Goal: Information Seeking & Learning: Learn about a topic

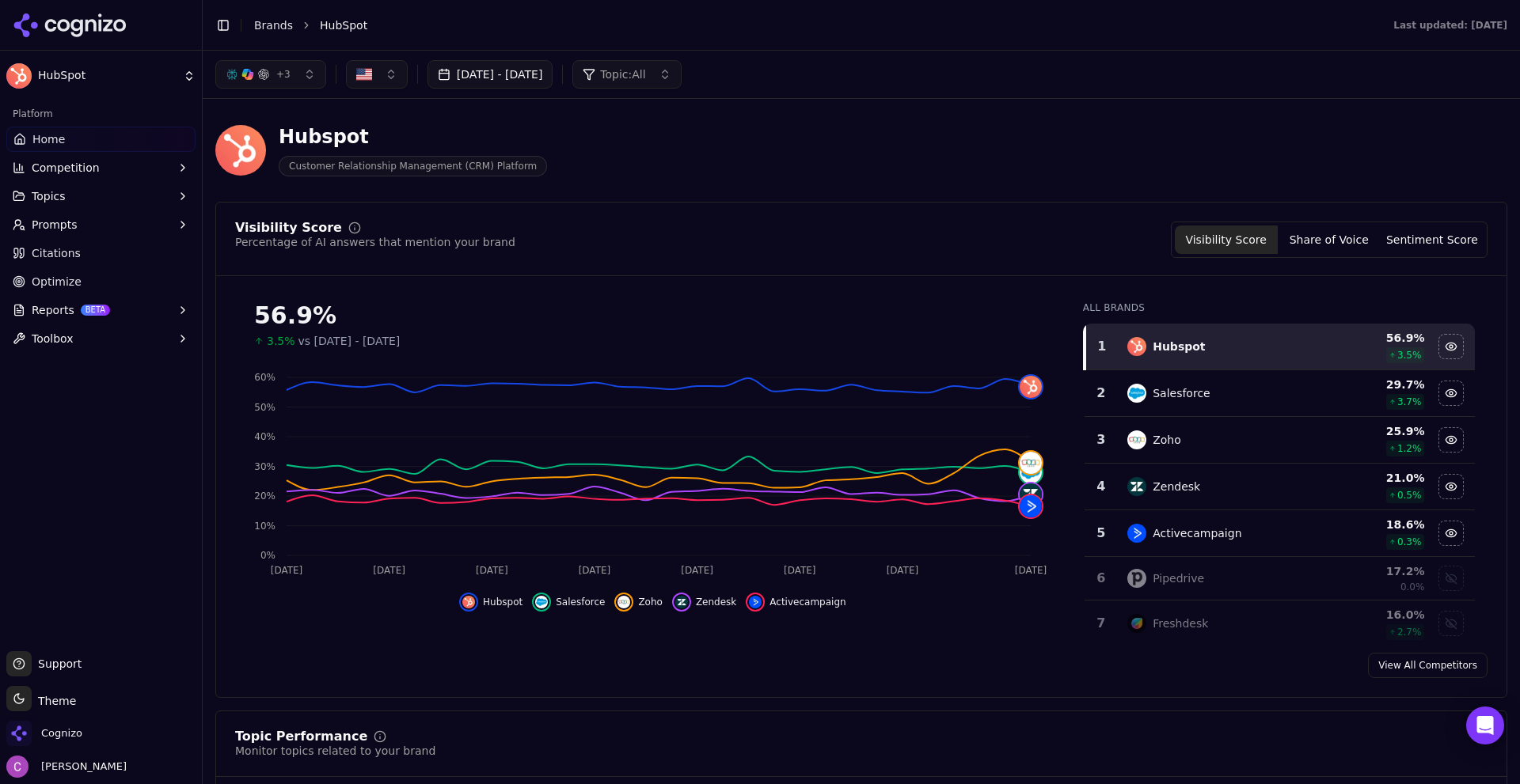
click at [867, 147] on div "Hubspot Customer Relationship Management (CRM) Platform" at bounding box center [569, 150] width 710 height 52
click at [298, 144] on div "Hubspot" at bounding box center [413, 136] width 269 height 25
click at [259, 79] on div "button" at bounding box center [263, 74] width 13 height 13
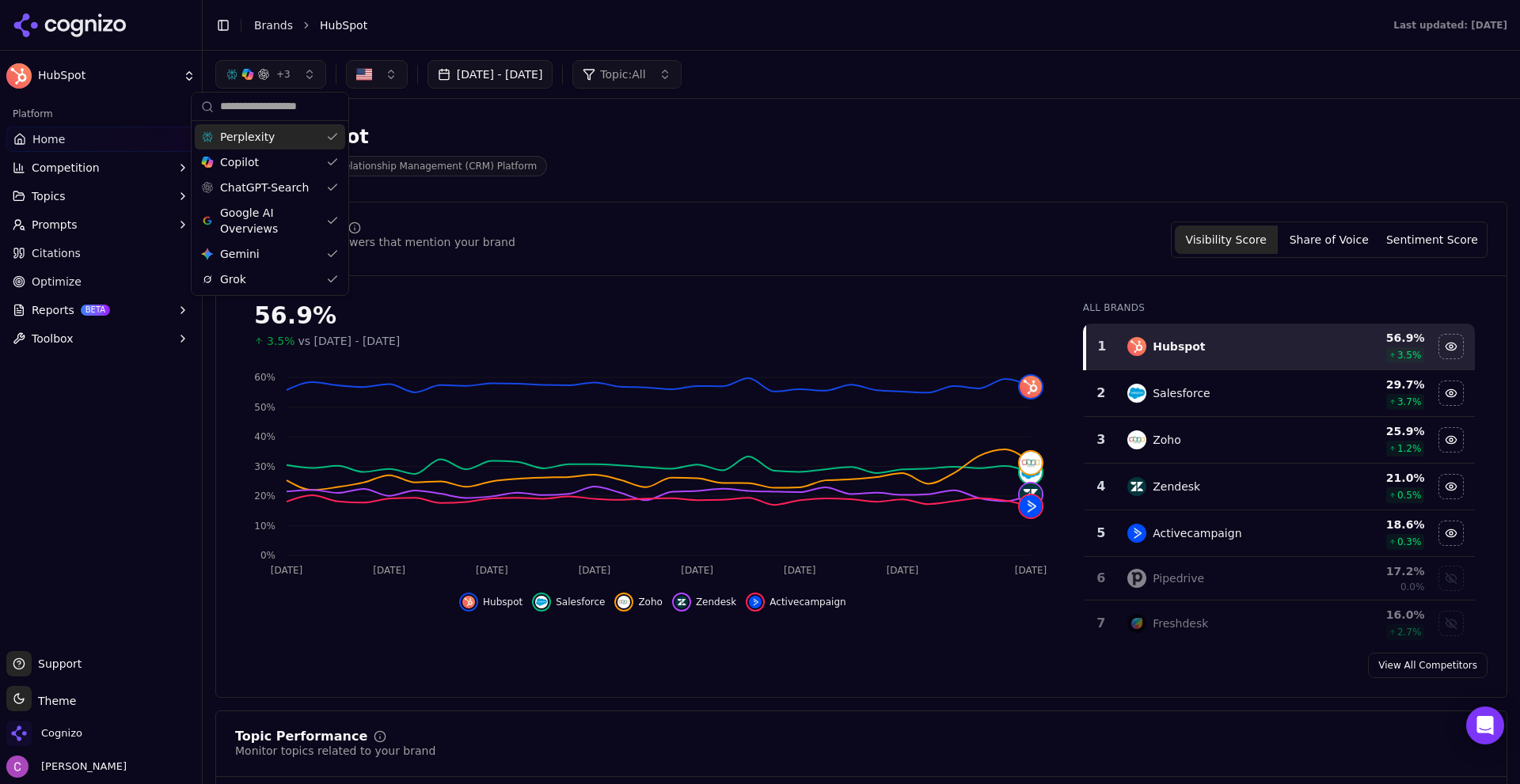
click at [462, 116] on div "Hubspot Customer Relationship Management (CRM) Platform" at bounding box center [861, 150] width 1292 height 78
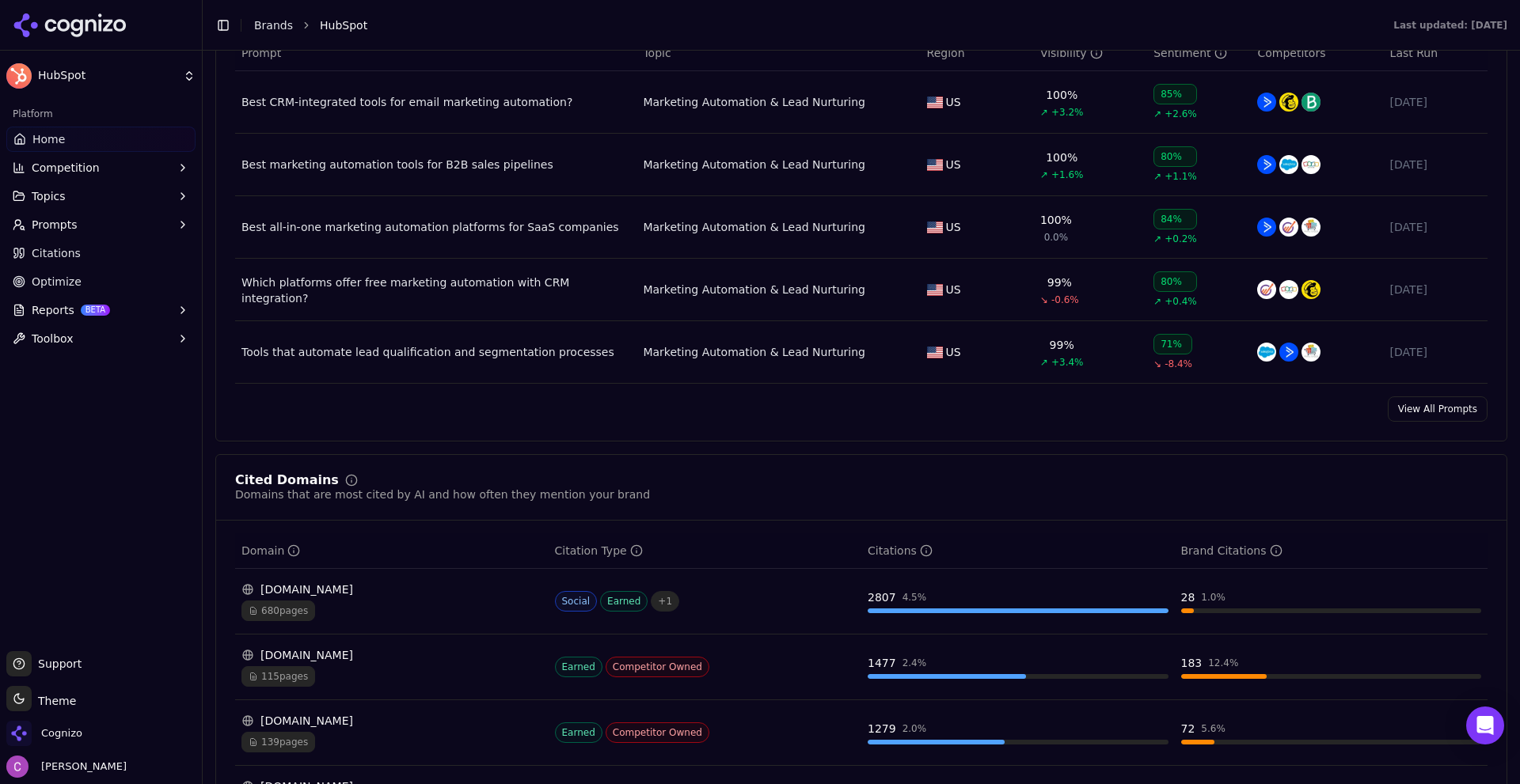
scroll to position [1424, 0]
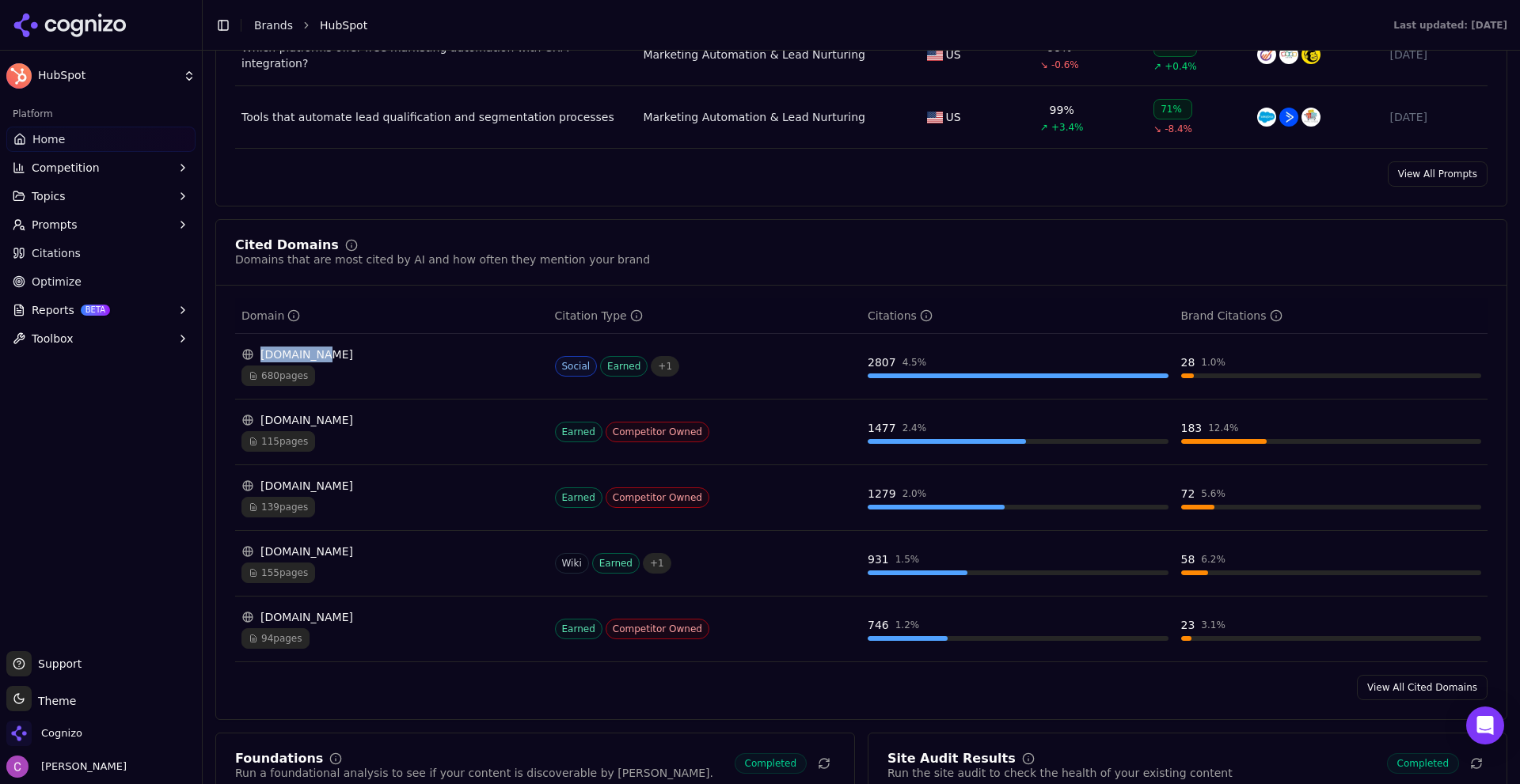
click at [326, 361] on div "[DOMAIN_NAME]" at bounding box center [392, 354] width 301 height 16
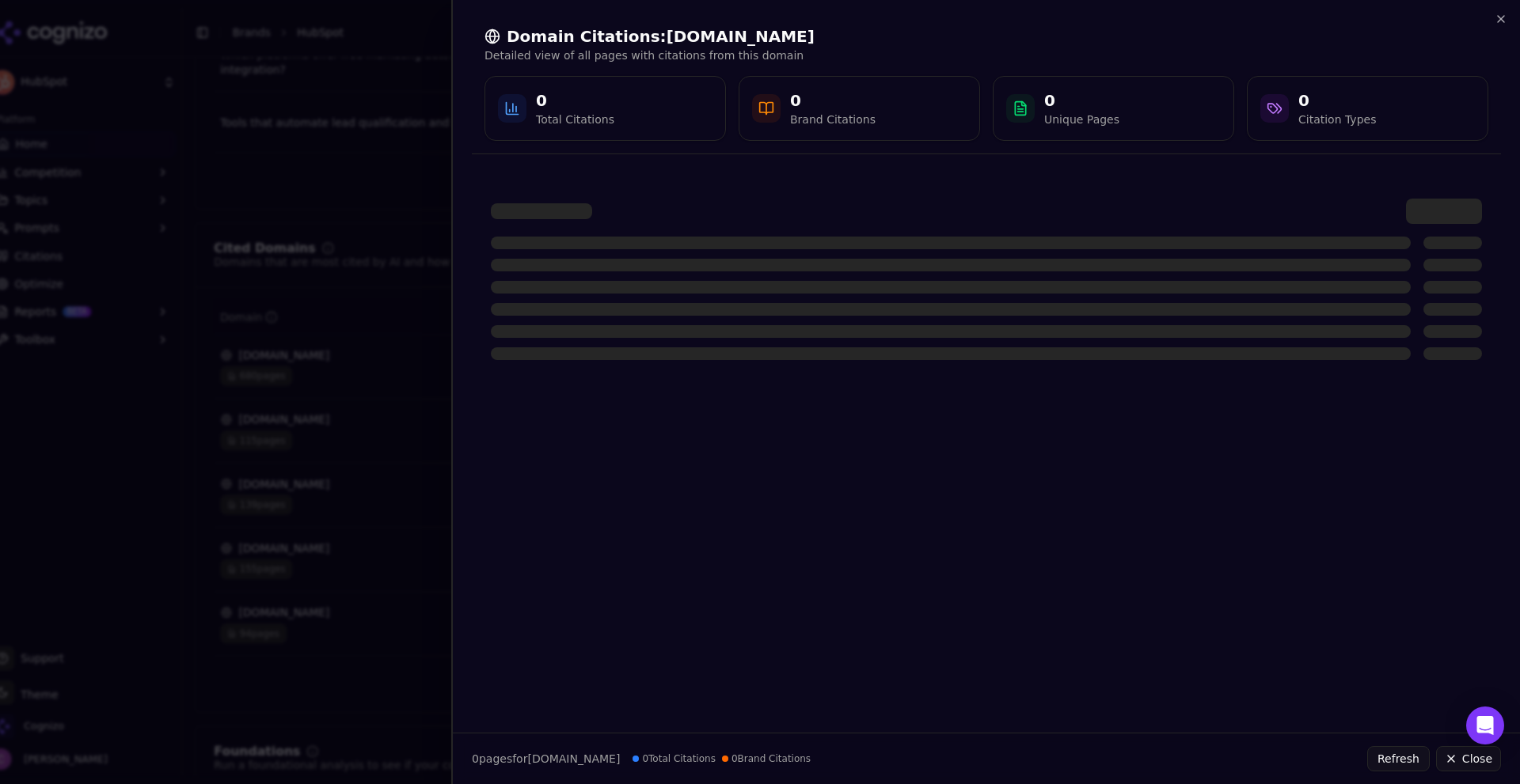
drag, startPoint x: 326, startPoint y: 361, endPoint x: 523, endPoint y: 265, distance: 219.1
click at [385, 285] on div at bounding box center [760, 392] width 1520 height 784
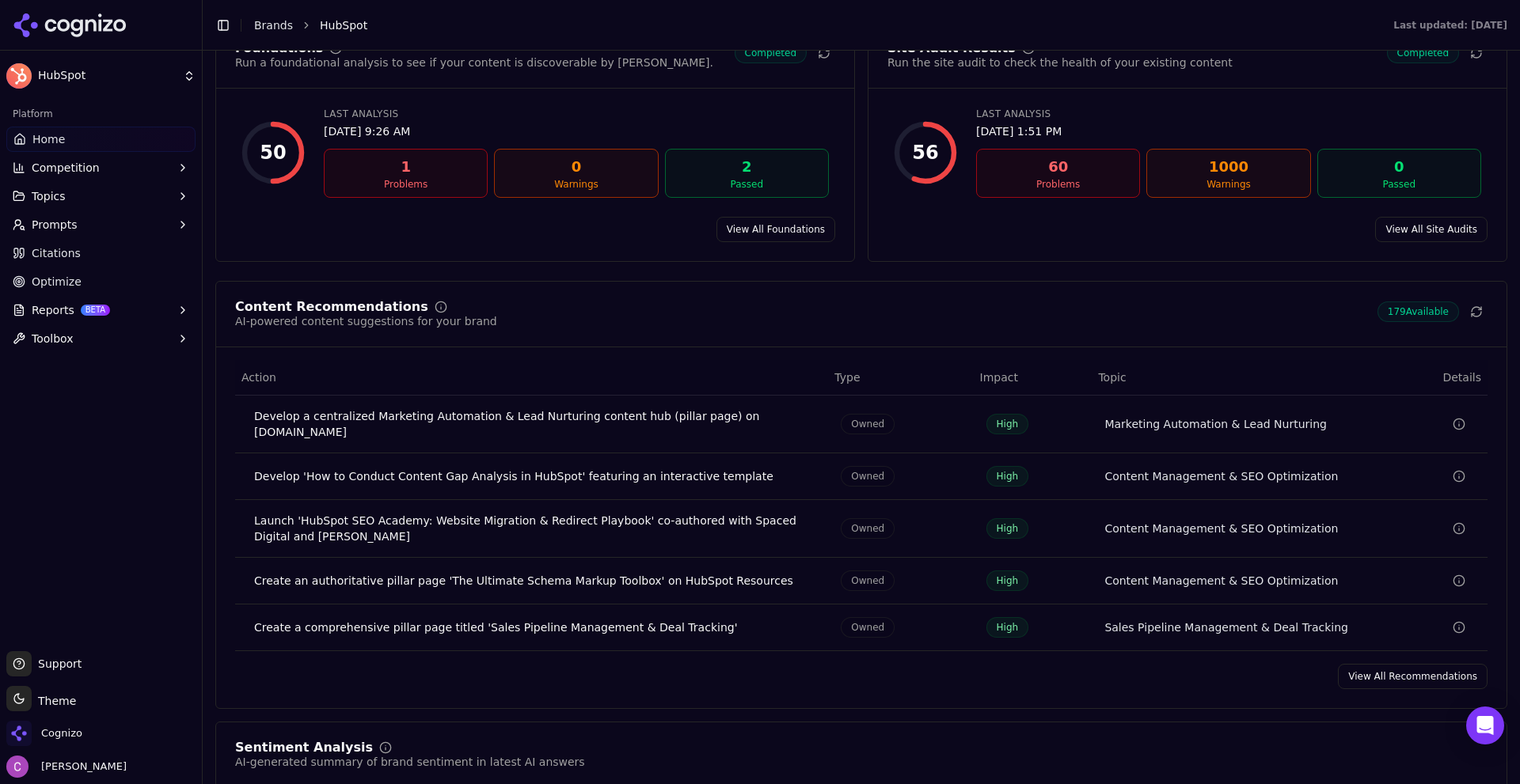
scroll to position [2136, 0]
click at [126, 222] on button "Prompts" at bounding box center [101, 224] width 189 height 25
click at [64, 249] on span "Active" at bounding box center [102, 250] width 137 height 16
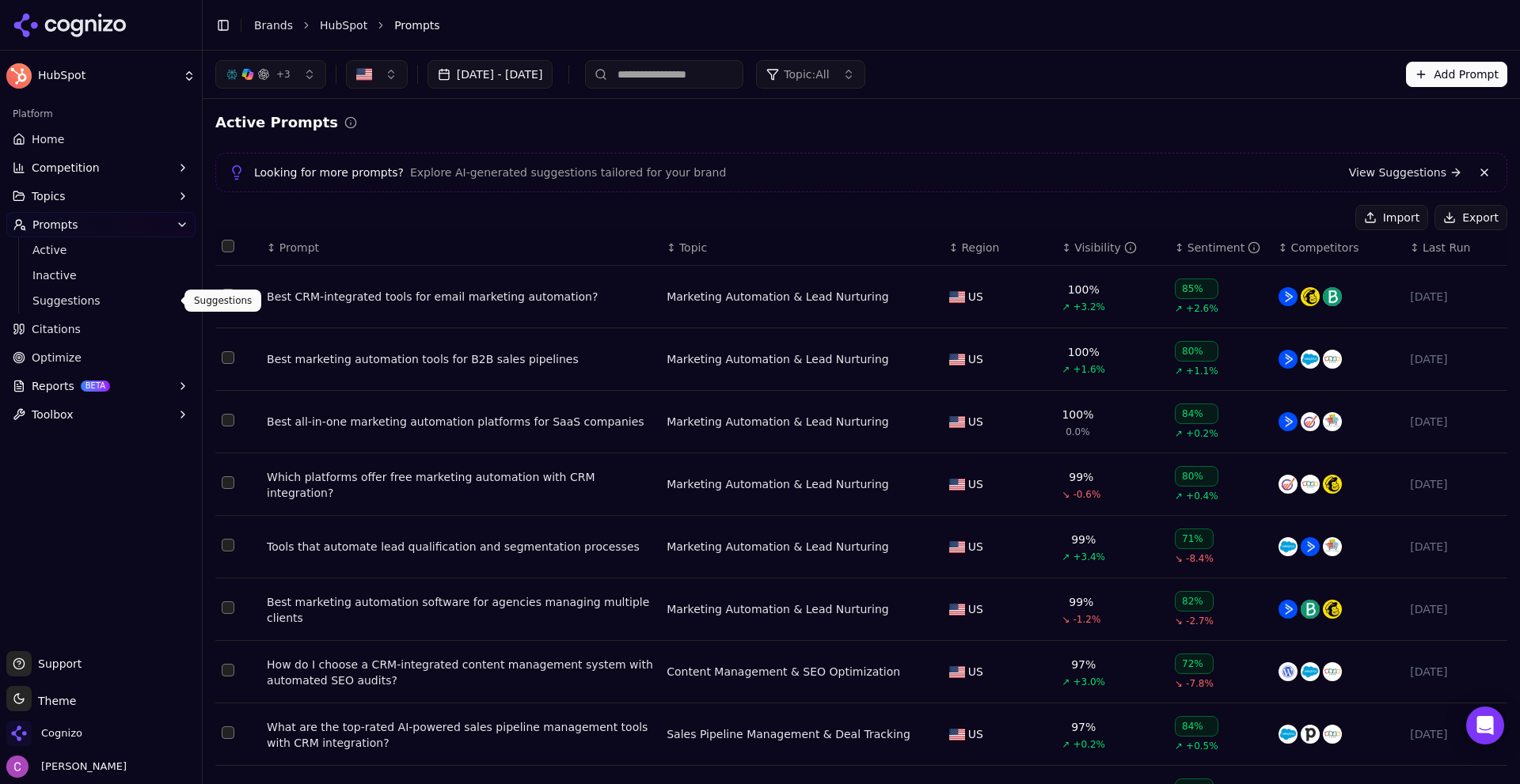
click at [86, 303] on span "Suggestions" at bounding box center [102, 300] width 137 height 16
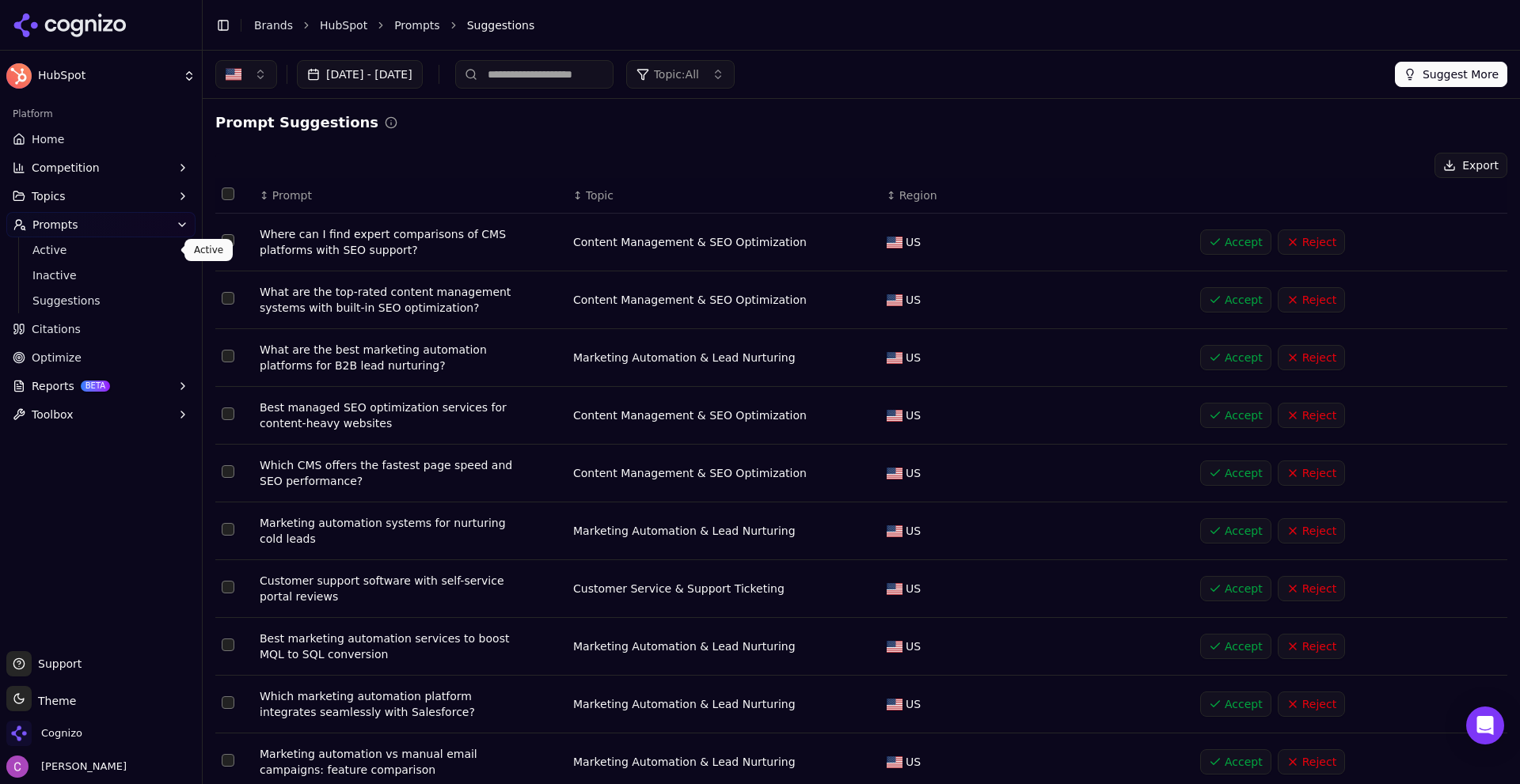
click at [55, 255] on span "Active" at bounding box center [102, 250] width 137 height 16
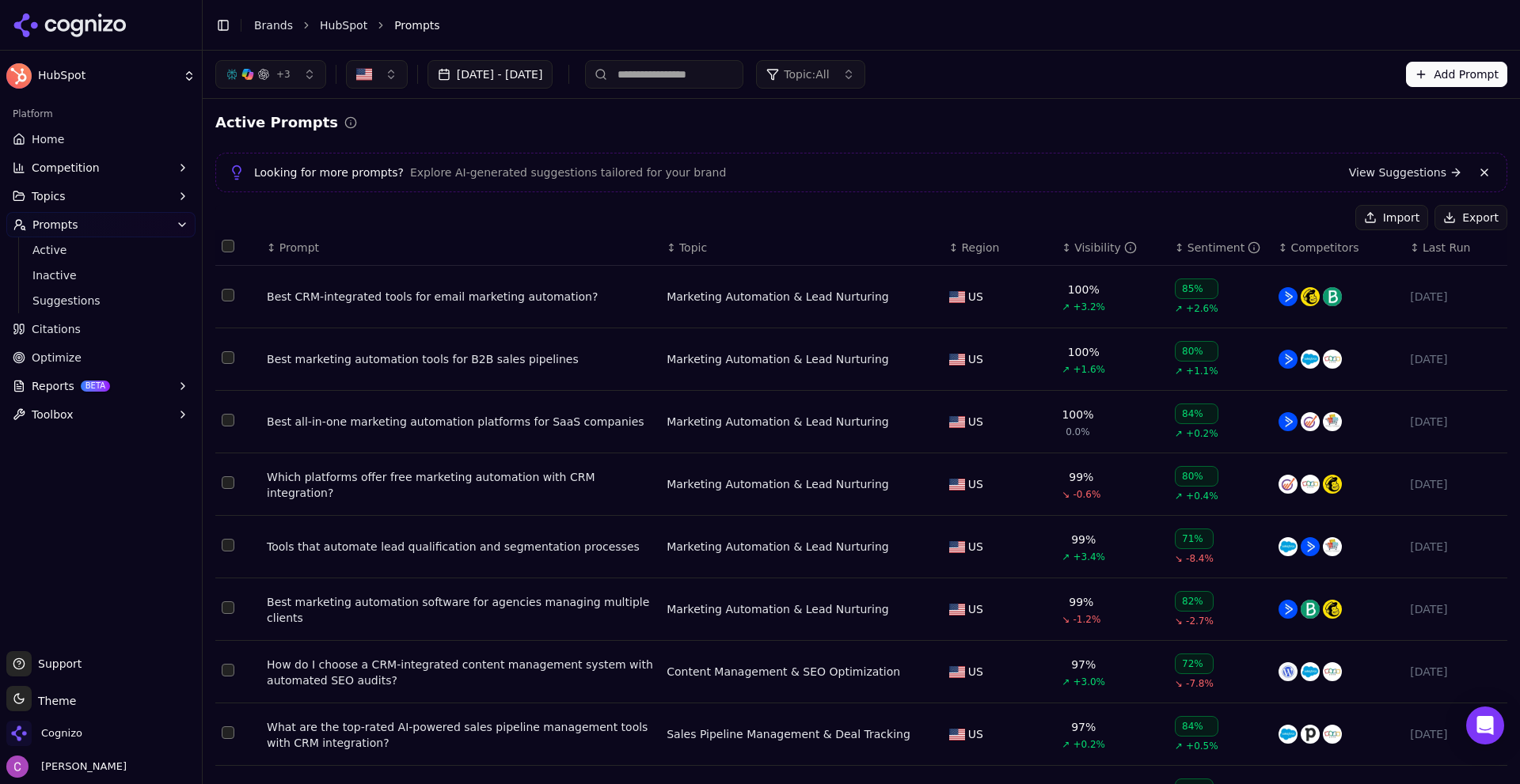
click at [304, 257] on th "↕ Prompt" at bounding box center [461, 248] width 400 height 36
click at [299, 254] on span "Prompt" at bounding box center [300, 248] width 40 height 16
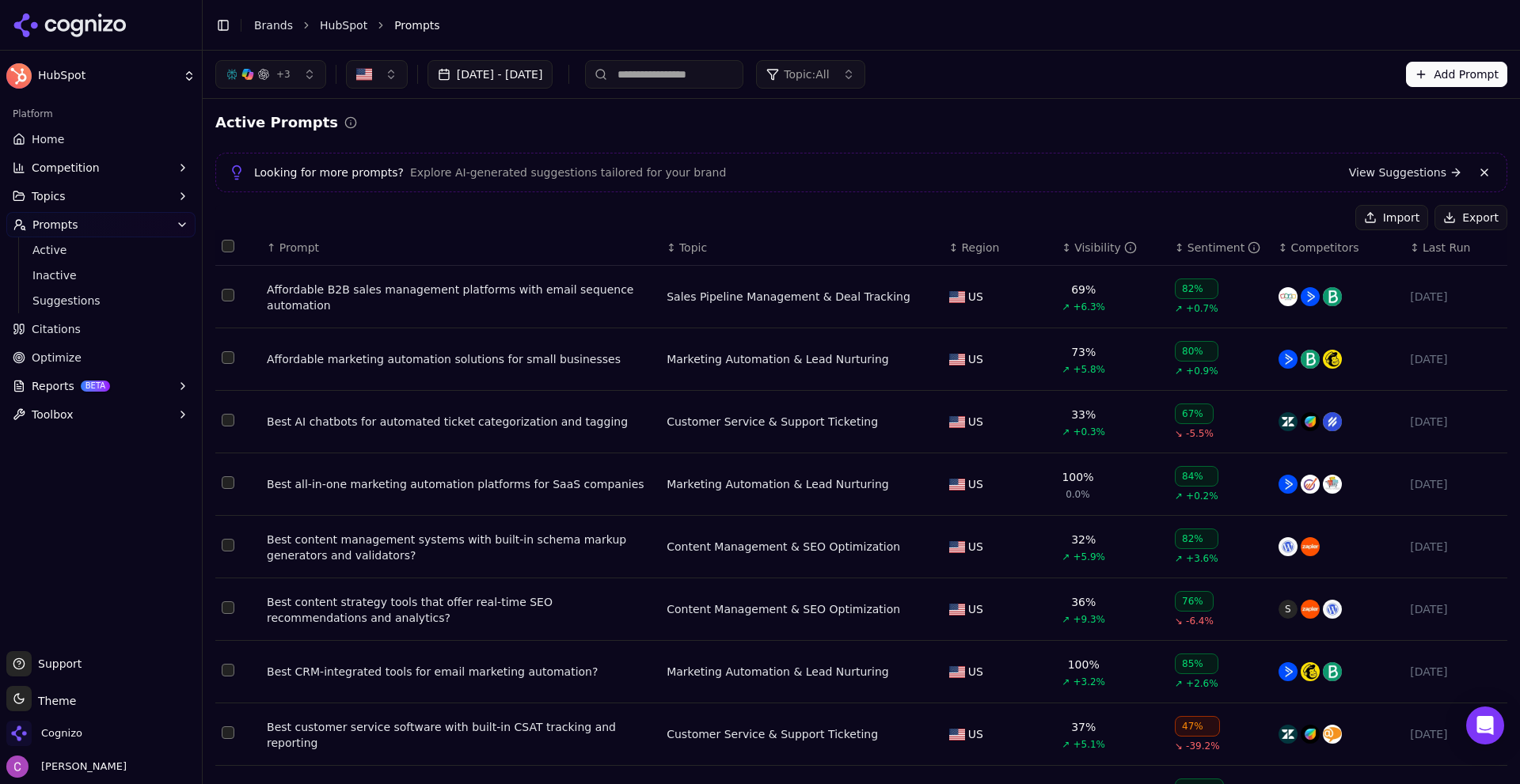
click at [404, 289] on div "Affordable B2B sales management platforms with email sequence automation" at bounding box center [460, 297] width 387 height 32
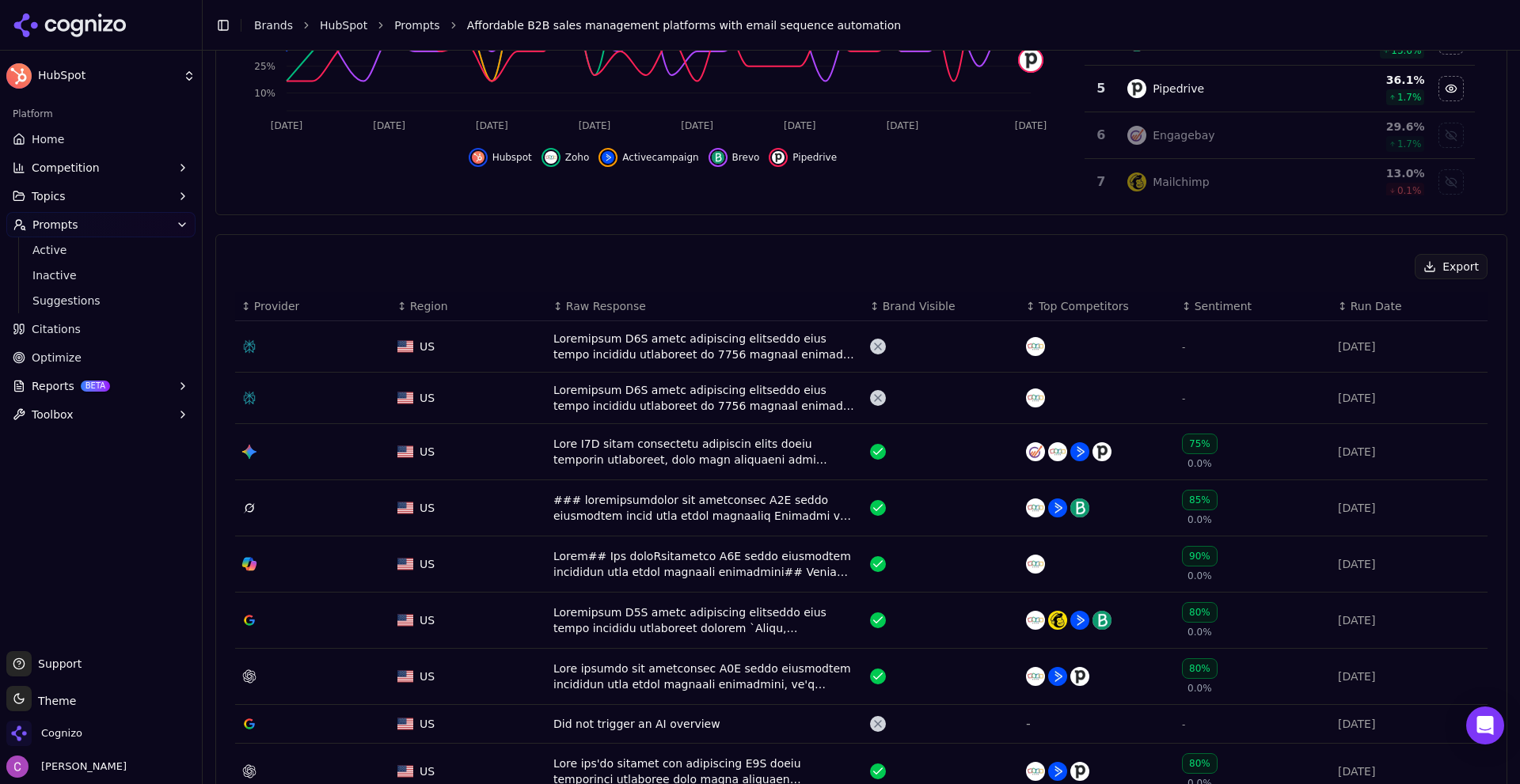
scroll to position [554, 0]
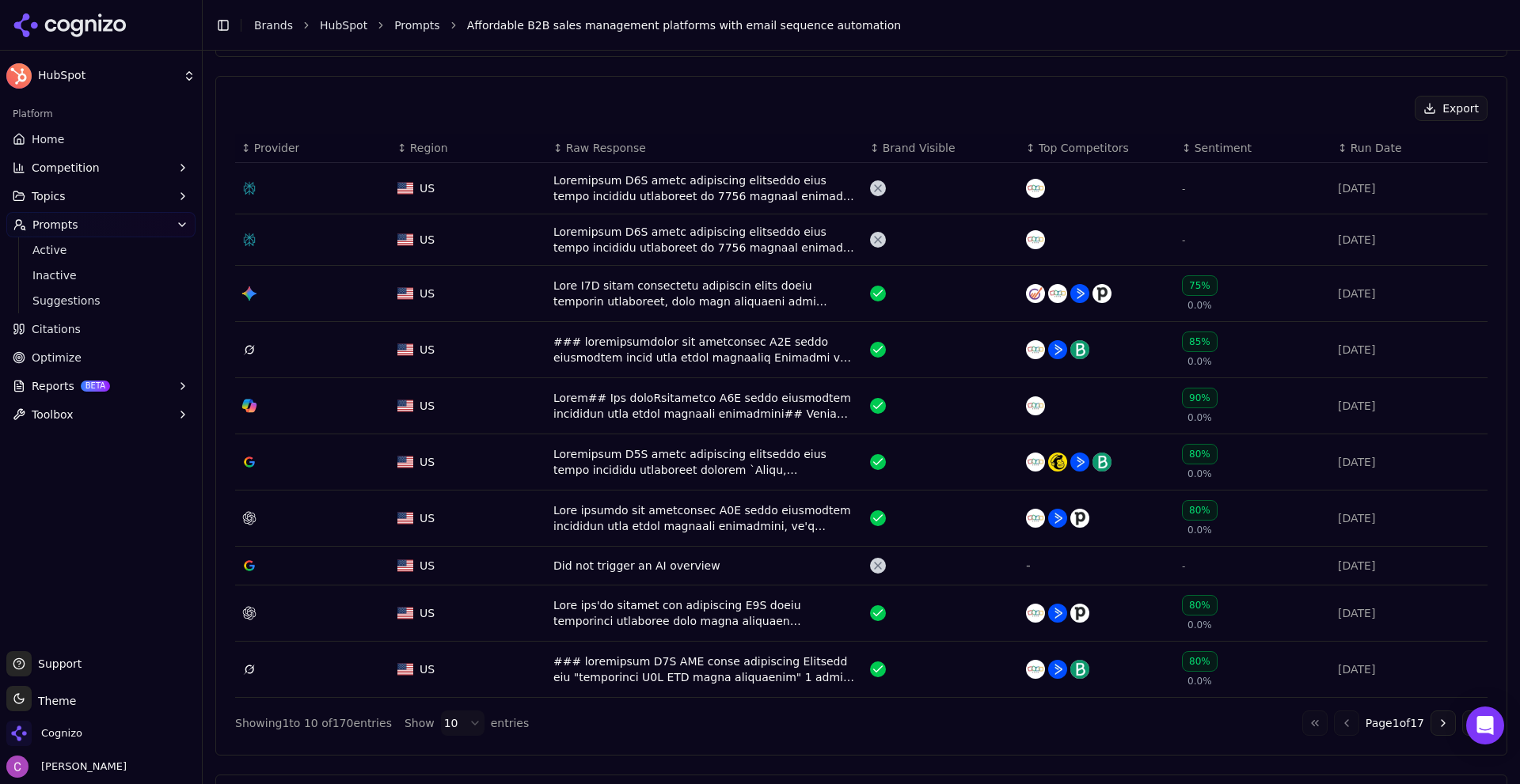
click at [682, 199] on div "Data table" at bounding box center [705, 188] width 304 height 32
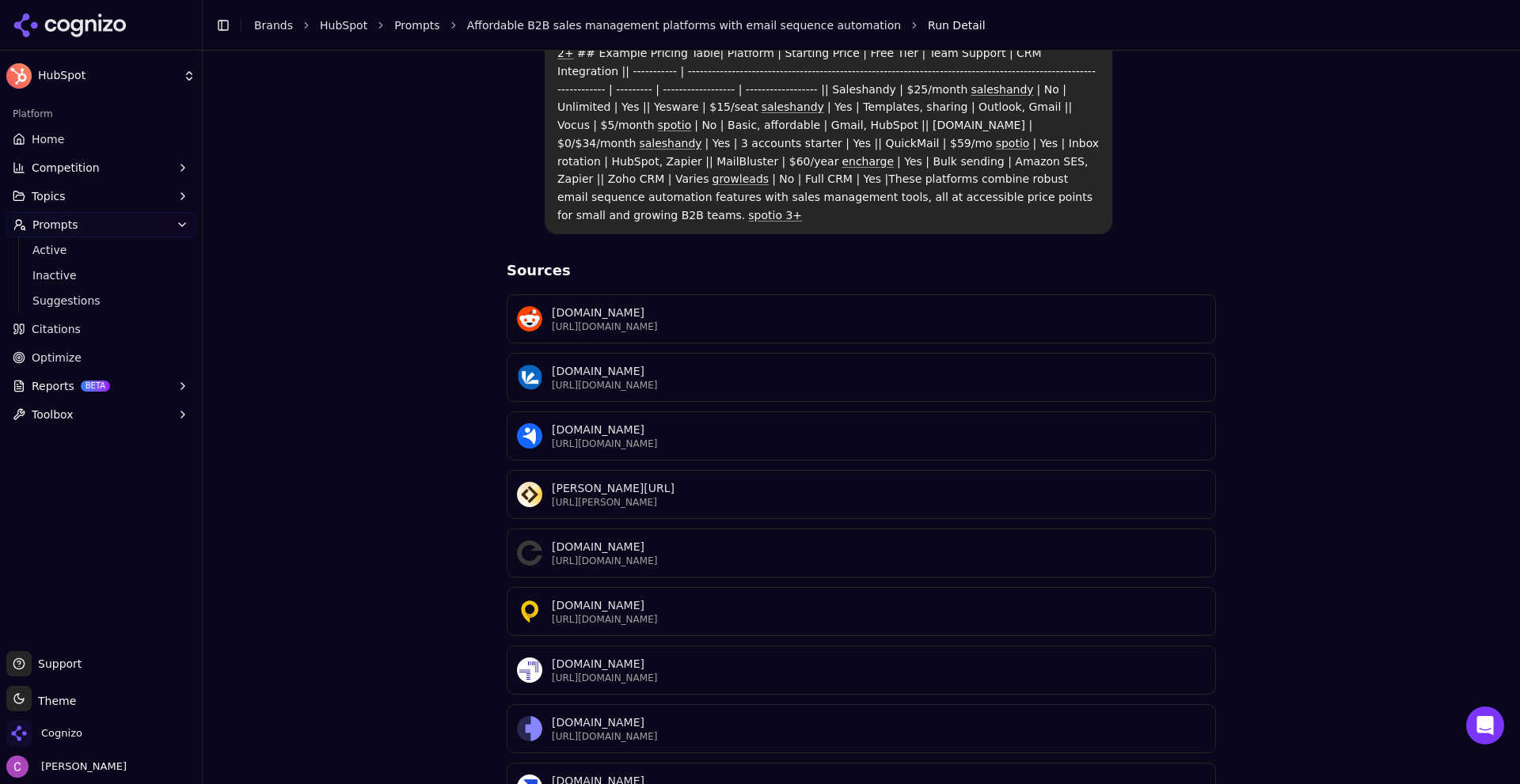
scroll to position [578, 0]
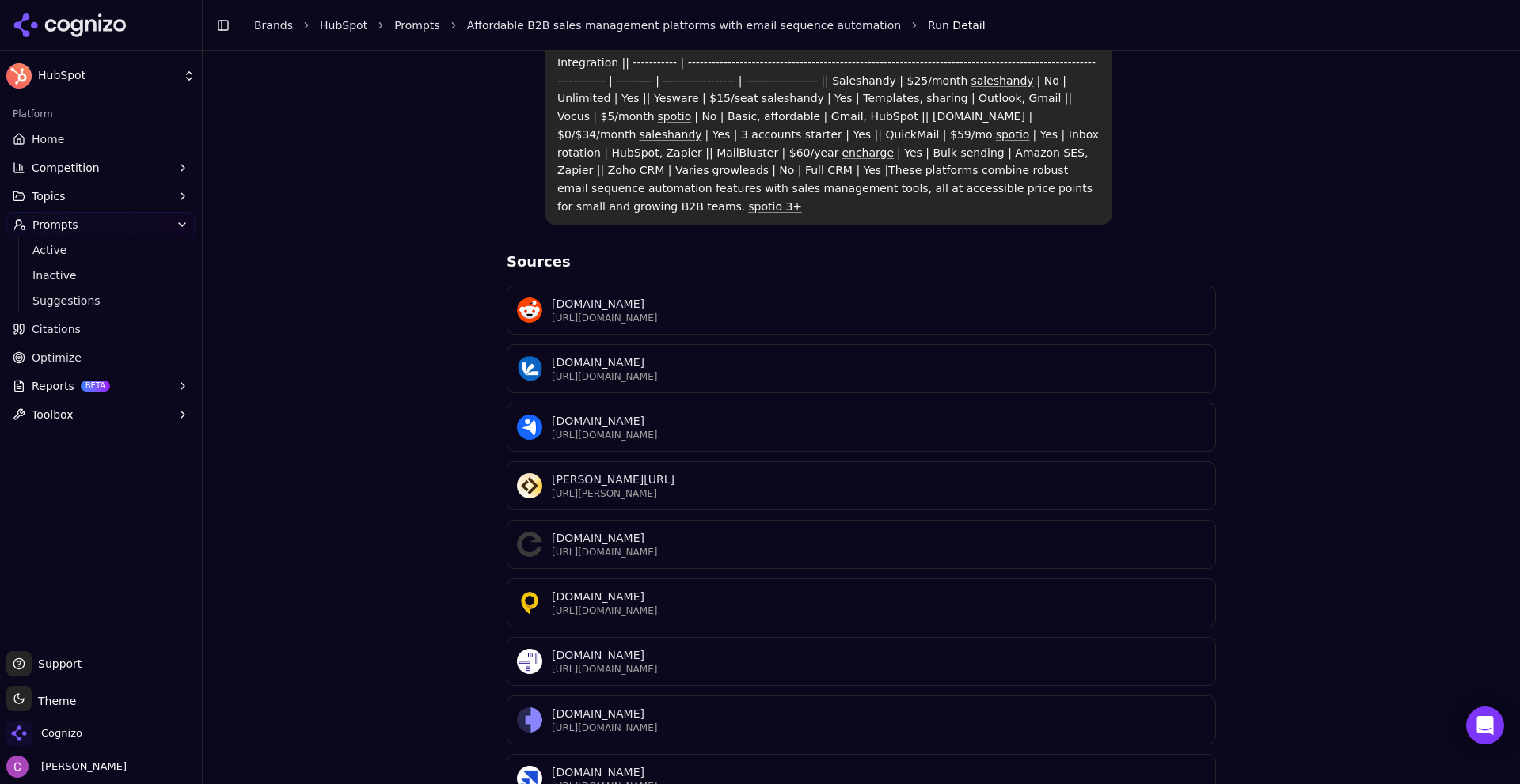
click at [379, 415] on div "Affordable B2B sales management platforms with email sequence automation Perple…" at bounding box center [861, 196] width 1292 height 1331
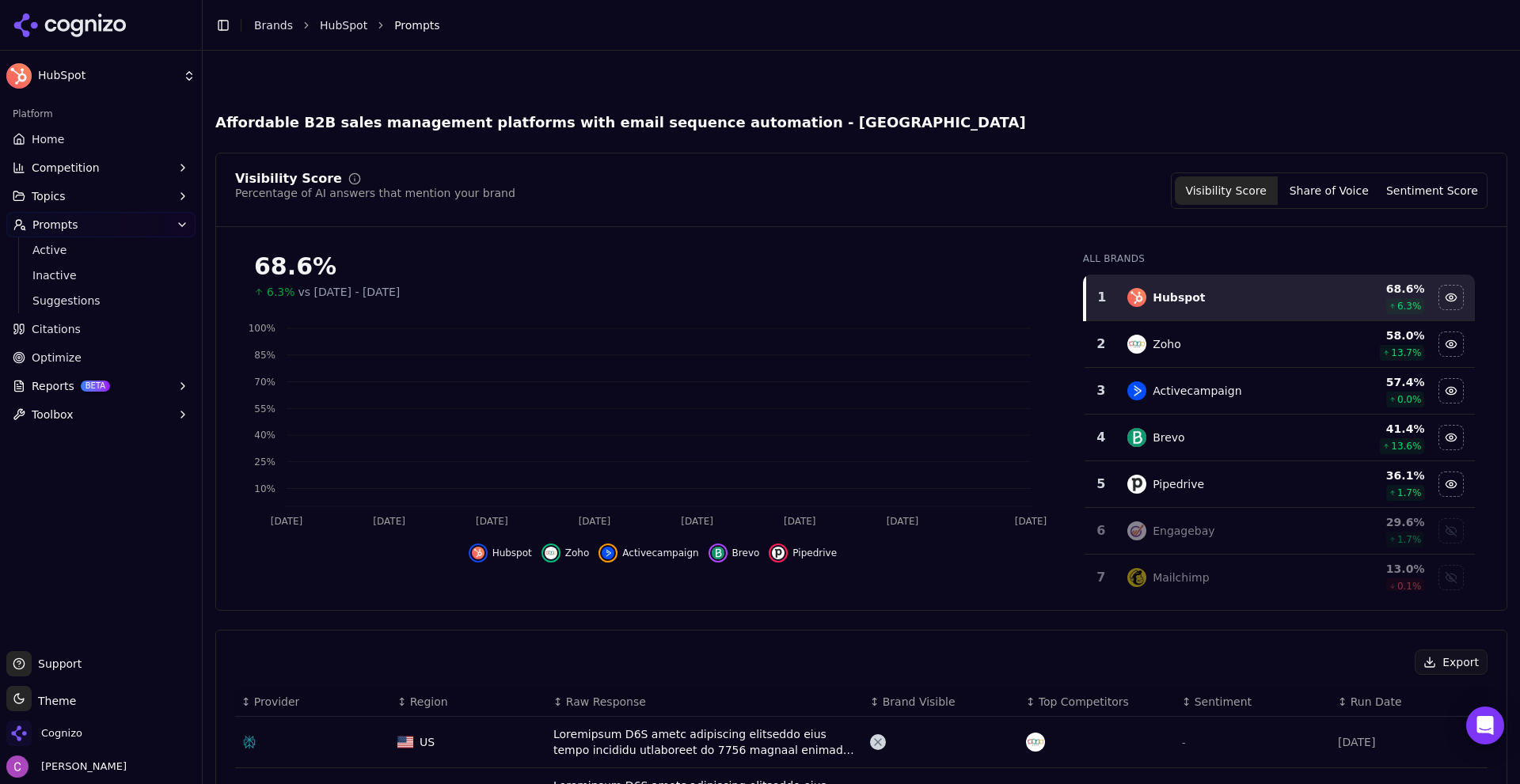
scroll to position [602, 0]
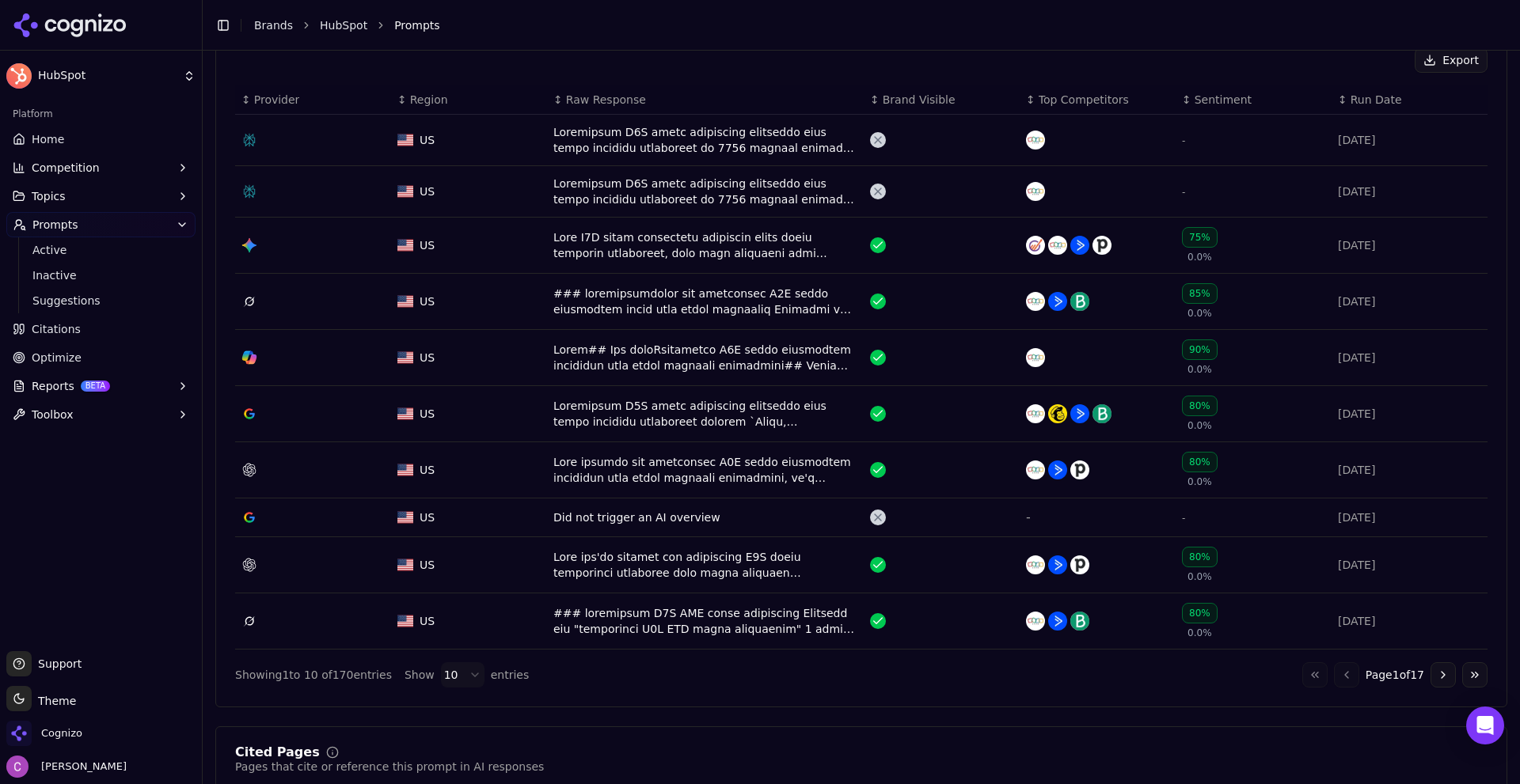
click at [93, 178] on button "Competition" at bounding box center [101, 167] width 189 height 25
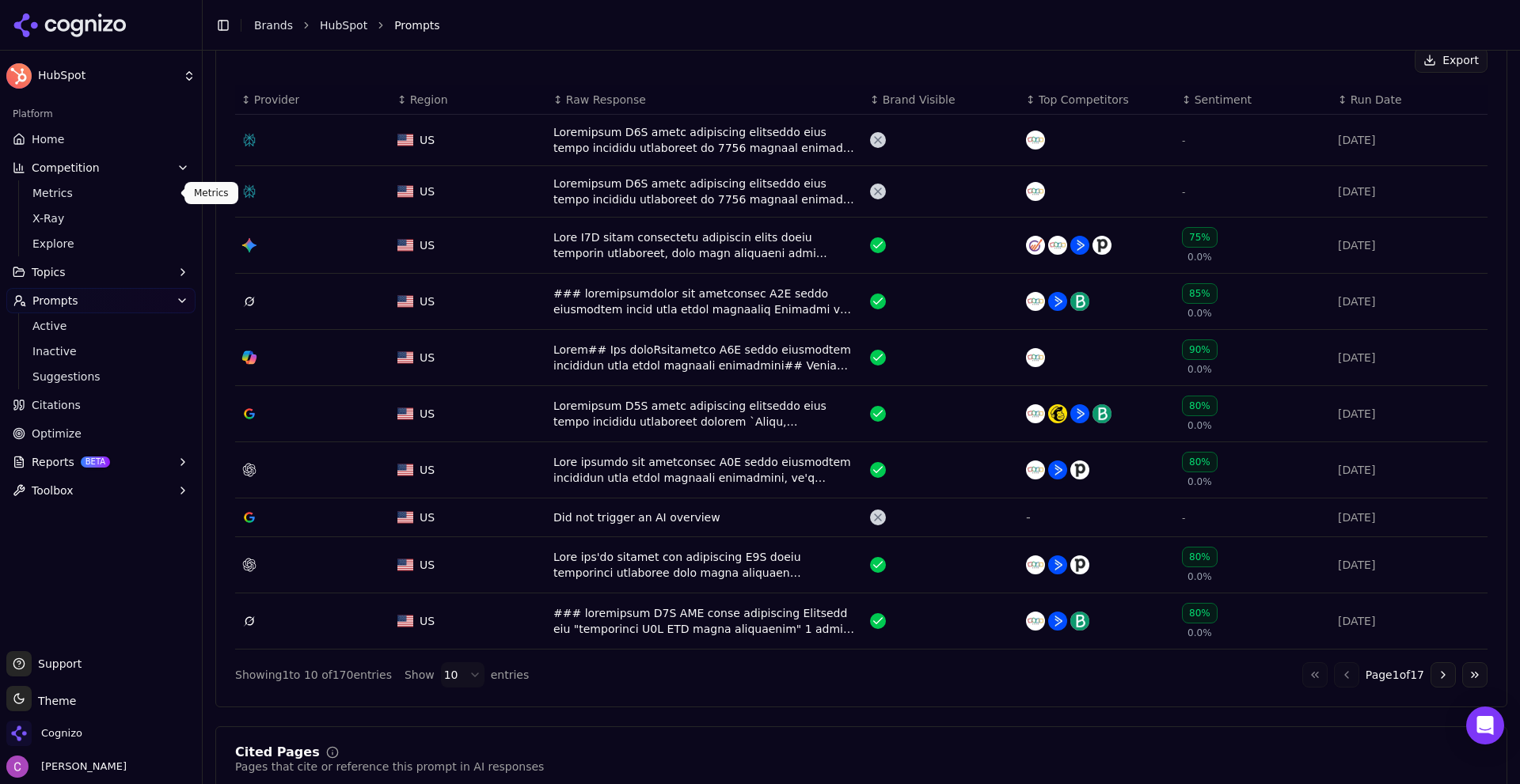
click at [76, 195] on span "Metrics" at bounding box center [102, 193] width 137 height 16
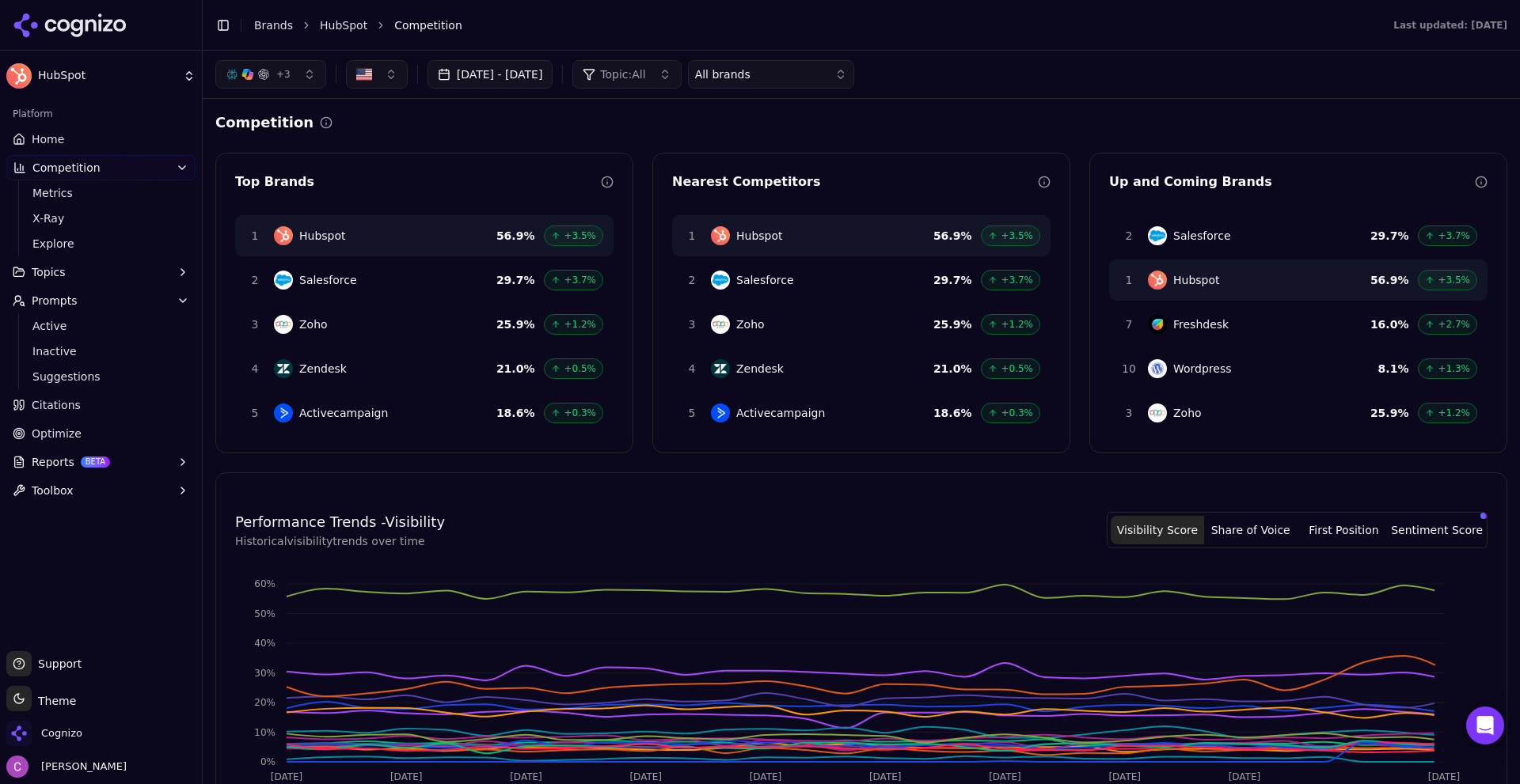
click at [996, 80] on div "+ 3 [DATE] - [DATE] Topic: All All brands" at bounding box center [861, 74] width 1292 height 29
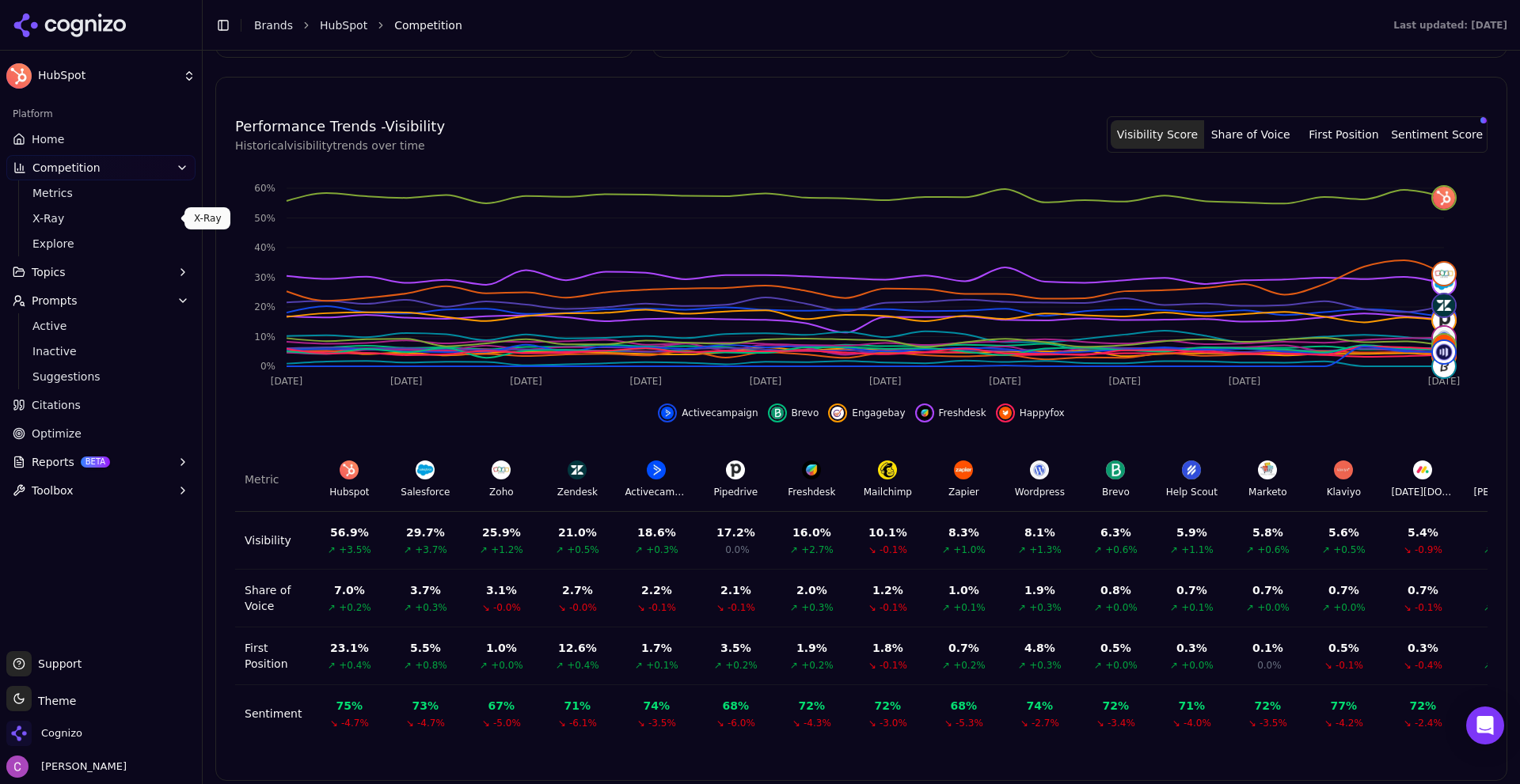
click at [34, 213] on span "X-Ray" at bounding box center [102, 219] width 137 height 16
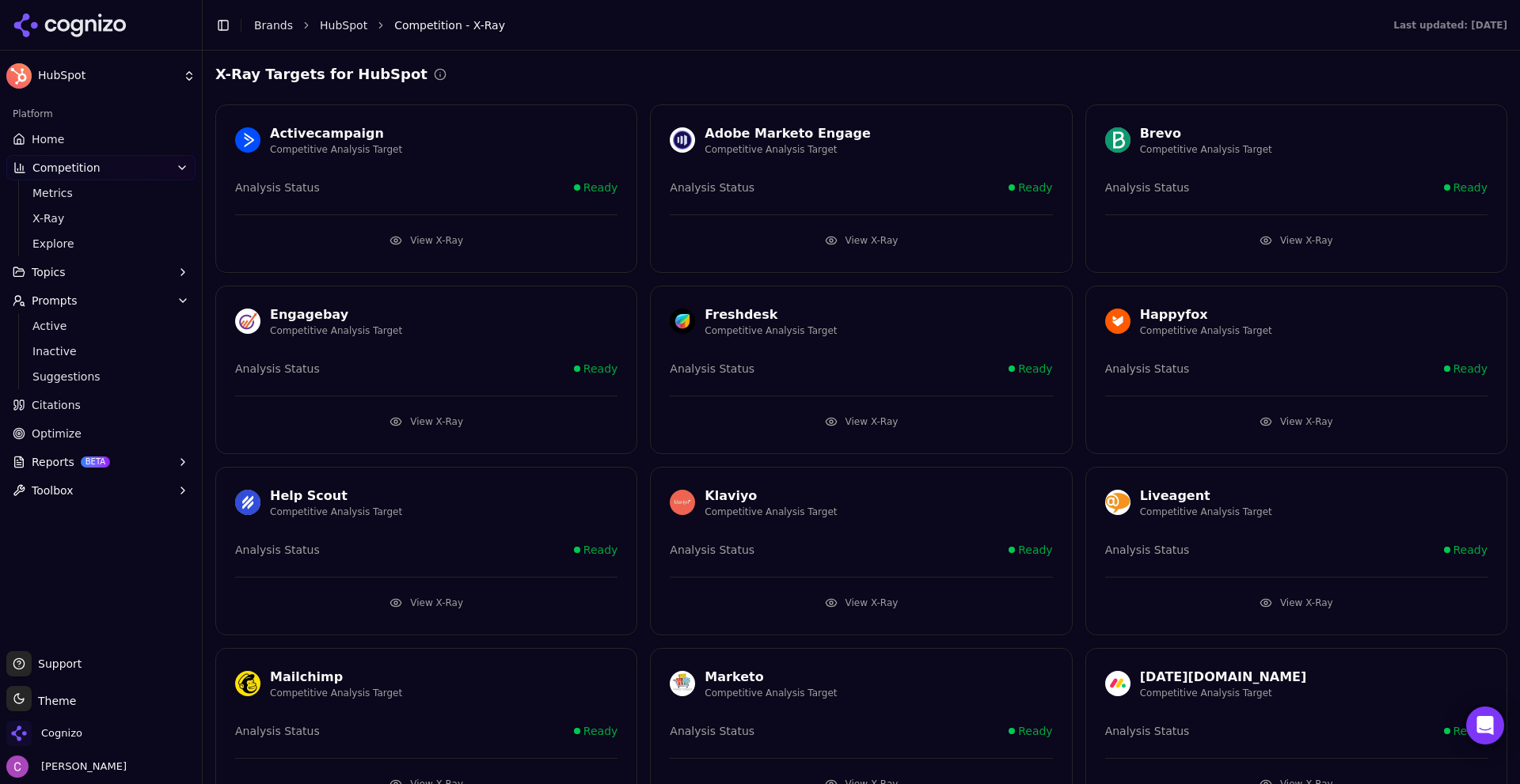
click at [483, 239] on button "View X-Ray" at bounding box center [426, 240] width 382 height 25
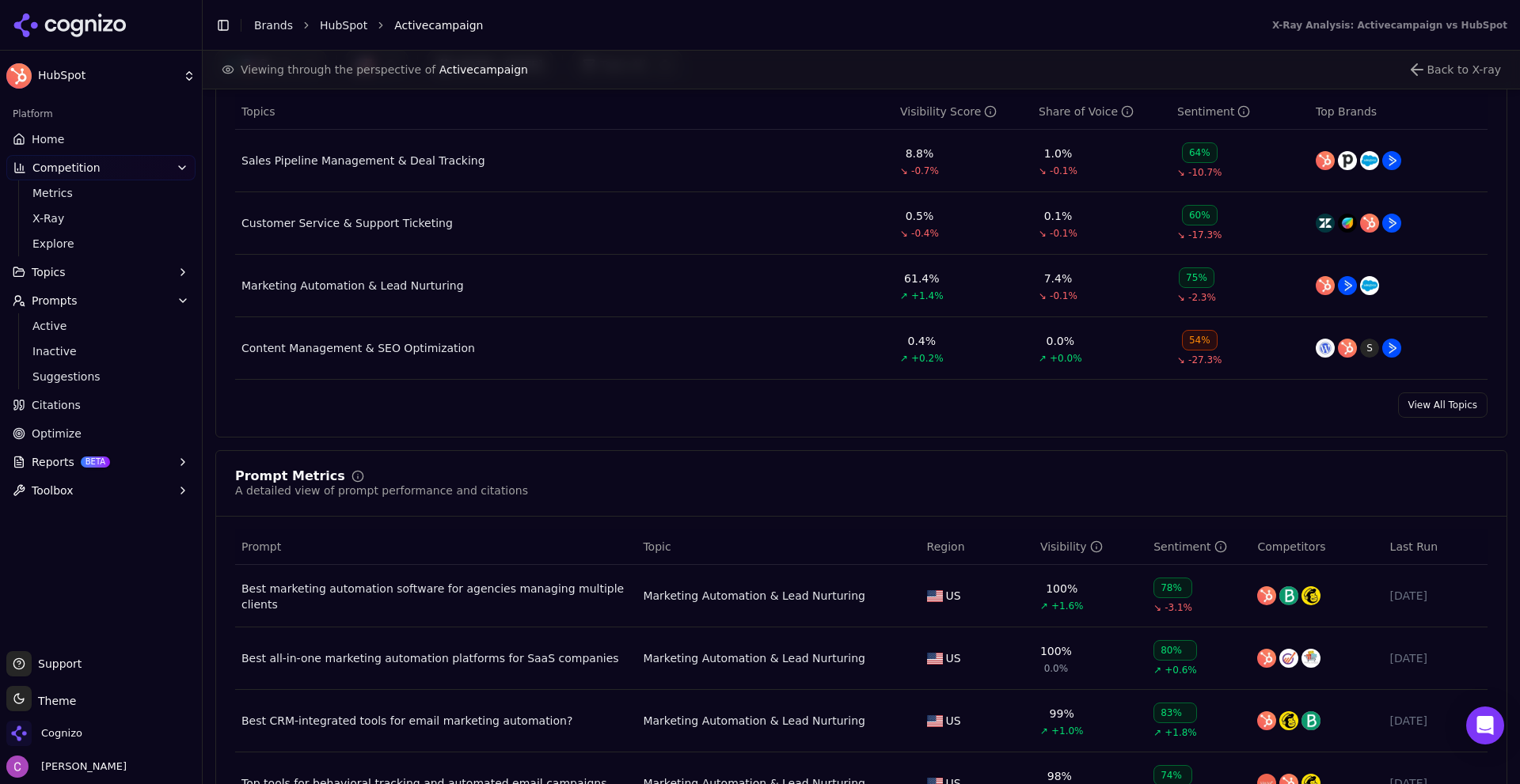
scroll to position [871, 0]
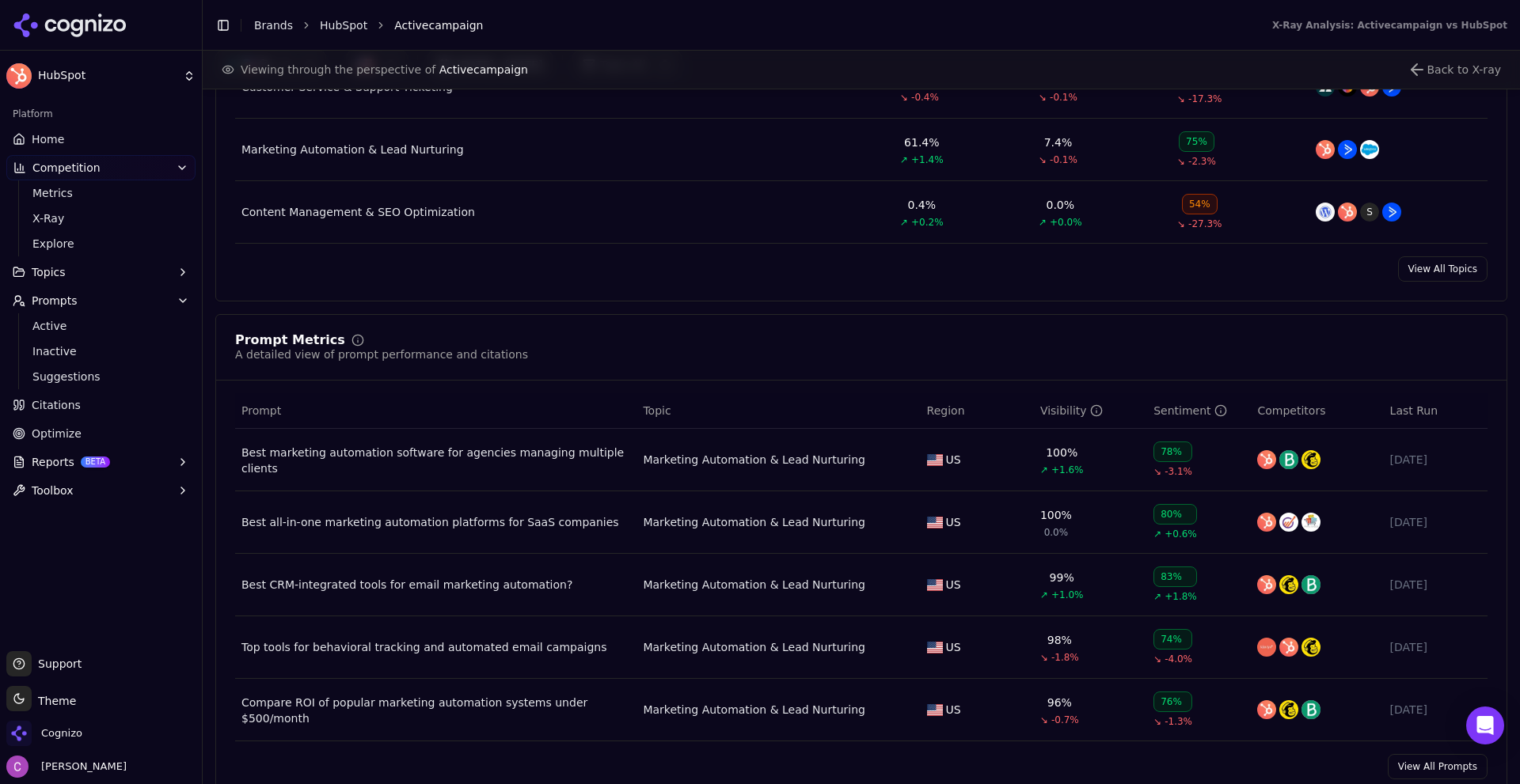
click at [133, 405] on link "Citations" at bounding box center [101, 404] width 189 height 25
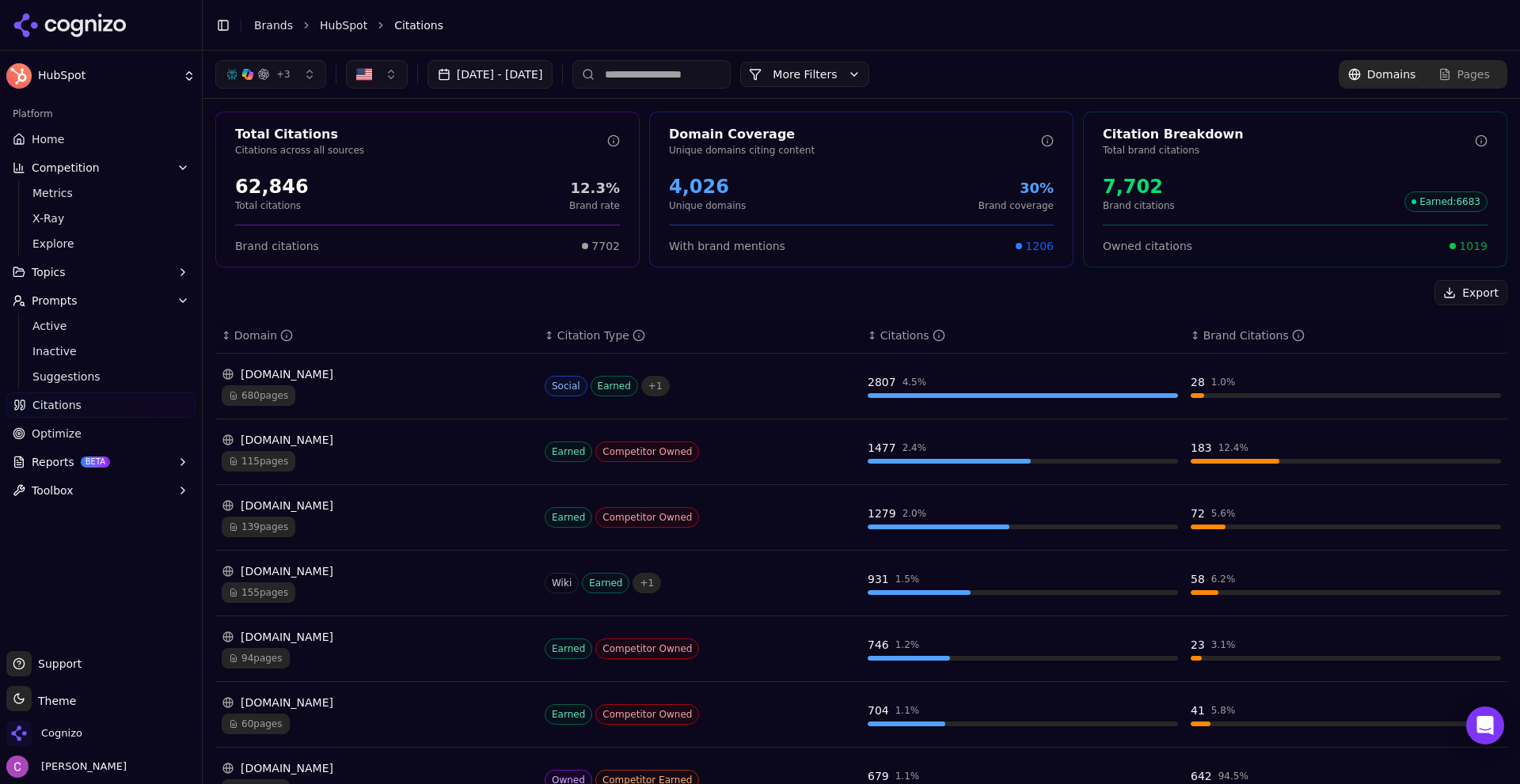
click at [868, 281] on div "Export" at bounding box center [861, 293] width 1292 height 25
click at [295, 191] on div "62,846" at bounding box center [272, 186] width 74 height 25
click at [325, 174] on div "62,846 Total citations 12.3% Brand rate" at bounding box center [427, 193] width 384 height 38
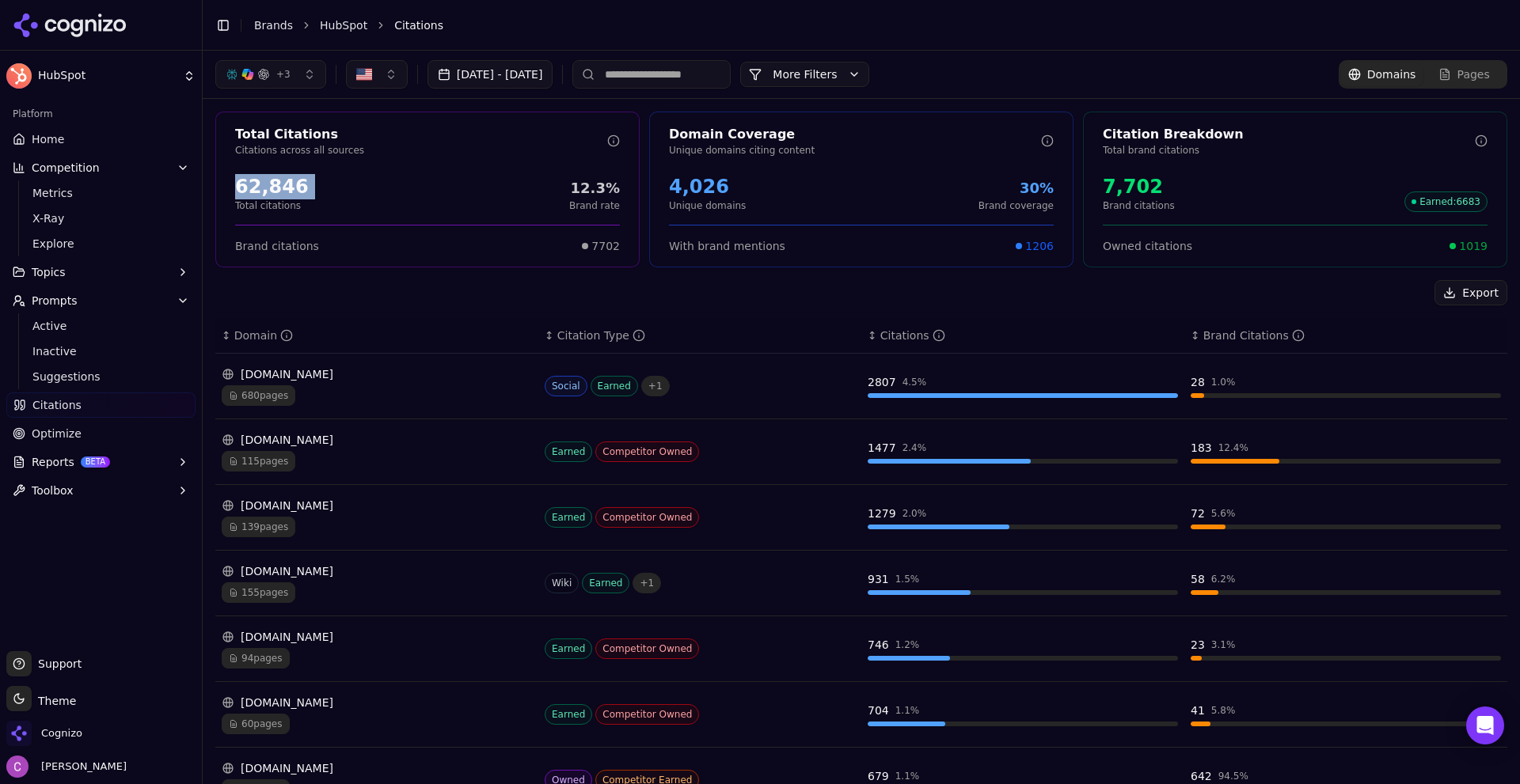
click at [308, 181] on div "62,846 Total citations 12.3% Brand rate" at bounding box center [427, 193] width 384 height 38
click at [706, 195] on div "4,026" at bounding box center [707, 186] width 77 height 25
click at [778, 182] on div "4,026 Unique domains 30% Brand coverage" at bounding box center [861, 193] width 384 height 38
click at [1139, 193] on div "7,702" at bounding box center [1139, 186] width 72 height 25
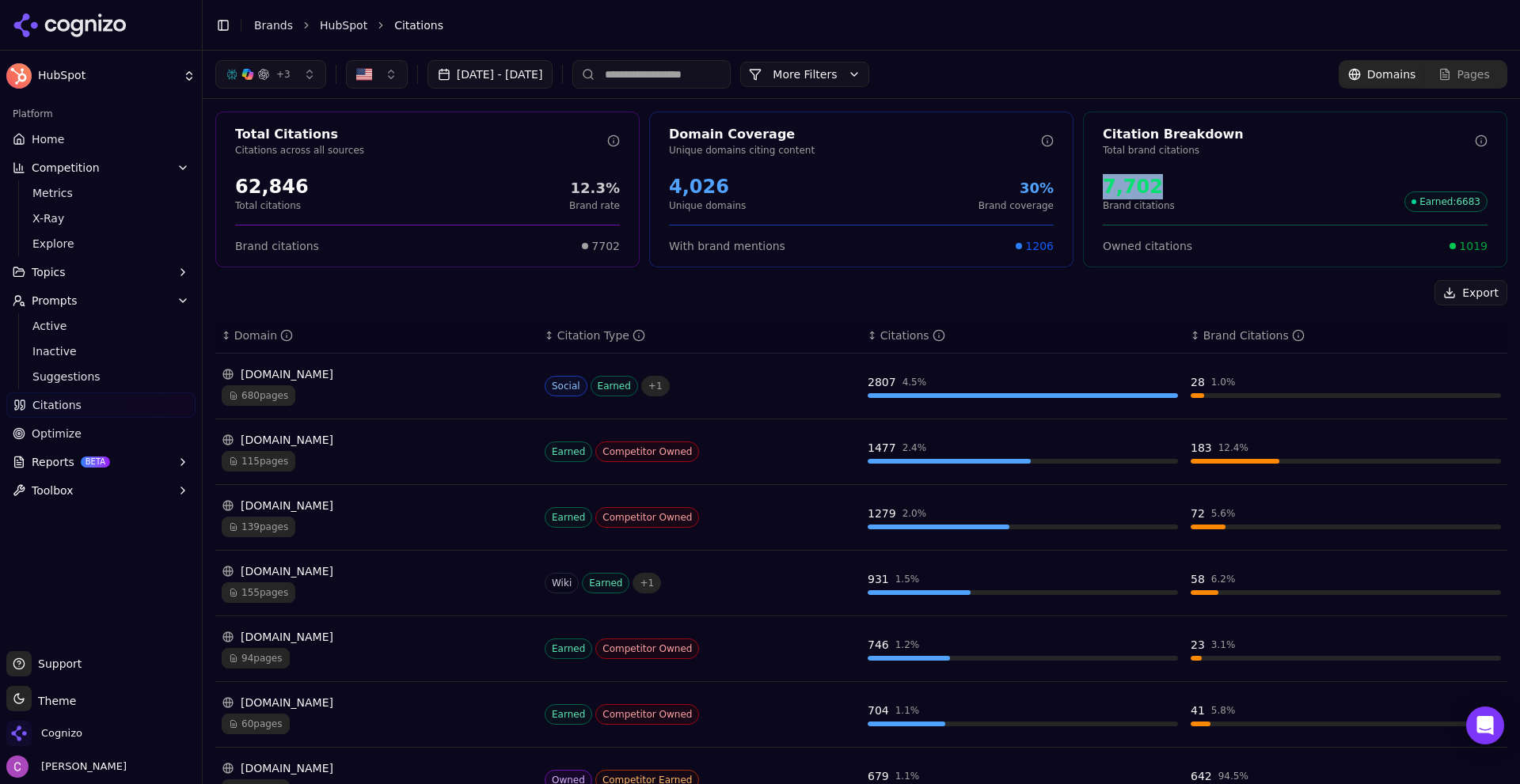
click at [1137, 193] on div "7,702" at bounding box center [1139, 186] width 72 height 25
click at [1139, 189] on div "7,702" at bounding box center [1139, 186] width 72 height 25
click at [1170, 178] on div "7,702 Brand citations Earned : 6683" at bounding box center [1295, 193] width 384 height 38
click at [1470, 253] on span "1019" at bounding box center [1473, 246] width 29 height 16
click at [1470, 252] on span "1019" at bounding box center [1473, 246] width 29 height 16
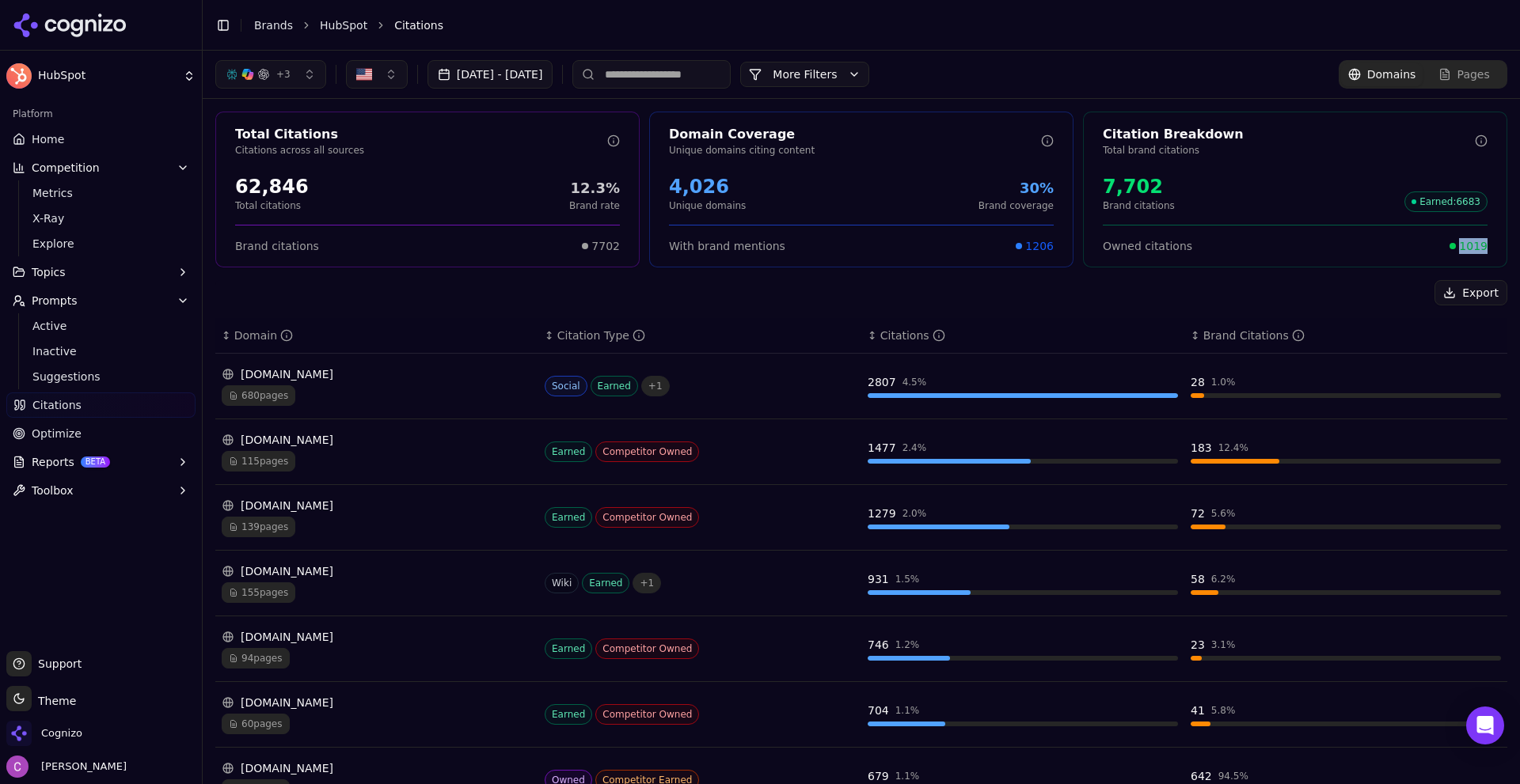
click at [1470, 252] on span "1019" at bounding box center [1473, 246] width 29 height 16
click at [841, 59] on div "+ 3 [DATE] - [DATE] More More Filters Domains Pages" at bounding box center [861, 75] width 1317 height 48
click at [843, 76] on button "More Filters" at bounding box center [805, 74] width 129 height 25
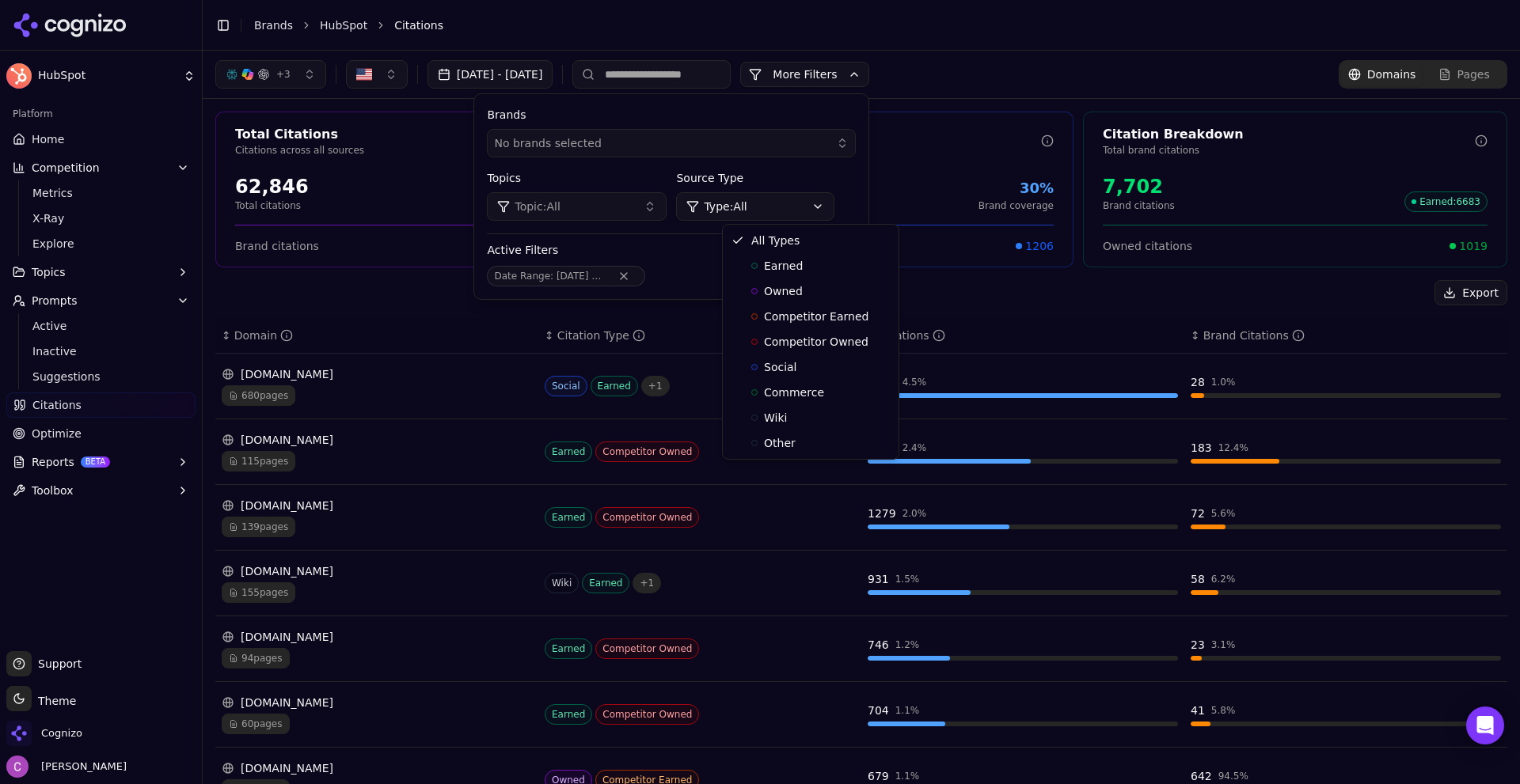
click at [784, 201] on html "HubSpot Platform Home Competition Metrics X-Ray Explore Topics Prompts Active I…" at bounding box center [760, 392] width 1520 height 784
click at [797, 296] on span "Owned" at bounding box center [782, 292] width 39 height 16
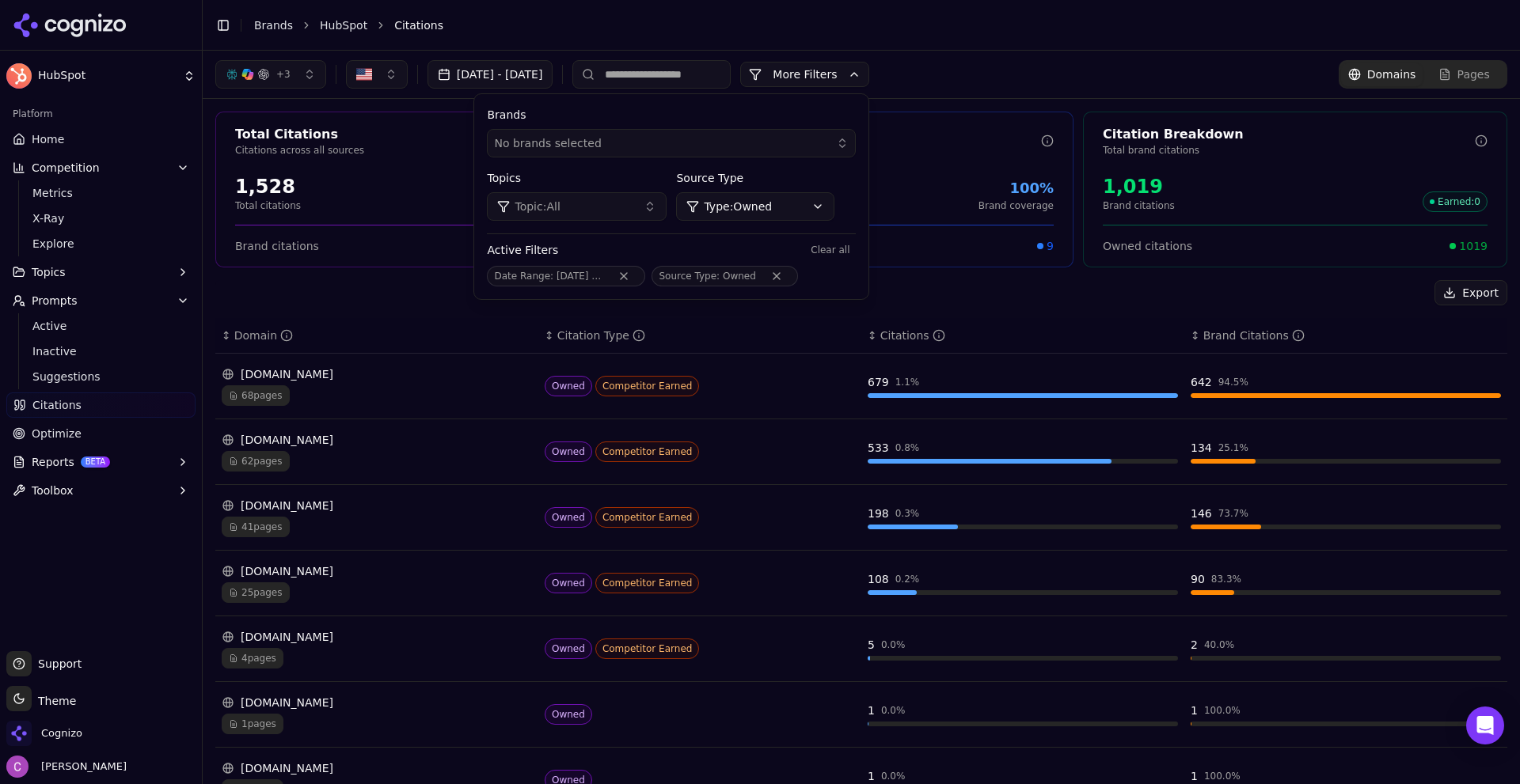
click at [864, 72] on button "More Filters" at bounding box center [805, 74] width 129 height 25
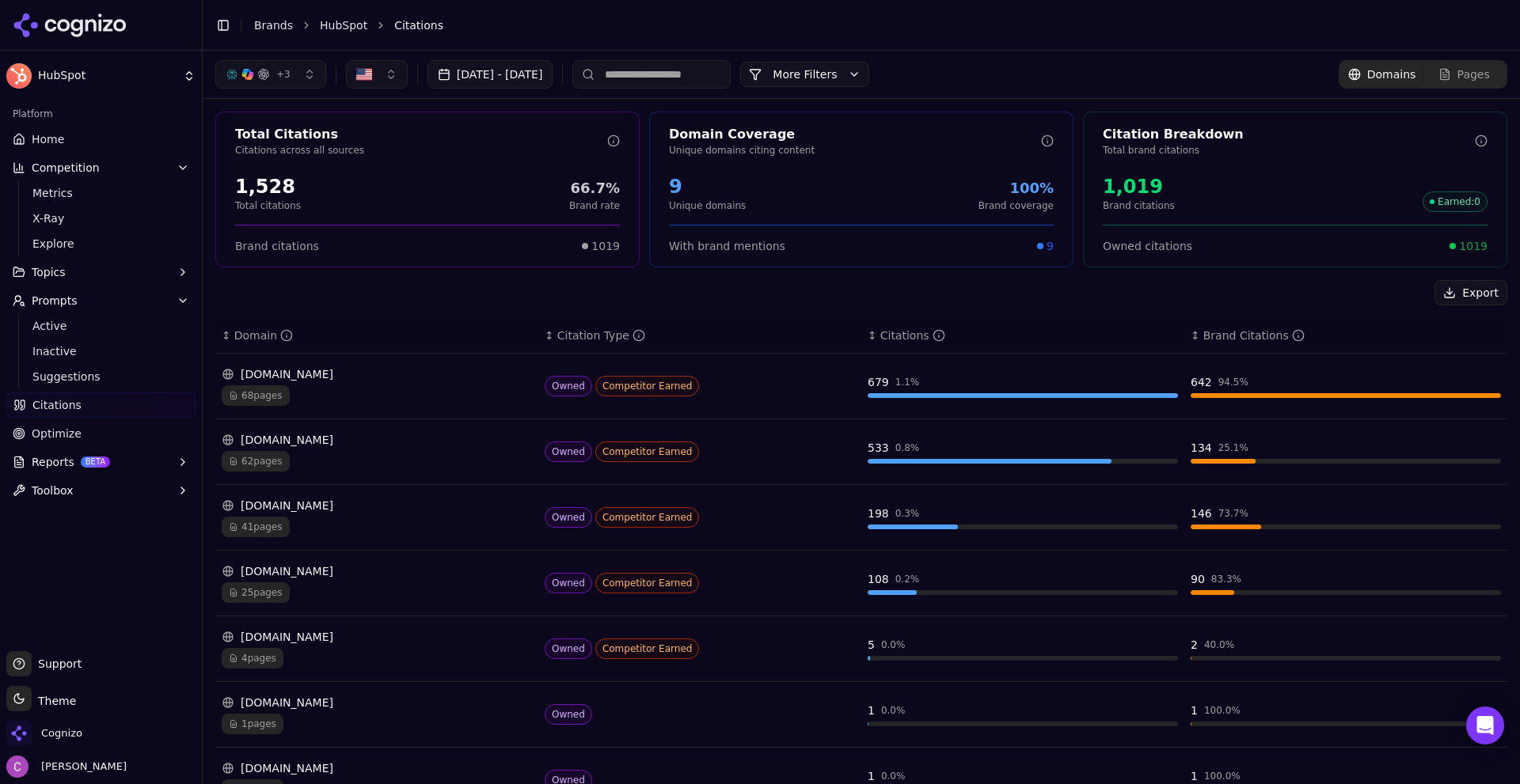
click at [860, 60] on div "+ 3 [DATE] - [DATE] More More Filters Domains Pages" at bounding box center [861, 75] width 1317 height 48
click at [851, 73] on button "More Filters" at bounding box center [805, 74] width 129 height 25
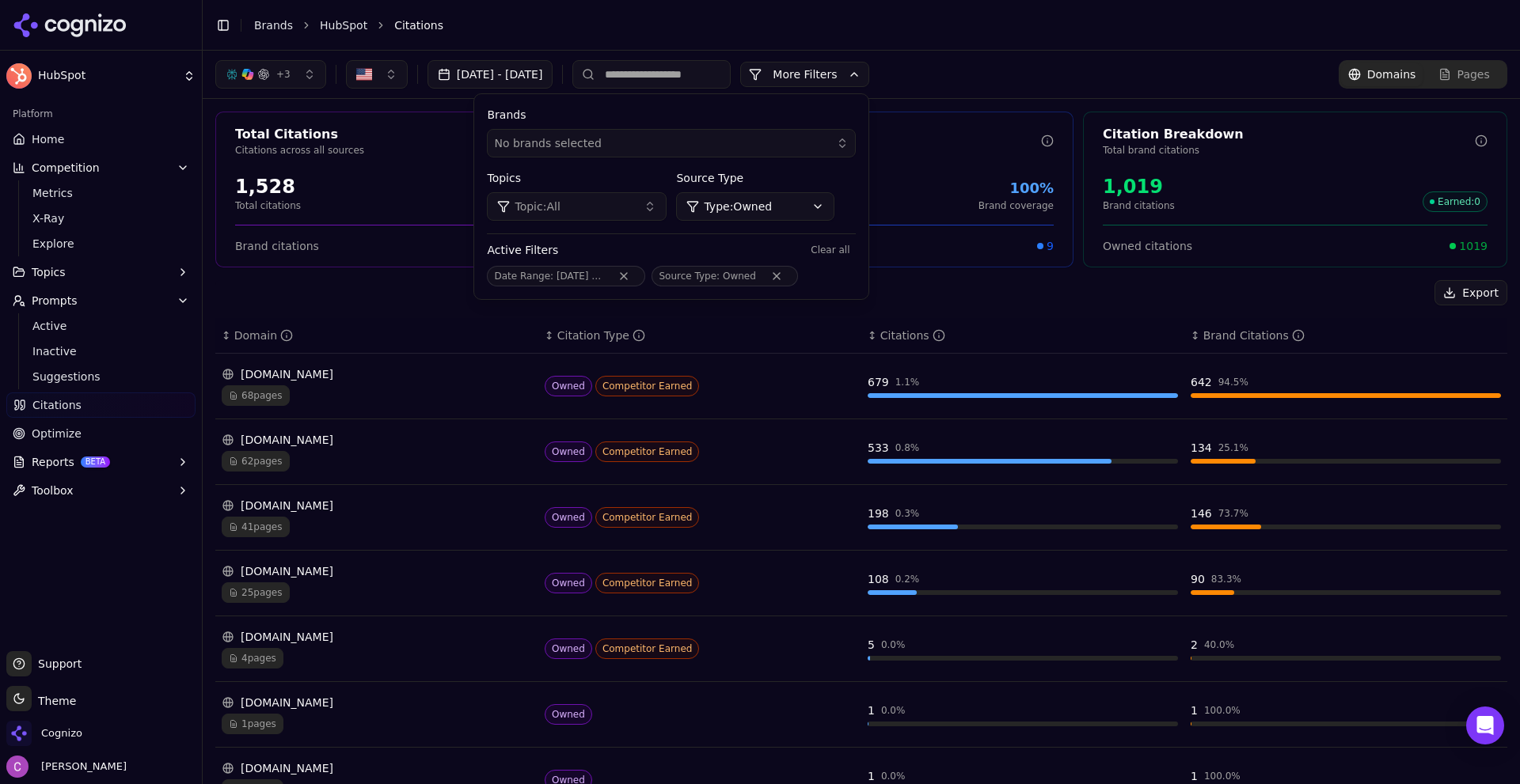
click at [787, 199] on html "HubSpot Platform Home Competition Metrics X-Ray Explore Topics Prompts Active I…" at bounding box center [760, 392] width 1520 height 784
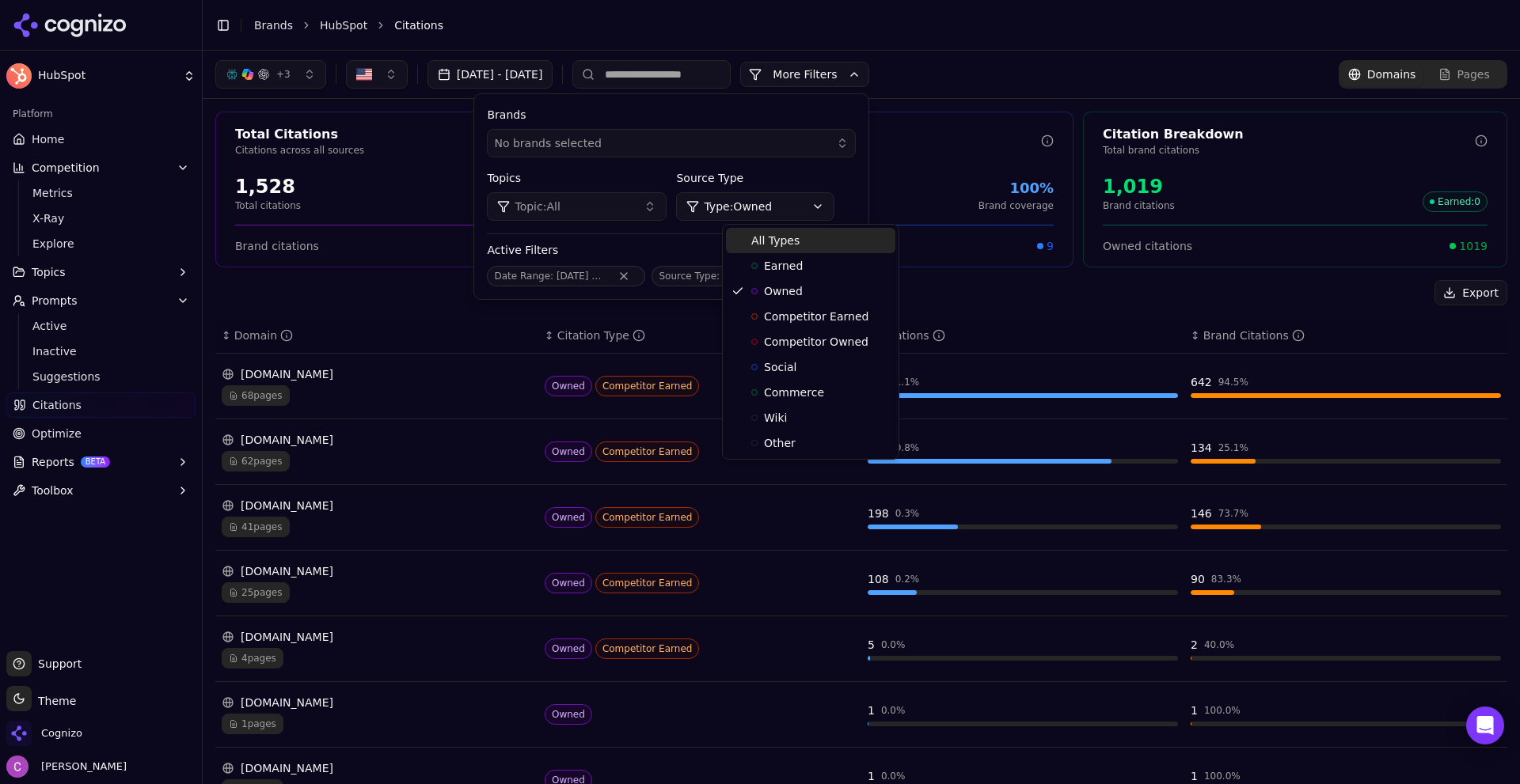
click at [771, 233] on span "All Types" at bounding box center [775, 241] width 49 height 16
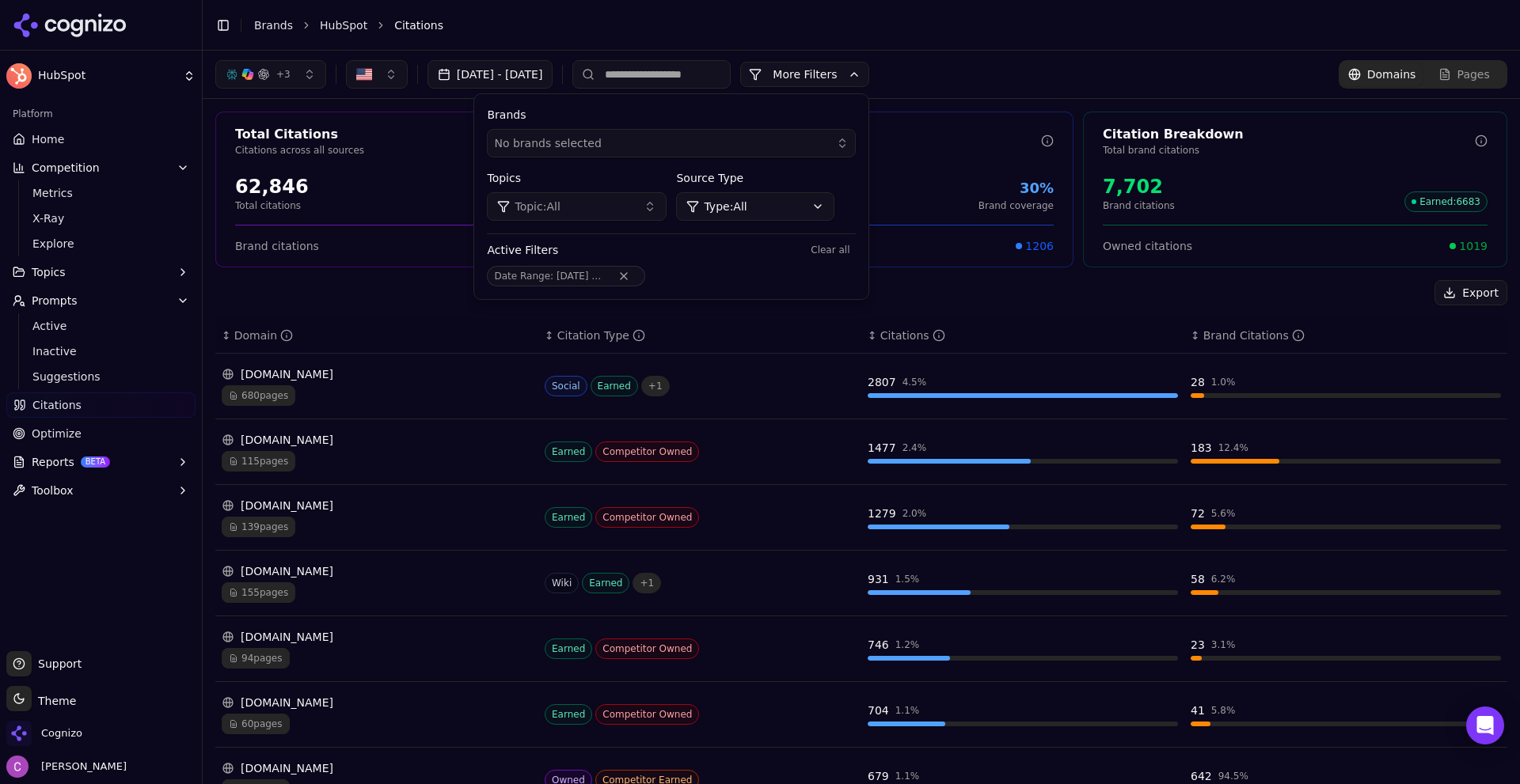
click at [855, 80] on button "More Filters" at bounding box center [805, 74] width 129 height 25
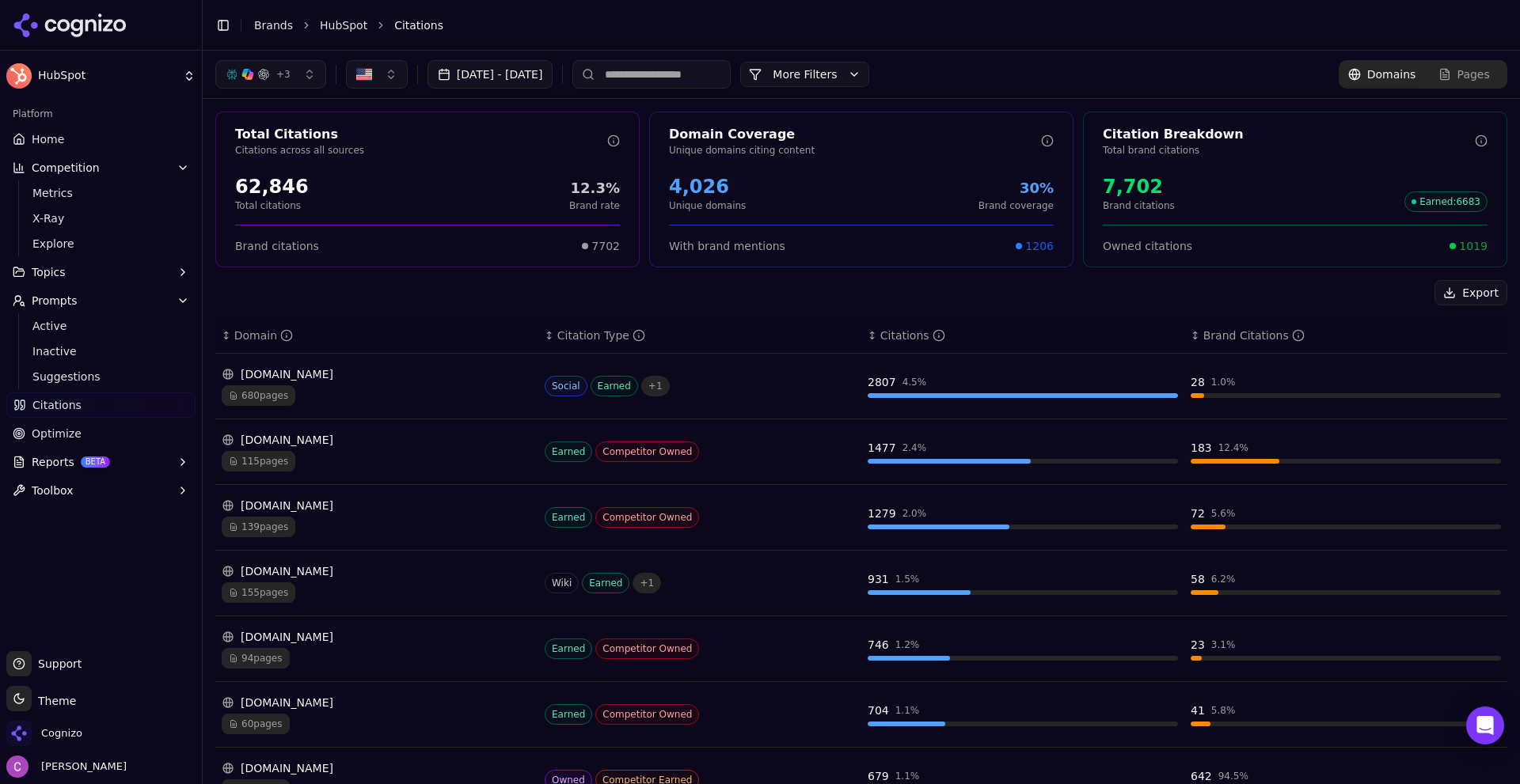
click at [369, 384] on div "[DOMAIN_NAME] 680 pages" at bounding box center [377, 386] width 311 height 40
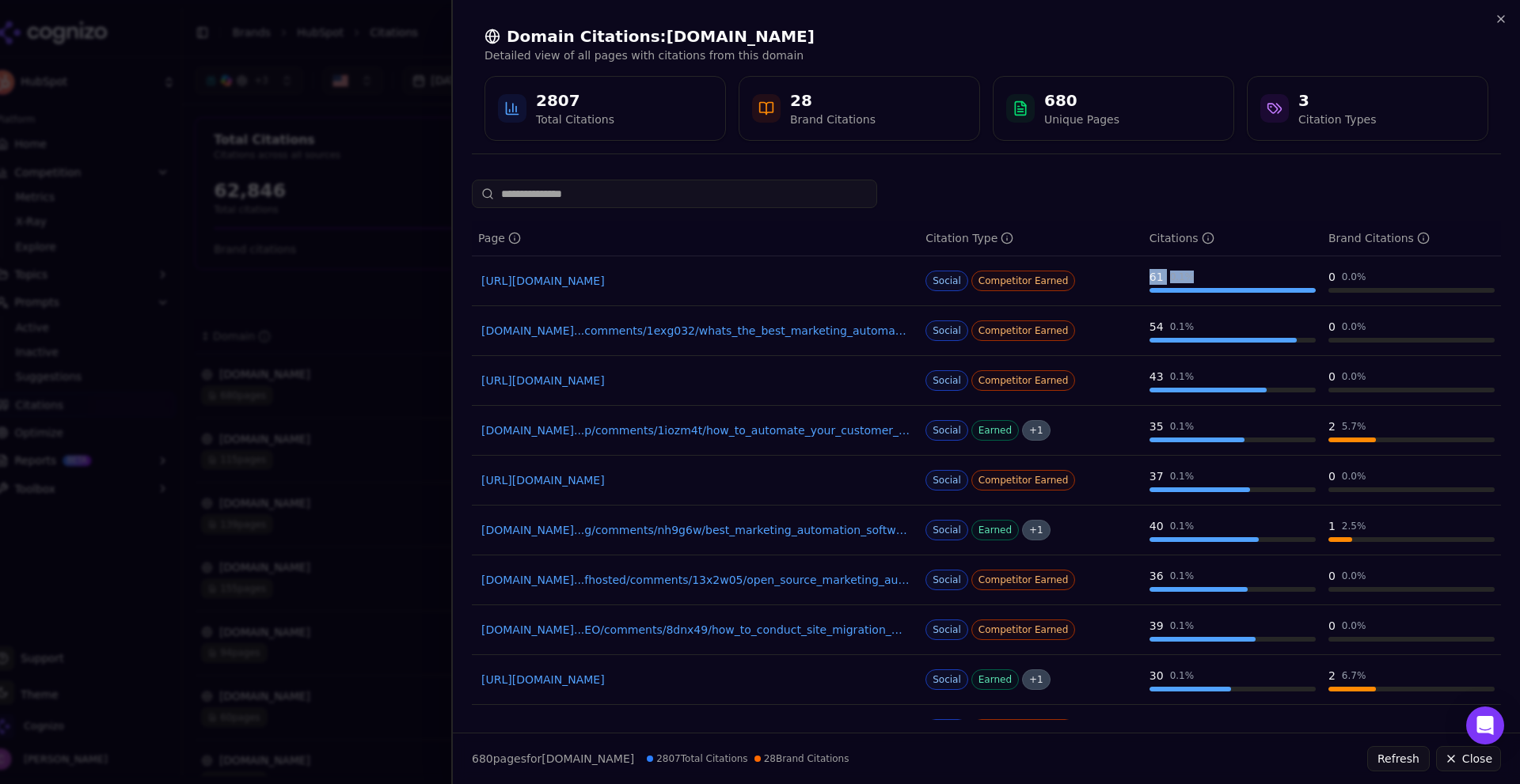
drag, startPoint x: 1143, startPoint y: 273, endPoint x: 1213, endPoint y: 277, distance: 70.1
click at [1213, 276] on td "61 0.1 %" at bounding box center [1232, 282] width 179 height 50
drag, startPoint x: 1138, startPoint y: 322, endPoint x: 1213, endPoint y: 327, distance: 75.2
click at [1213, 327] on td "54 0.1 %" at bounding box center [1232, 331] width 179 height 50
drag, startPoint x: 1138, startPoint y: 374, endPoint x: 1207, endPoint y: 381, distance: 69.4
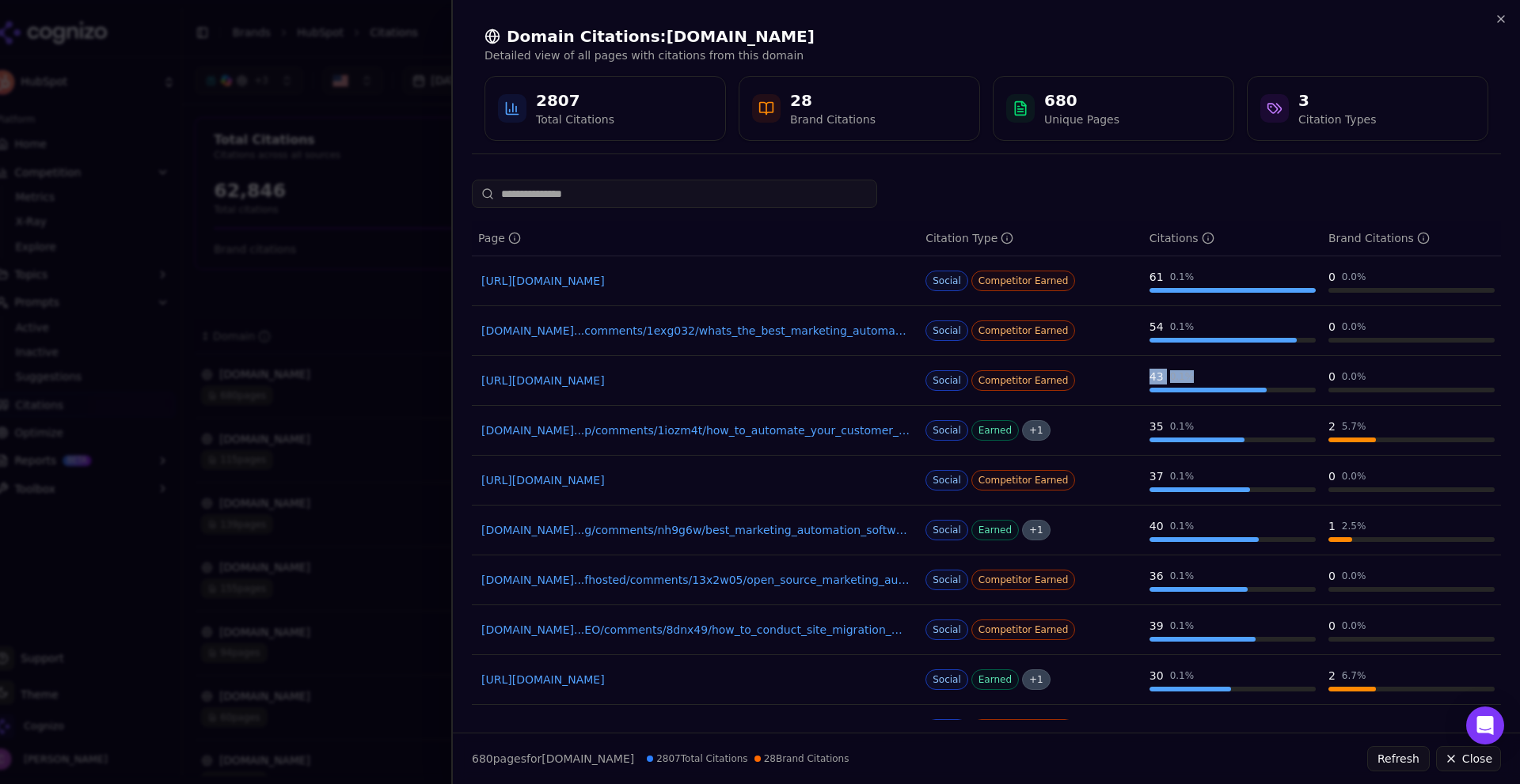
click at [1215, 377] on td "43 0.1 %" at bounding box center [1232, 381] width 179 height 50
drag, startPoint x: 1137, startPoint y: 430, endPoint x: 1240, endPoint y: 433, distance: 103.0
click at [1233, 430] on td "35 0.1 %" at bounding box center [1232, 431] width 179 height 50
click at [1198, 404] on td "43 0.1 %" at bounding box center [1232, 381] width 179 height 50
drag, startPoint x: 1446, startPoint y: 755, endPoint x: 1428, endPoint y: 751, distance: 18.4
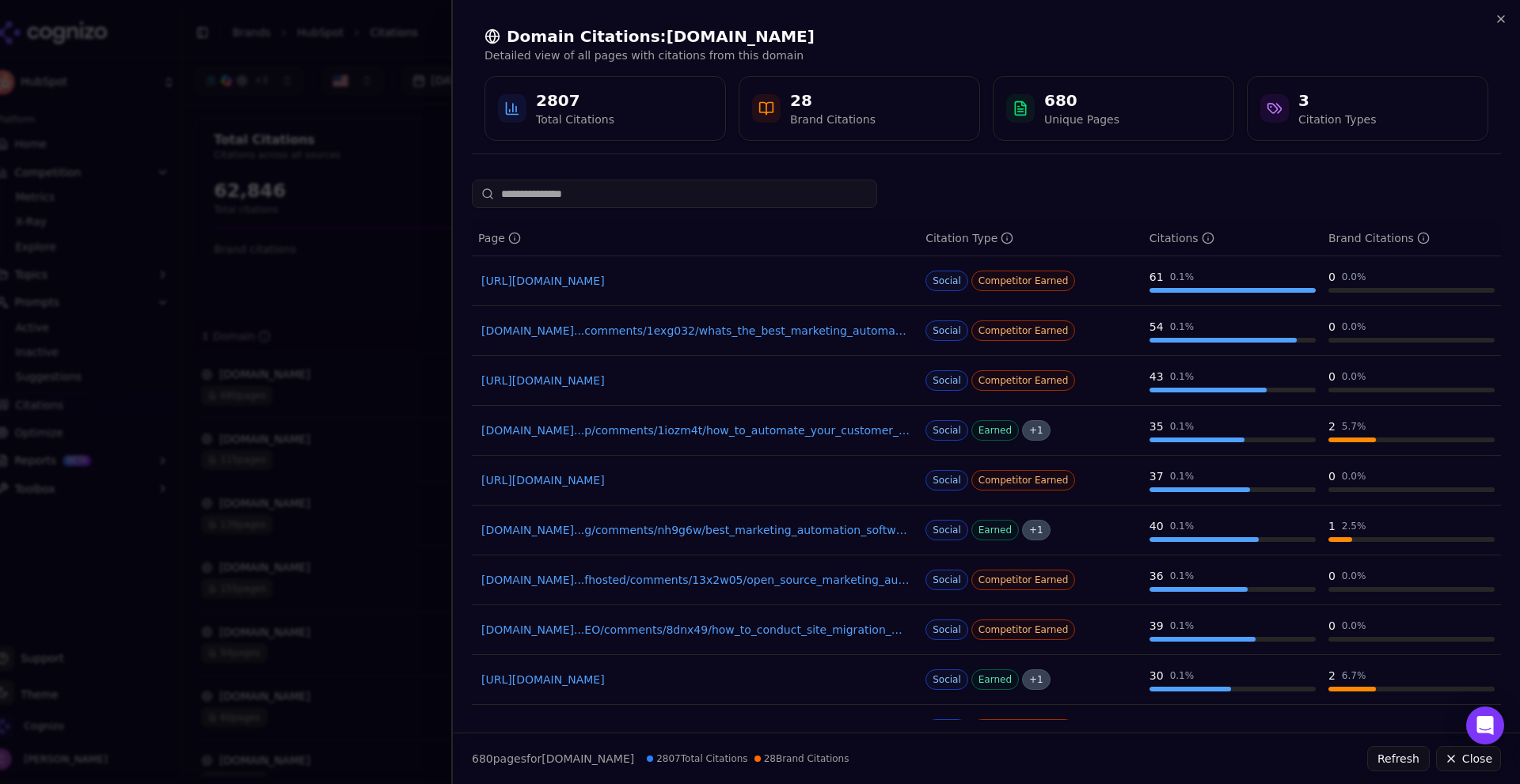
click at [1444, 755] on button "Close" at bounding box center [1468, 758] width 65 height 25
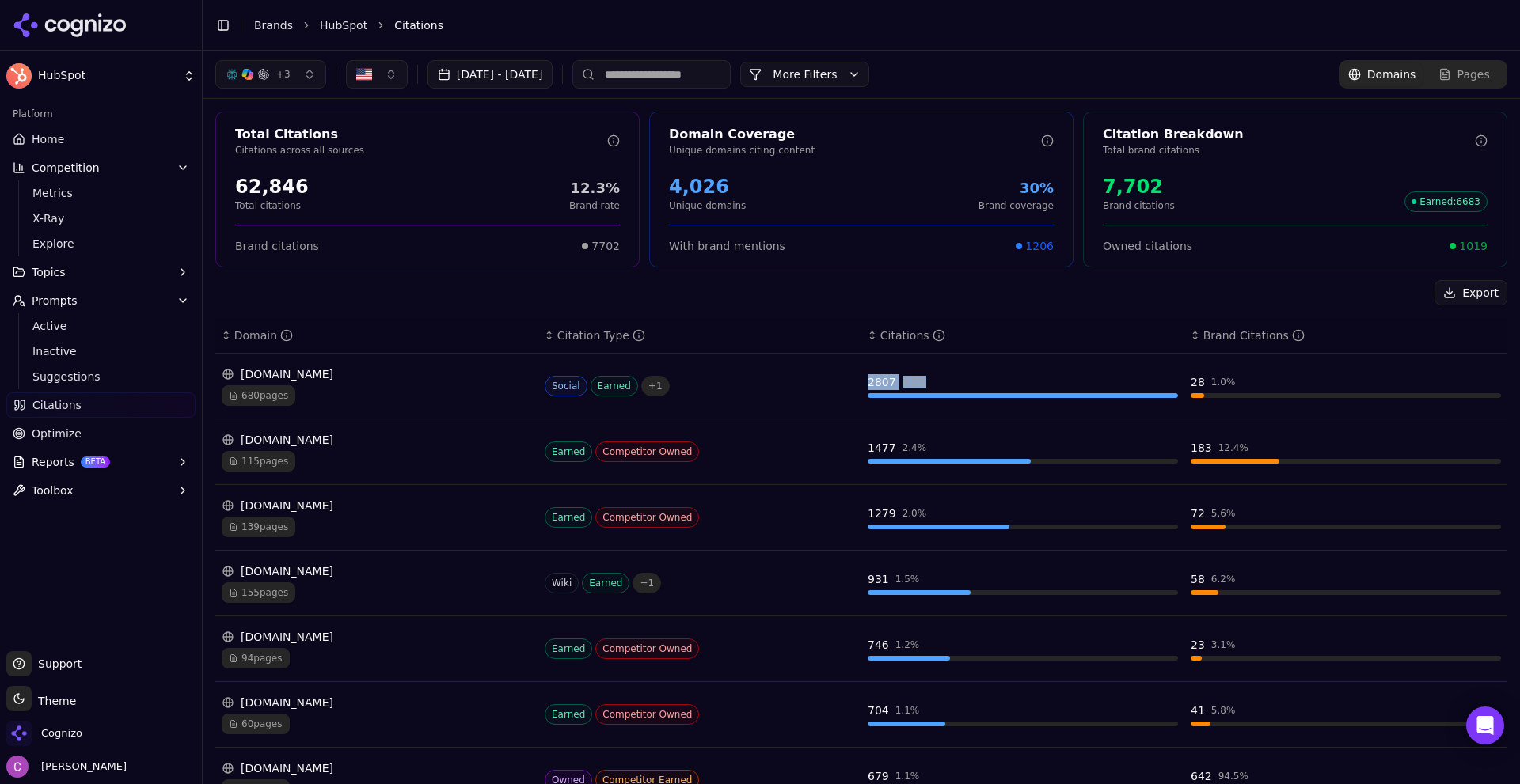
drag, startPoint x: 860, startPoint y: 381, endPoint x: 920, endPoint y: 378, distance: 60.1
click at [920, 378] on td "2807 4.5 %" at bounding box center [1022, 386] width 323 height 66
drag, startPoint x: 1184, startPoint y: 388, endPoint x: 1253, endPoint y: 378, distance: 69.7
click at [1250, 378] on div "28 1.0 %" at bounding box center [1346, 382] width 311 height 16
click at [776, 388] on div "Social Earned + 1" at bounding box center [700, 386] width 311 height 21
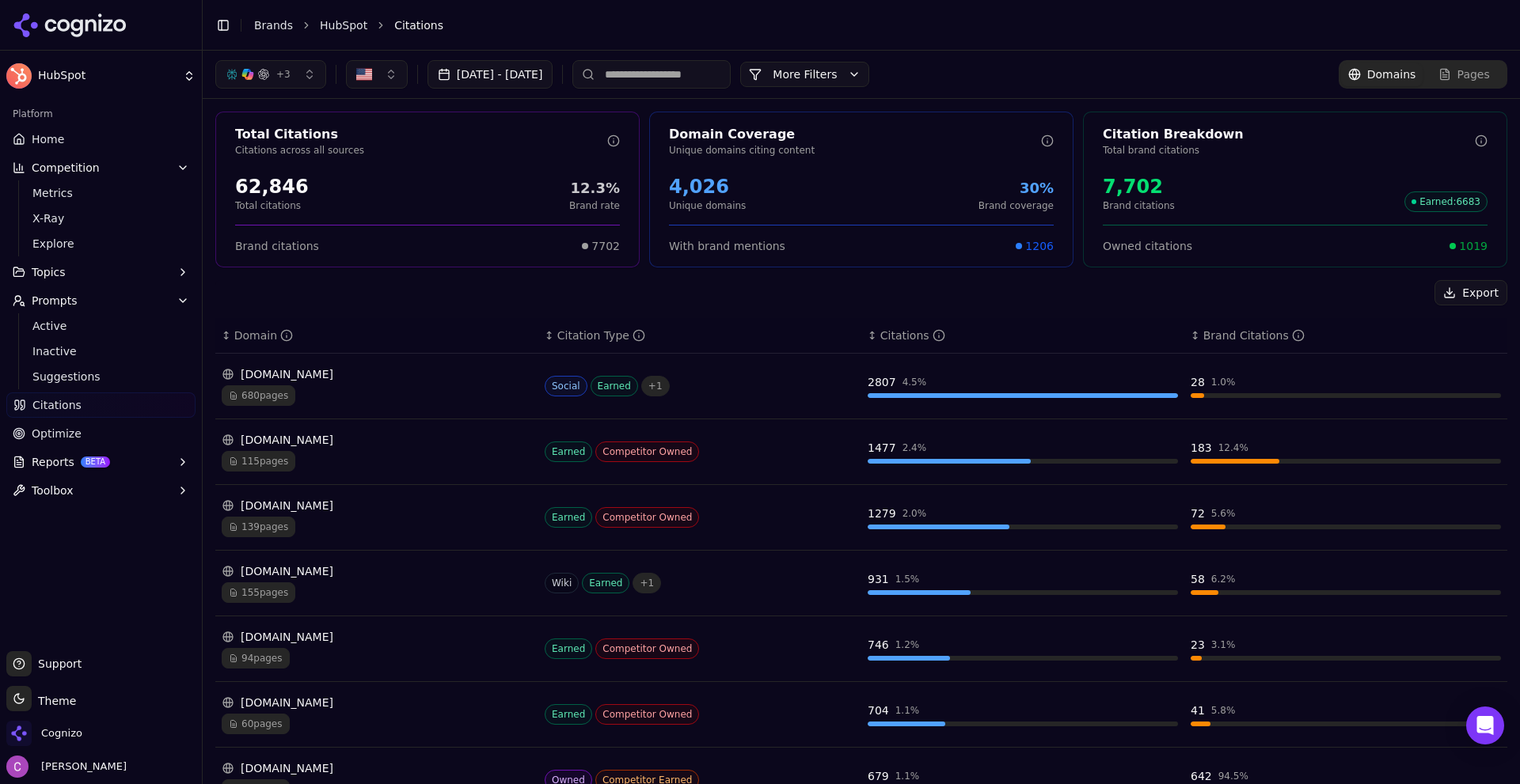
click at [282, 381] on div "[DOMAIN_NAME] 680 pages" at bounding box center [377, 386] width 311 height 40
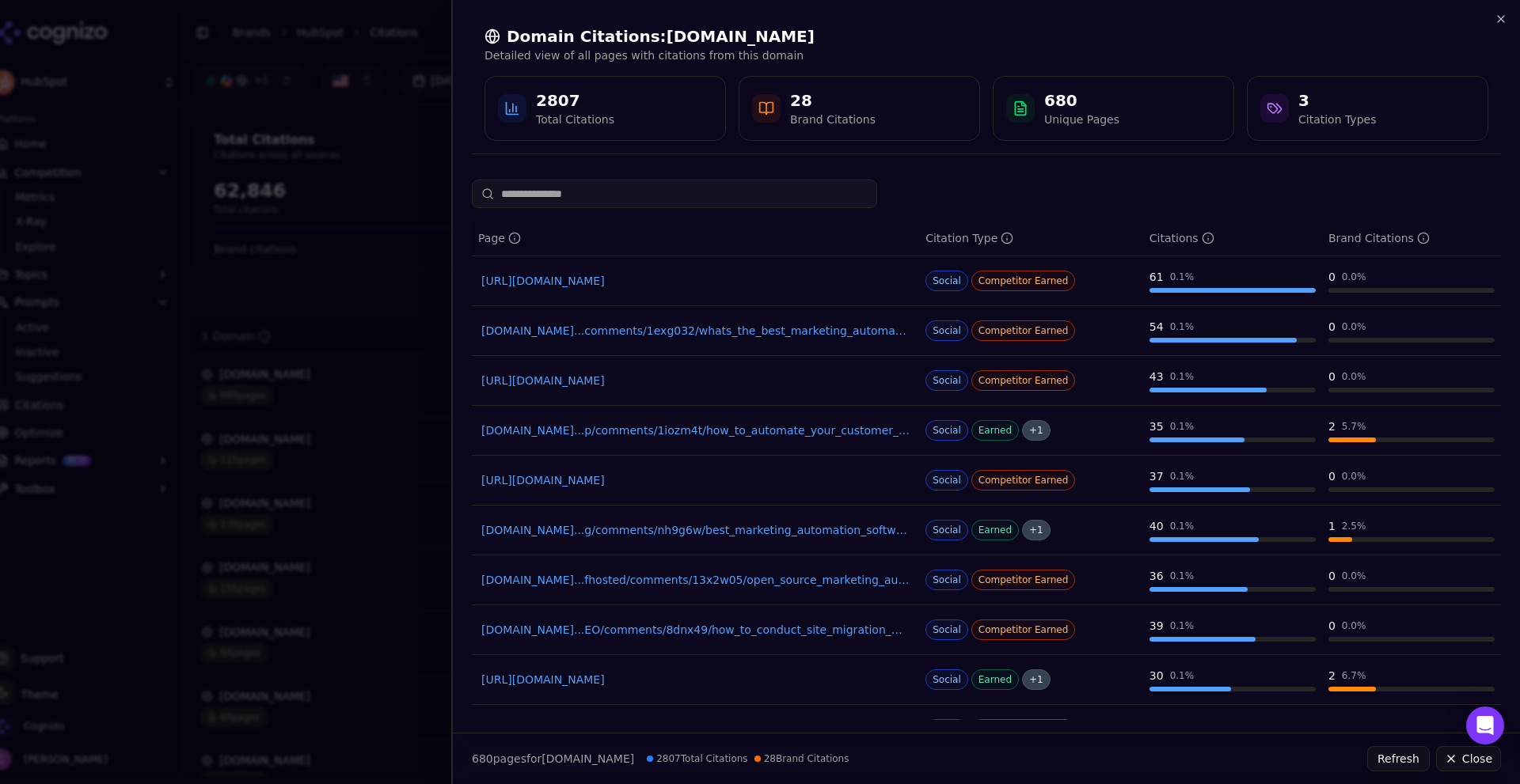
click at [774, 284] on link "[URL][DOMAIN_NAME]" at bounding box center [695, 281] width 428 height 16
drag, startPoint x: 965, startPoint y: 276, endPoint x: 1057, endPoint y: 288, distance: 92.8
click at [1057, 288] on span "Competitor Earned" at bounding box center [1023, 281] width 105 height 21
drag, startPoint x: 965, startPoint y: 328, endPoint x: 1053, endPoint y: 338, distance: 88.6
click at [1053, 339] on span "Competitor Earned" at bounding box center [1023, 330] width 105 height 21
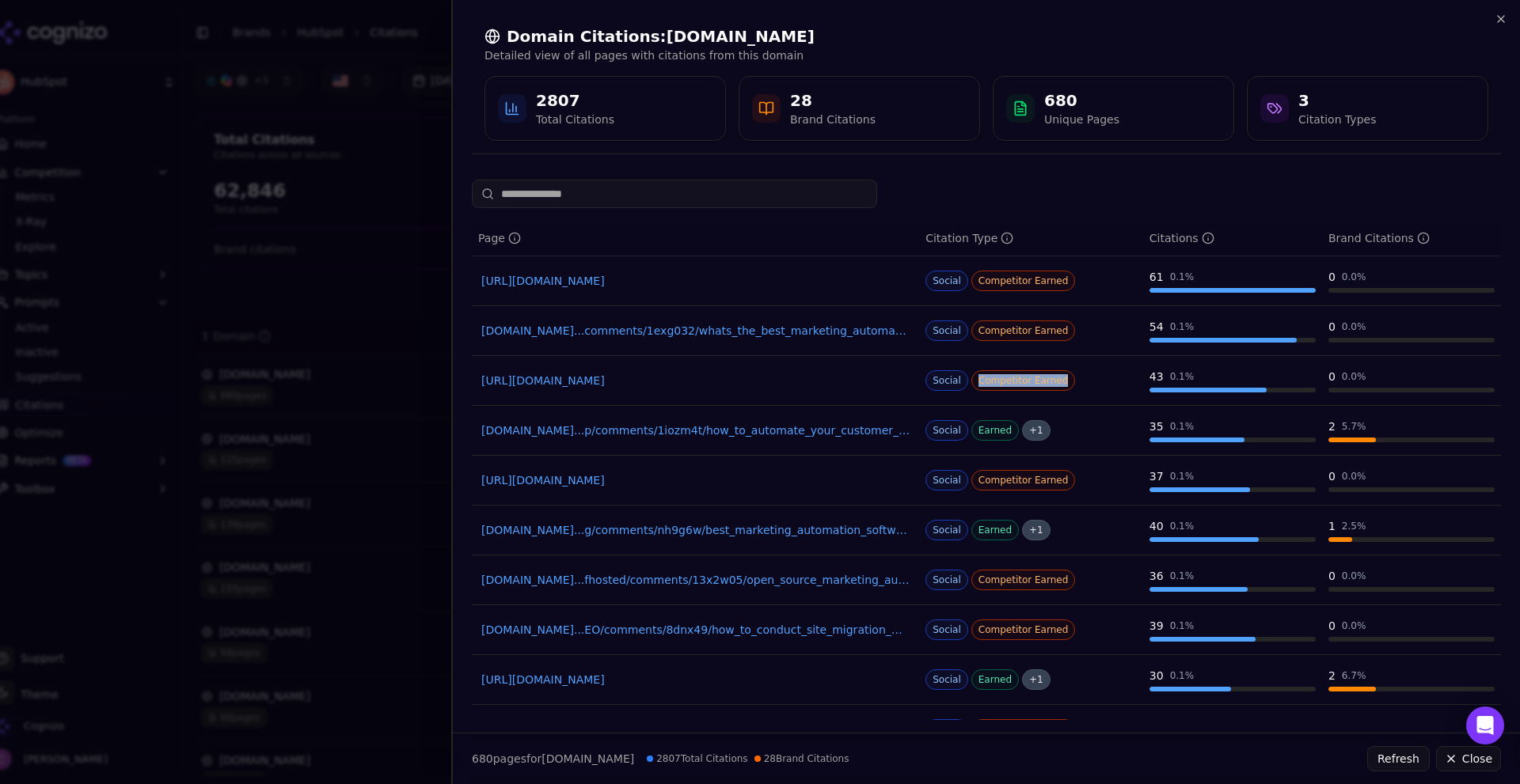
drag, startPoint x: 959, startPoint y: 380, endPoint x: 1065, endPoint y: 382, distance: 106.0
click at [1065, 382] on div "Social Competitor Earned" at bounding box center [1031, 380] width 211 height 21
drag, startPoint x: 971, startPoint y: 422, endPoint x: 1003, endPoint y: 424, distance: 32.1
click at [1003, 424] on span "Earned" at bounding box center [995, 430] width 48 height 21
drag, startPoint x: 971, startPoint y: 481, endPoint x: 1077, endPoint y: 480, distance: 106.0
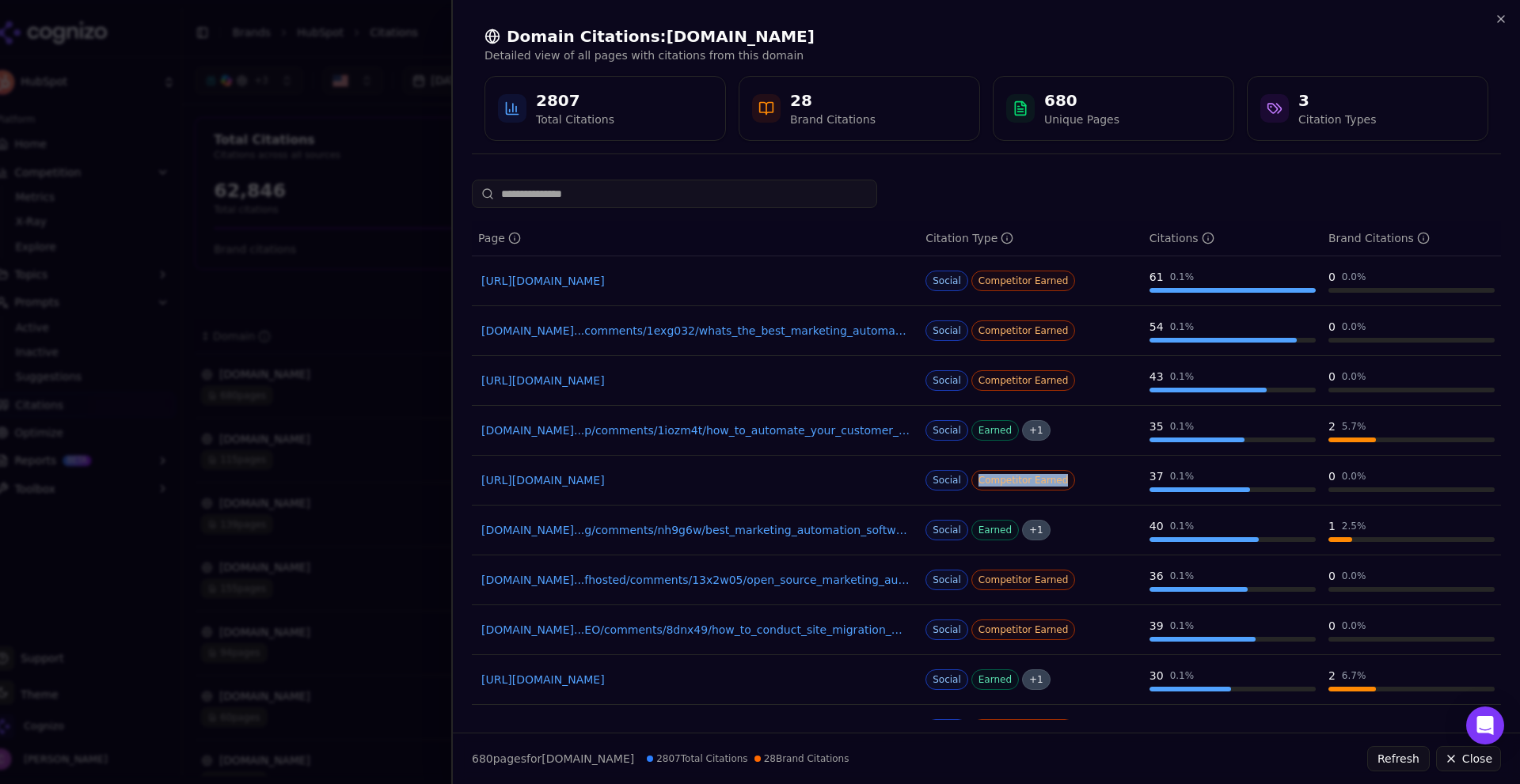
click at [1075, 481] on div "Social Competitor Earned" at bounding box center [1031, 480] width 211 height 21
drag, startPoint x: 968, startPoint y: 581, endPoint x: 1088, endPoint y: 598, distance: 121.2
click at [1088, 598] on td "Social Competitor Earned" at bounding box center [1030, 580] width 224 height 50
click at [1494, 14] on div "Domain Citations: [DOMAIN_NAME] Detailed view of all pages with citations from …" at bounding box center [985, 392] width 1069 height 784
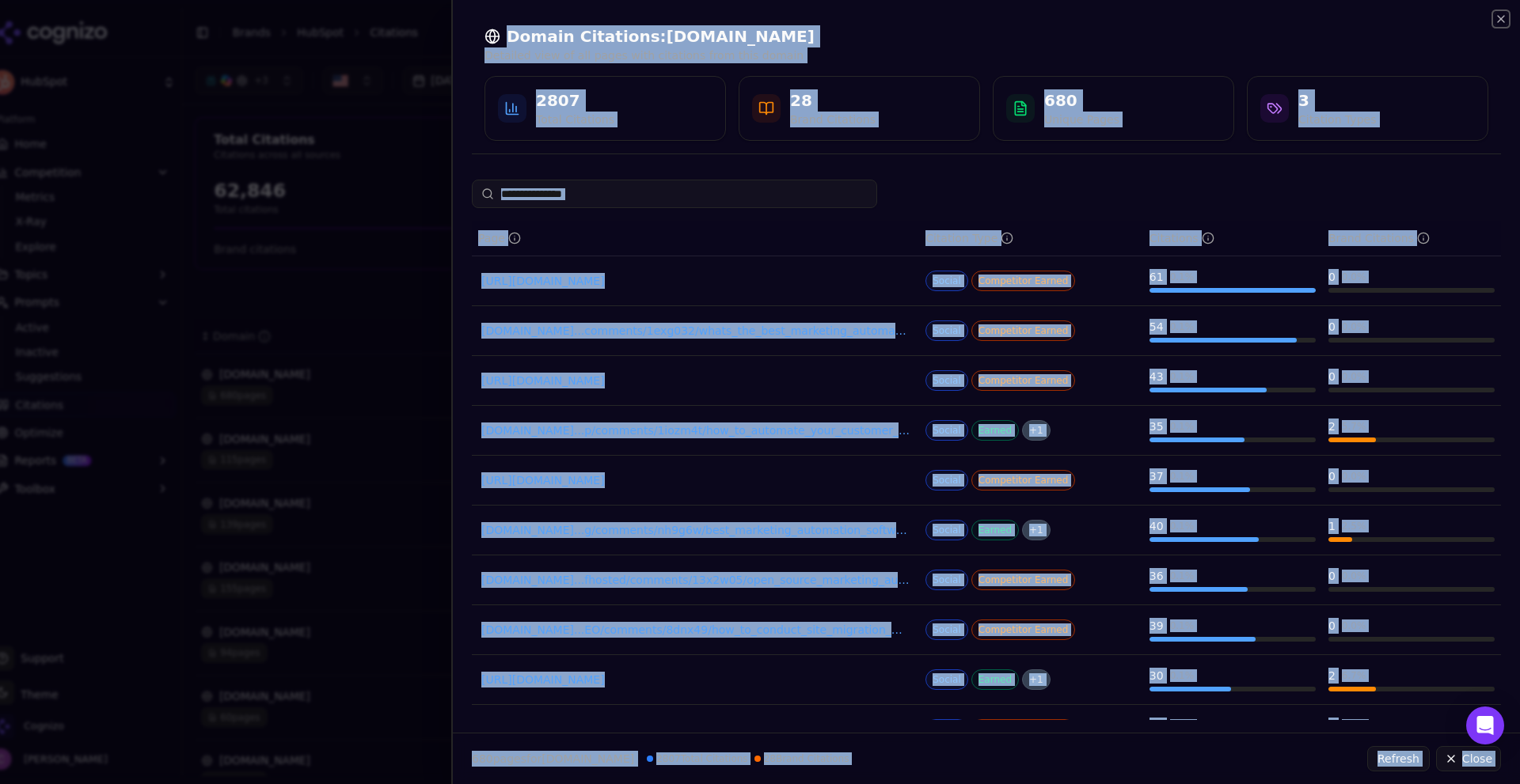
click at [1494, 15] on div "Domain Citations: [DOMAIN_NAME] Detailed view of all pages with citations from …" at bounding box center [985, 392] width 1069 height 784
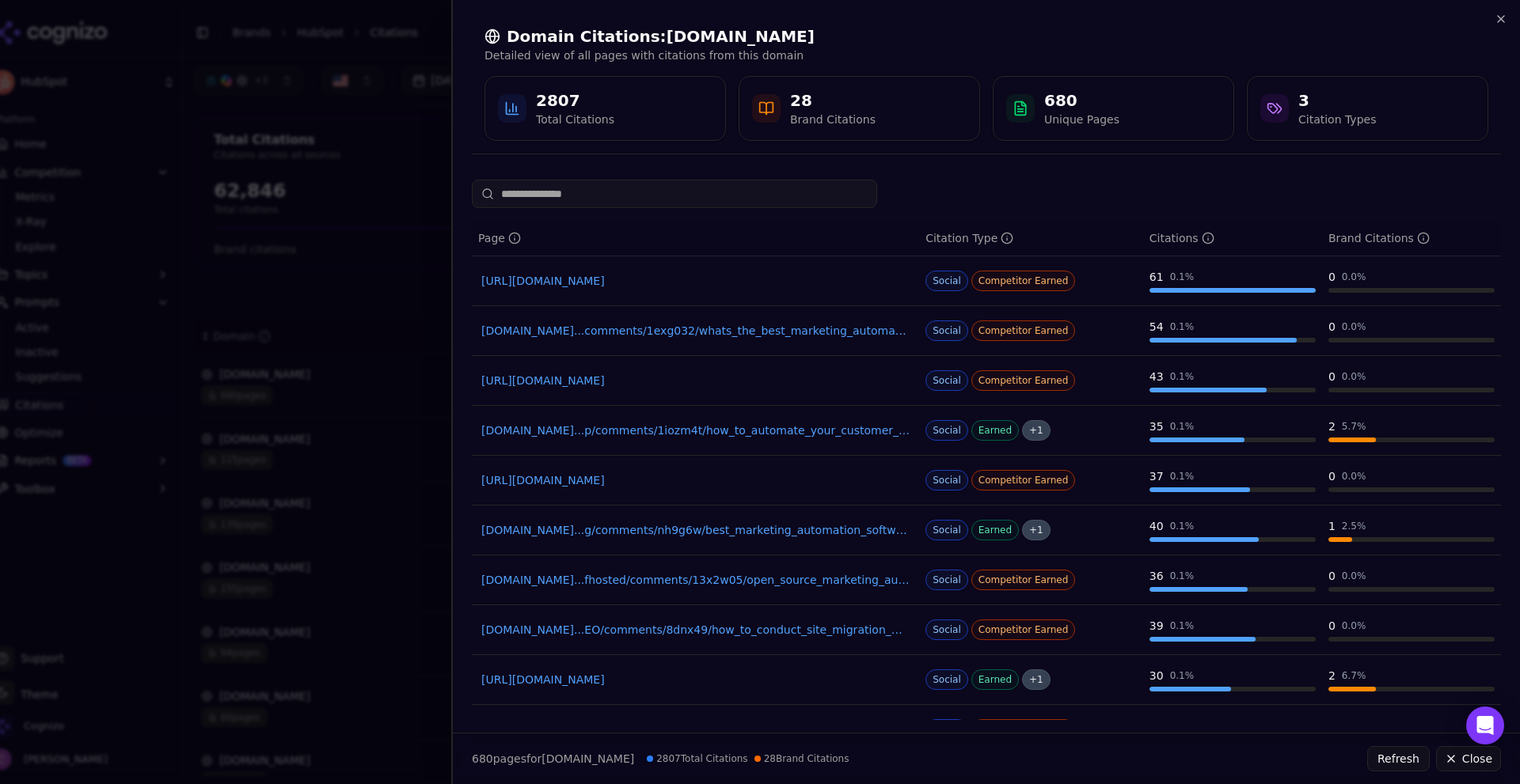
click at [1490, 21] on div "Domain Citations: [DOMAIN_NAME] Detailed view of all pages with citations from …" at bounding box center [986, 84] width 1029 height 141
click at [1491, 21] on div "Domain Citations: [DOMAIN_NAME] Detailed view of all pages with citations from …" at bounding box center [986, 84] width 1029 height 141
click at [1500, 19] on icon "button" at bounding box center [1500, 19] width 13 height 13
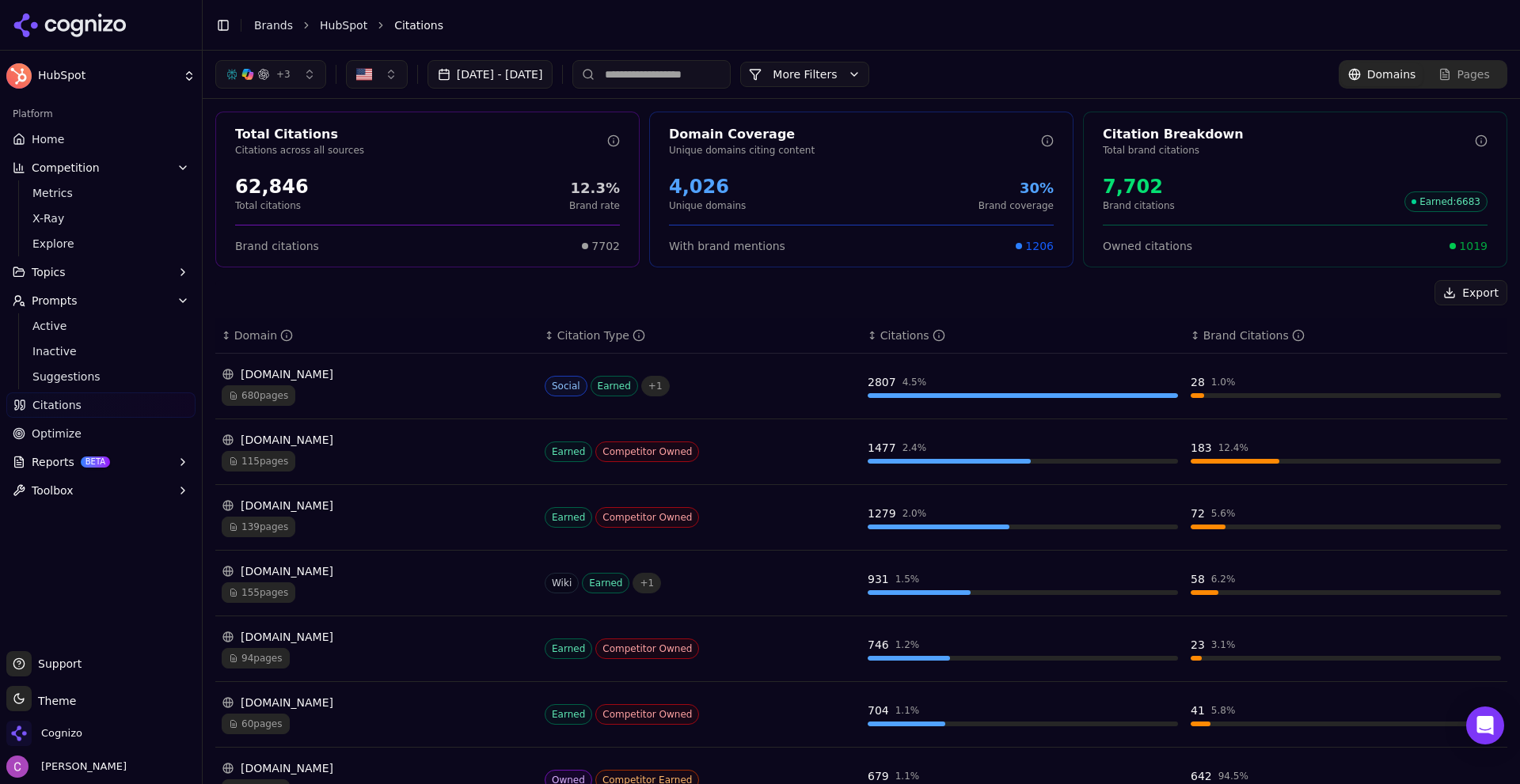
click at [54, 439] on span "Optimize" at bounding box center [57, 434] width 50 height 16
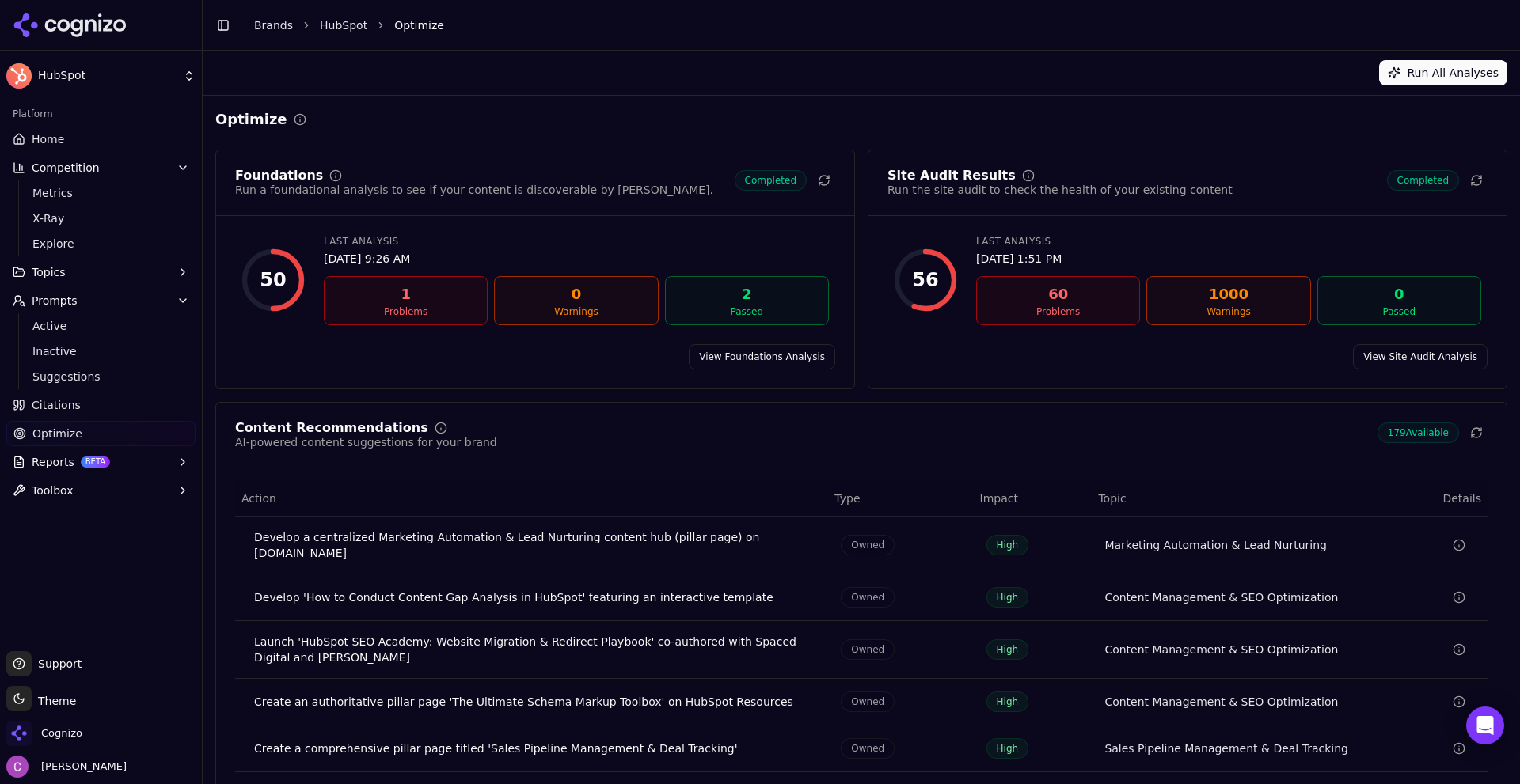
click at [1412, 363] on link "View Site Audit Analysis" at bounding box center [1419, 356] width 134 height 25
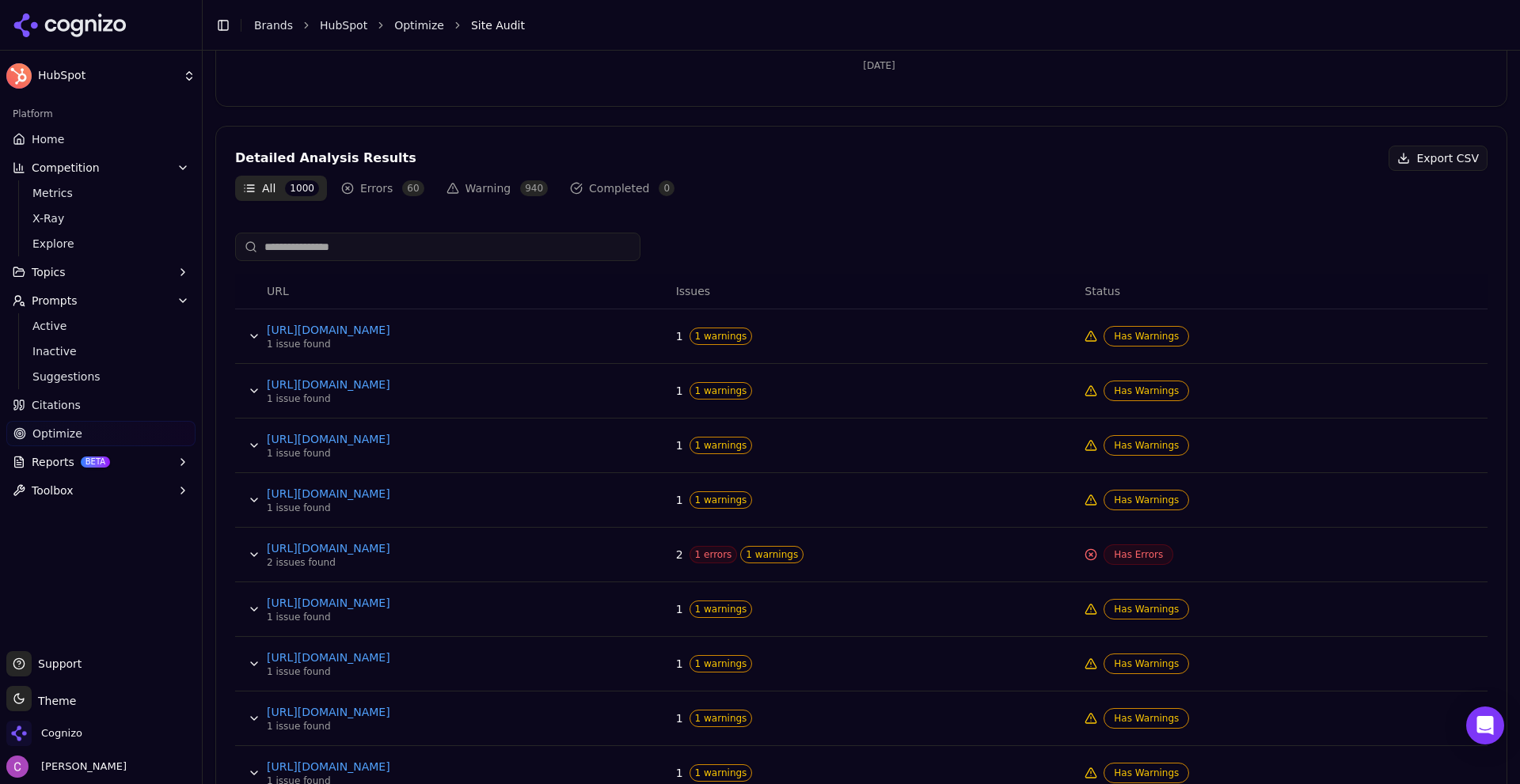
scroll to position [616, 0]
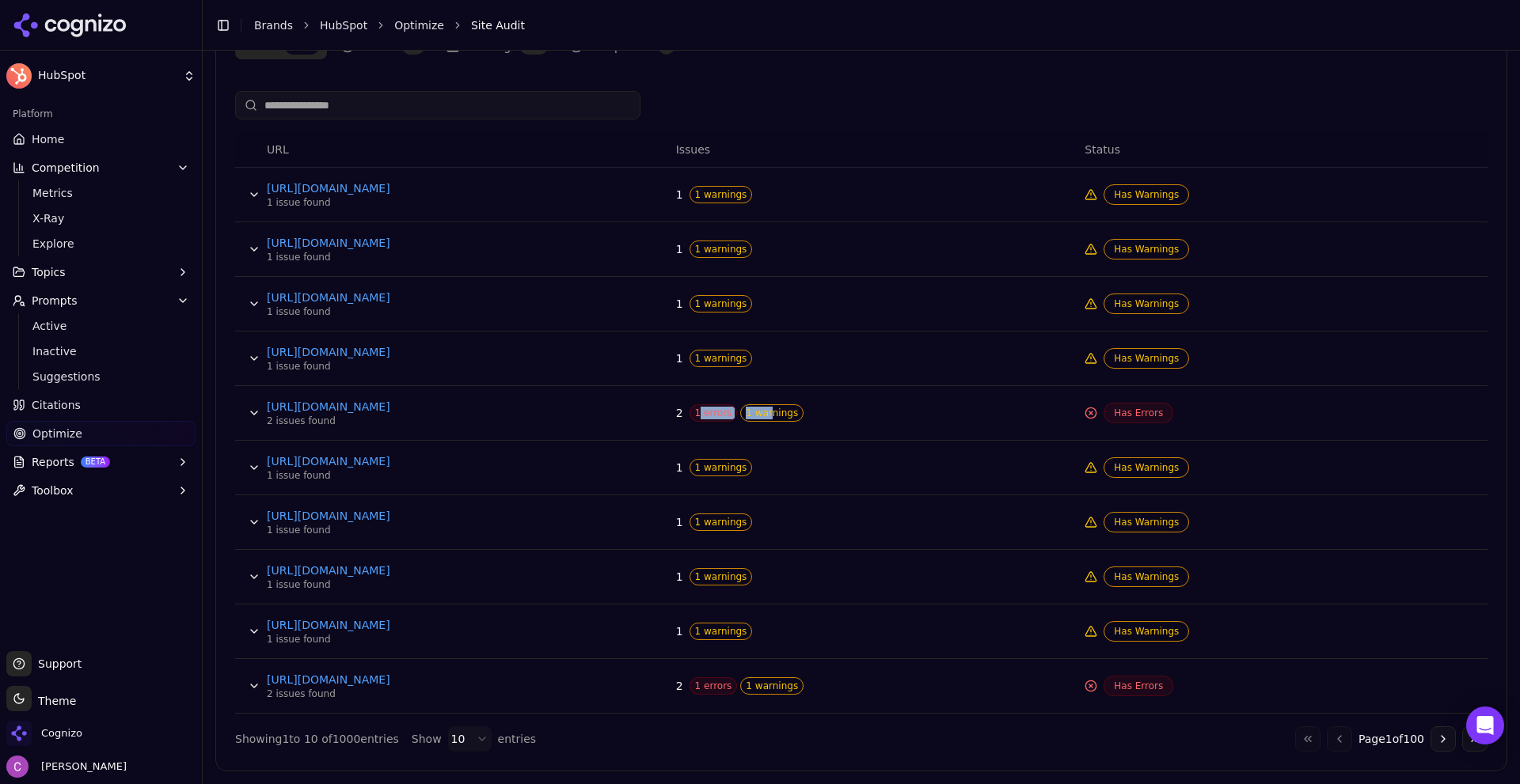
drag, startPoint x: 694, startPoint y: 419, endPoint x: 767, endPoint y: 419, distance: 73.0
click at [765, 419] on div "1 errors 1 warnings" at bounding box center [747, 412] width 114 height 17
click at [847, 413] on div "2 1 errors 1 warnings" at bounding box center [874, 412] width 396 height 17
drag, startPoint x: 693, startPoint y: 411, endPoint x: 753, endPoint y: 414, distance: 60.1
click at [753, 414] on div "1 errors 1 warnings" at bounding box center [747, 412] width 114 height 17
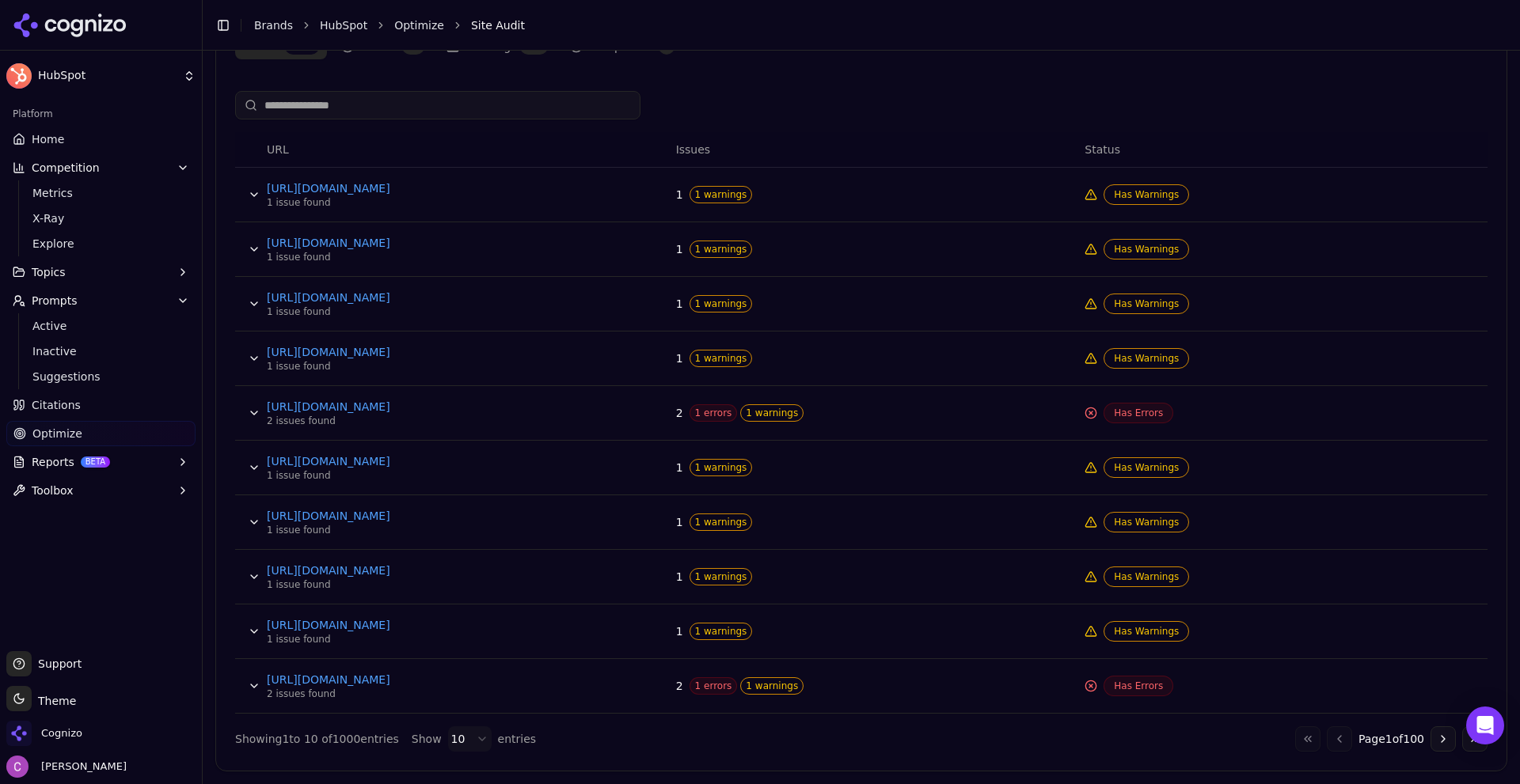
click at [876, 418] on div "2 1 errors 1 warnings" at bounding box center [874, 412] width 396 height 17
drag, startPoint x: 744, startPoint y: 415, endPoint x: 794, endPoint y: 422, distance: 50.5
click at [777, 415] on span "1 warnings" at bounding box center [772, 412] width 64 height 17
click at [849, 406] on div "2 1 errors 1 warnings" at bounding box center [874, 412] width 396 height 17
drag, startPoint x: 701, startPoint y: 416, endPoint x: 796, endPoint y: 429, distance: 95.9
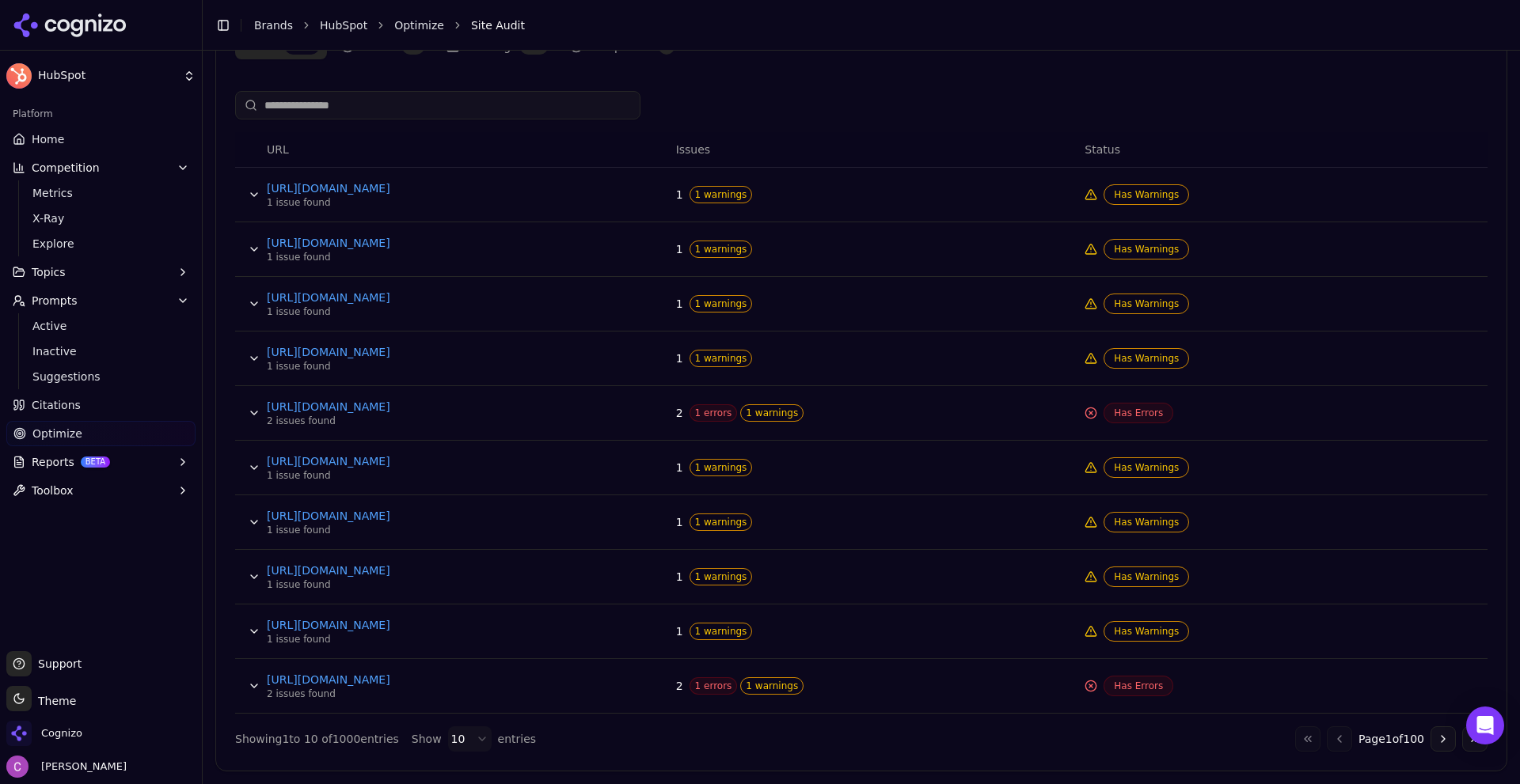
click at [725, 417] on span "1 errors" at bounding box center [714, 412] width 49 height 17
click at [867, 436] on td "2 1 errors 1 warnings" at bounding box center [874, 413] width 409 height 55
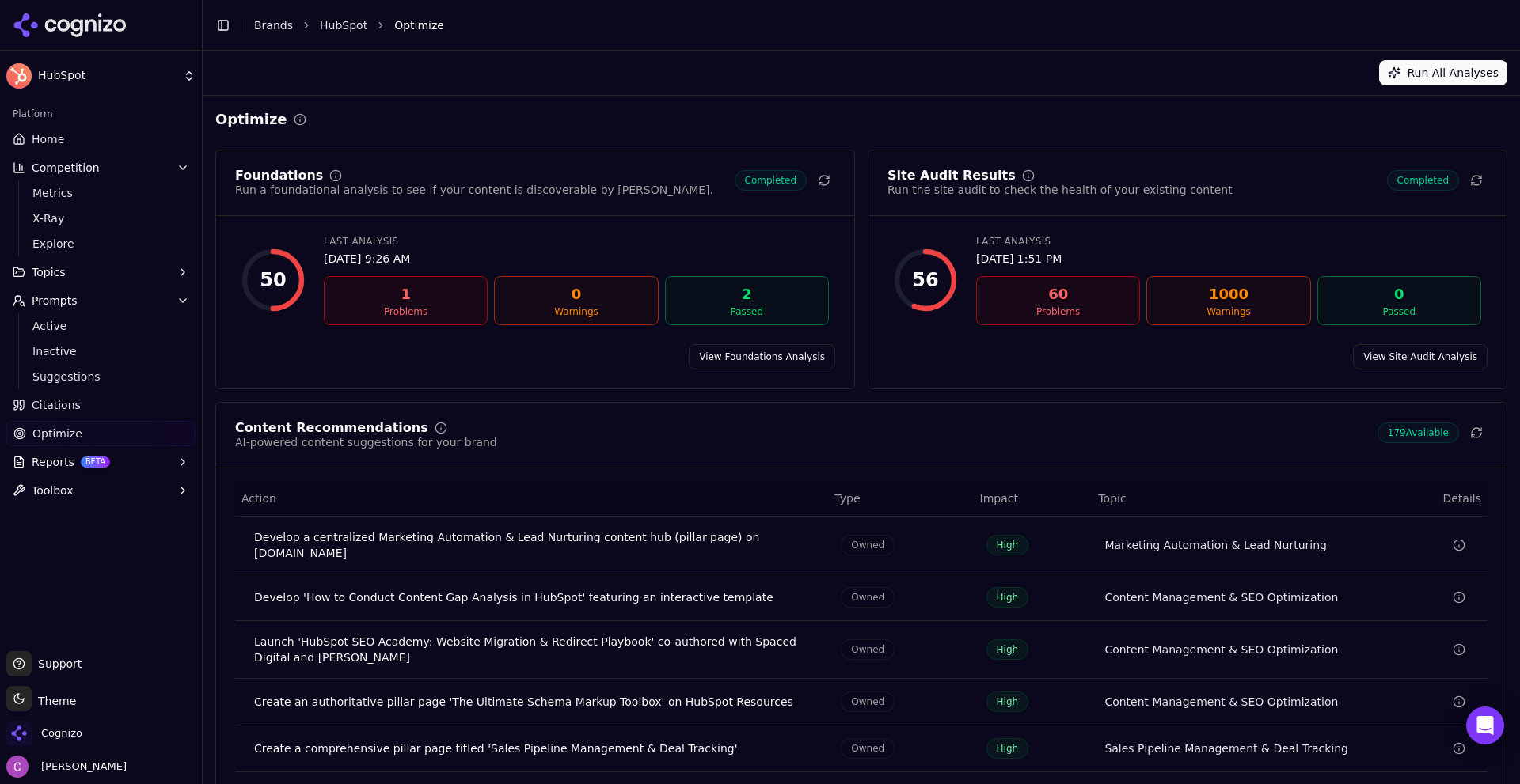
click at [745, 354] on link "View Foundations Analysis" at bounding box center [761, 356] width 146 height 25
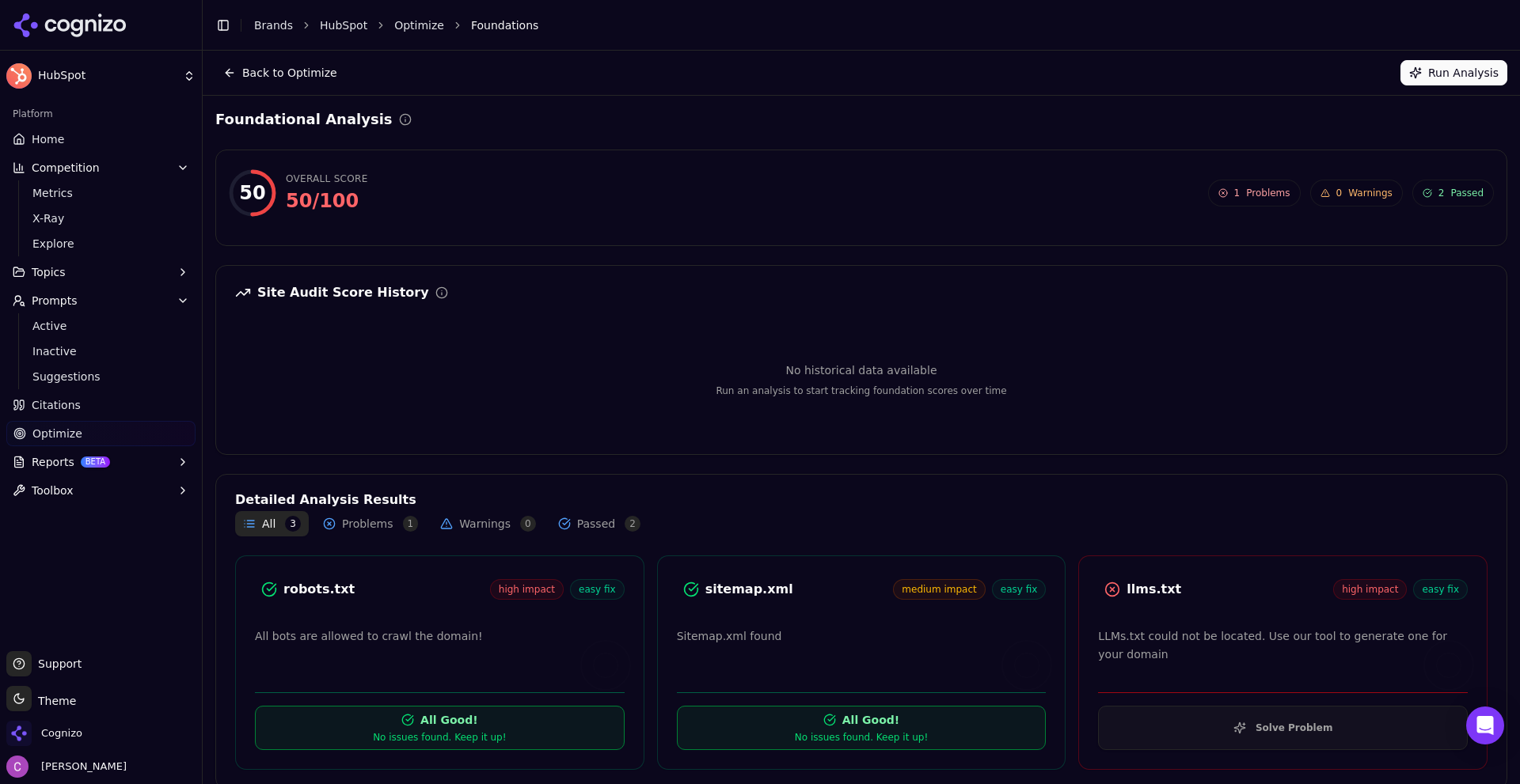
scroll to position [18, 0]
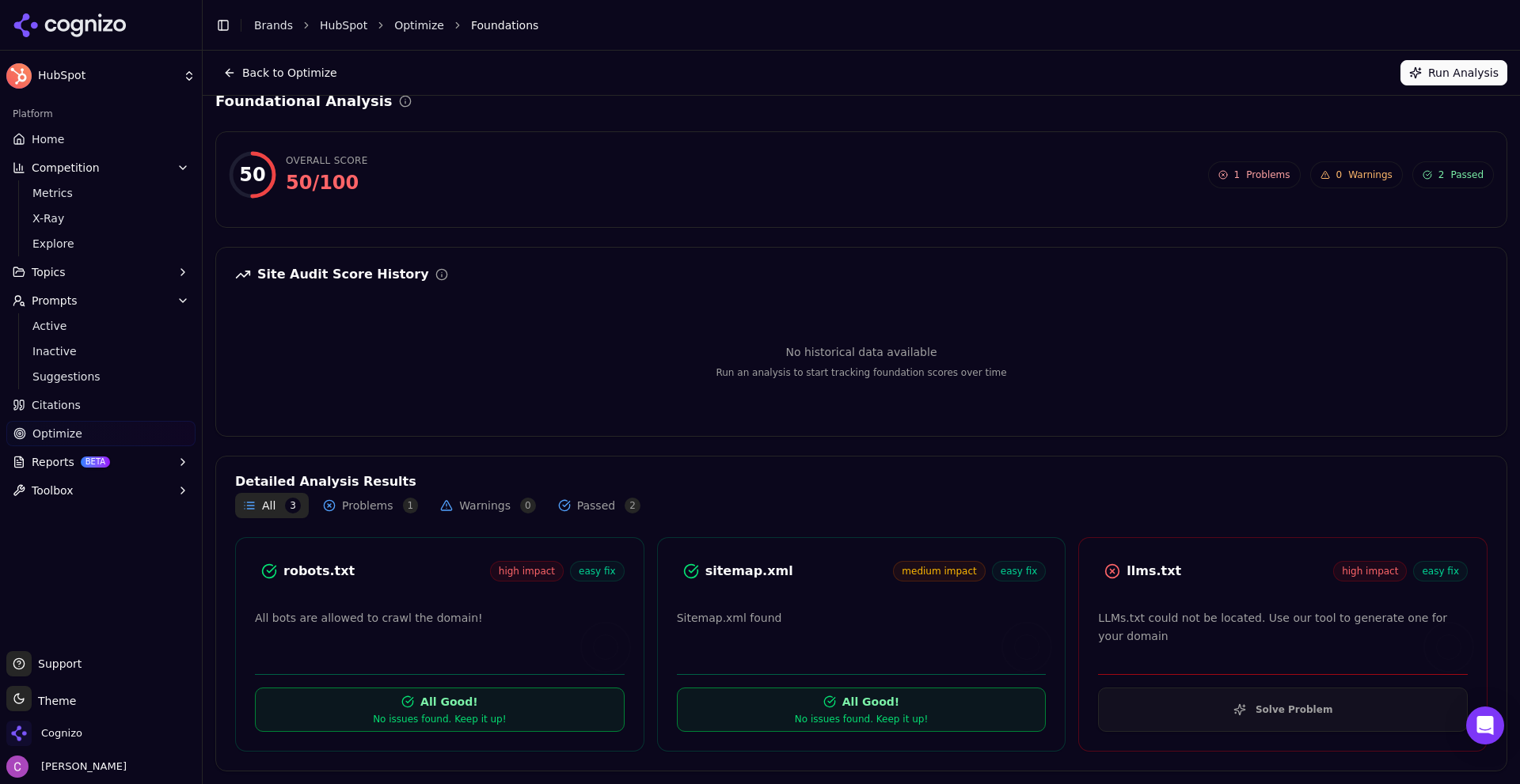
click at [300, 566] on div "robots.txt" at bounding box center [387, 571] width 207 height 19
drag, startPoint x: 300, startPoint y: 566, endPoint x: 308, endPoint y: 562, distance: 8.9
click at [299, 566] on div "robots.txt" at bounding box center [387, 571] width 207 height 19
click at [376, 561] on div "robots.txt high impact easy fix" at bounding box center [439, 571] width 369 height 29
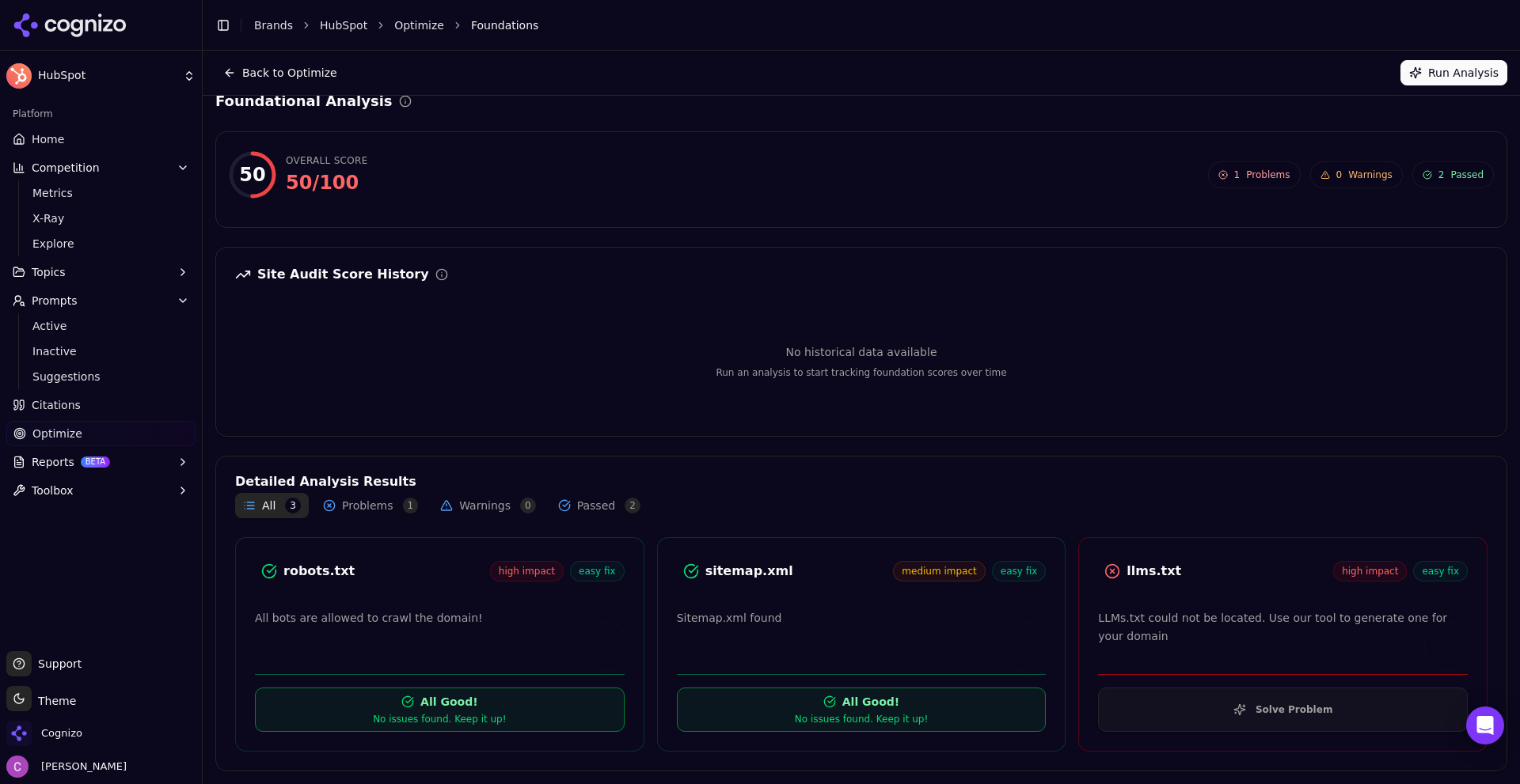
click at [1182, 705] on button "Solve Problem" at bounding box center [1282, 709] width 369 height 45
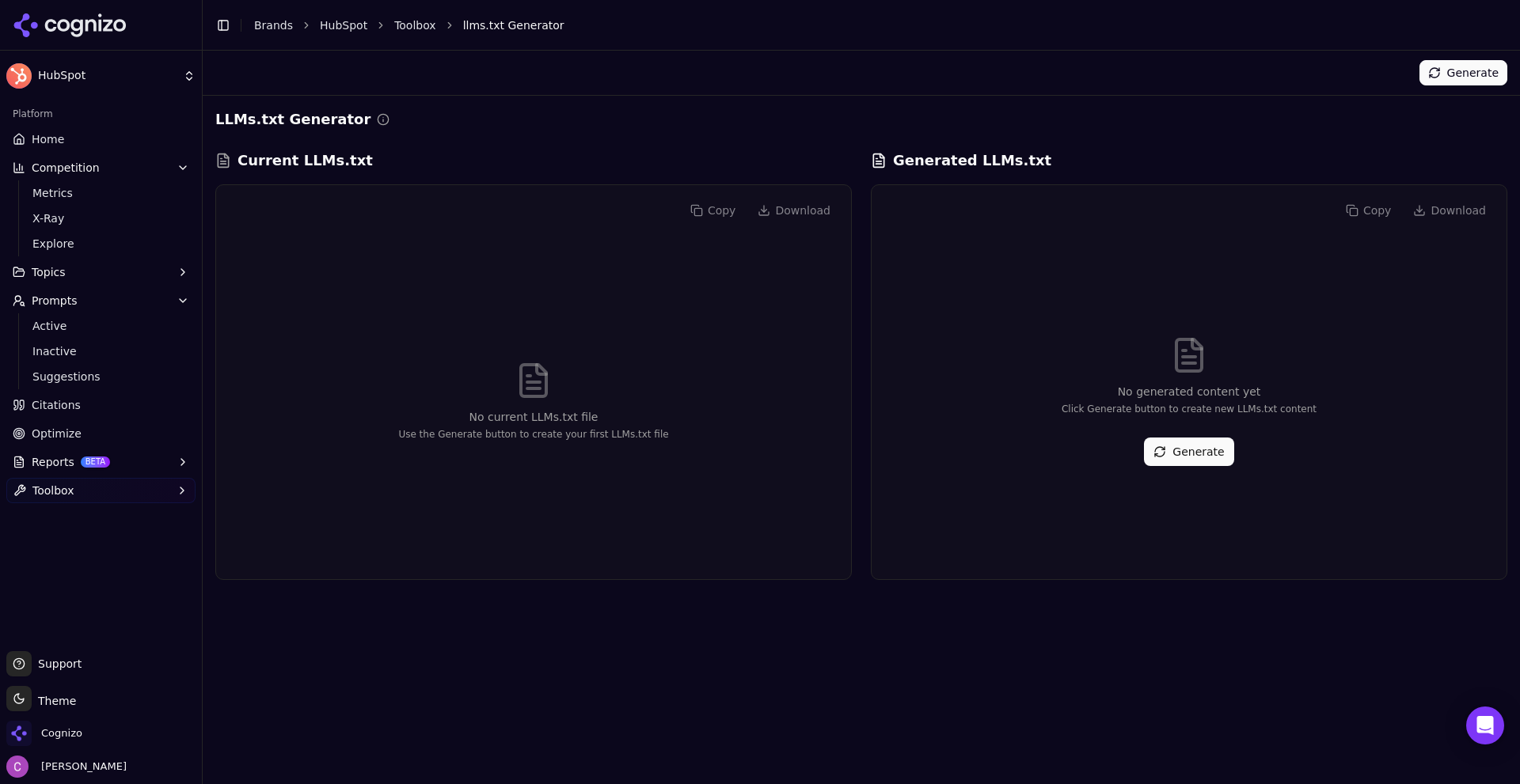
click at [1179, 465] on div "No generated content yet Click Generate button to create new LLMs.txt content G…" at bounding box center [1189, 401] width 609 height 330
click at [1188, 454] on button "Generate" at bounding box center [1189, 452] width 90 height 29
drag, startPoint x: 965, startPoint y: 165, endPoint x: 1080, endPoint y: 174, distance: 115.4
click at [1080, 174] on div "Generated LLMs.txt Copy Download No generated content yet Click Generate button…" at bounding box center [1189, 364] width 636 height 431
click at [1082, 173] on div "Generated LLMs.txt Copy Download No generated content yet Click Generate button…" at bounding box center [1189, 364] width 636 height 431
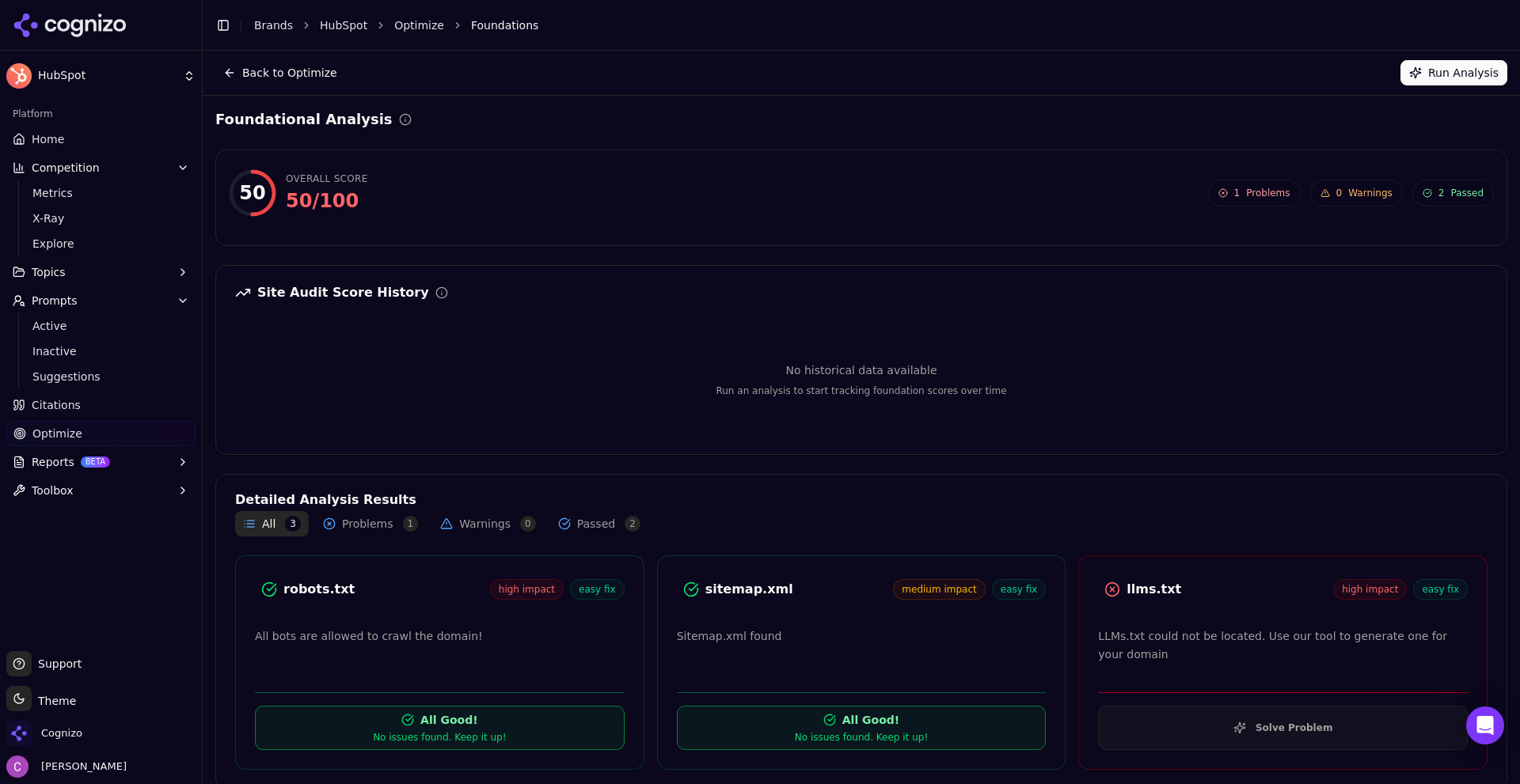
scroll to position [18, 0]
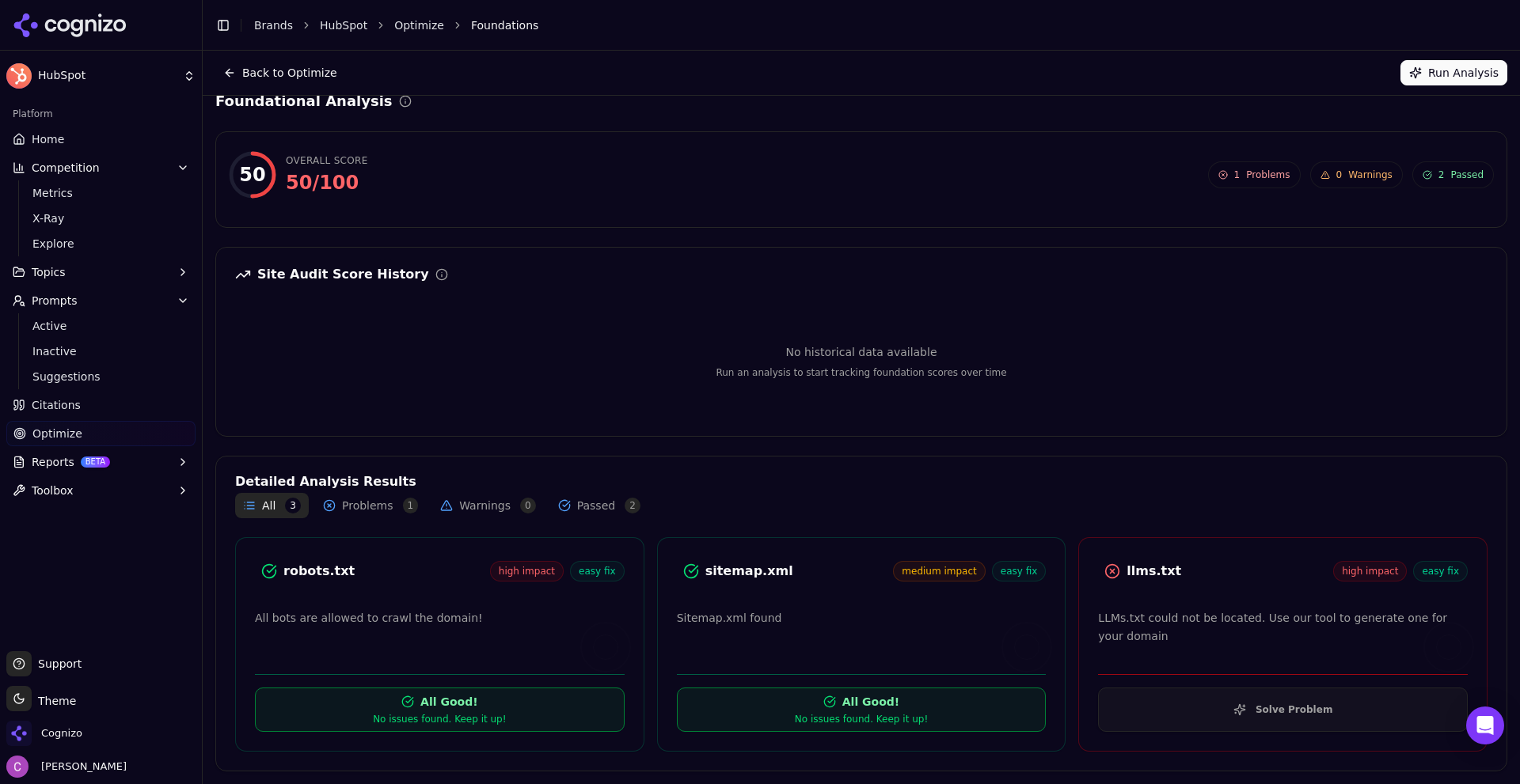
click at [1193, 701] on button "Solve Problem" at bounding box center [1282, 709] width 369 height 45
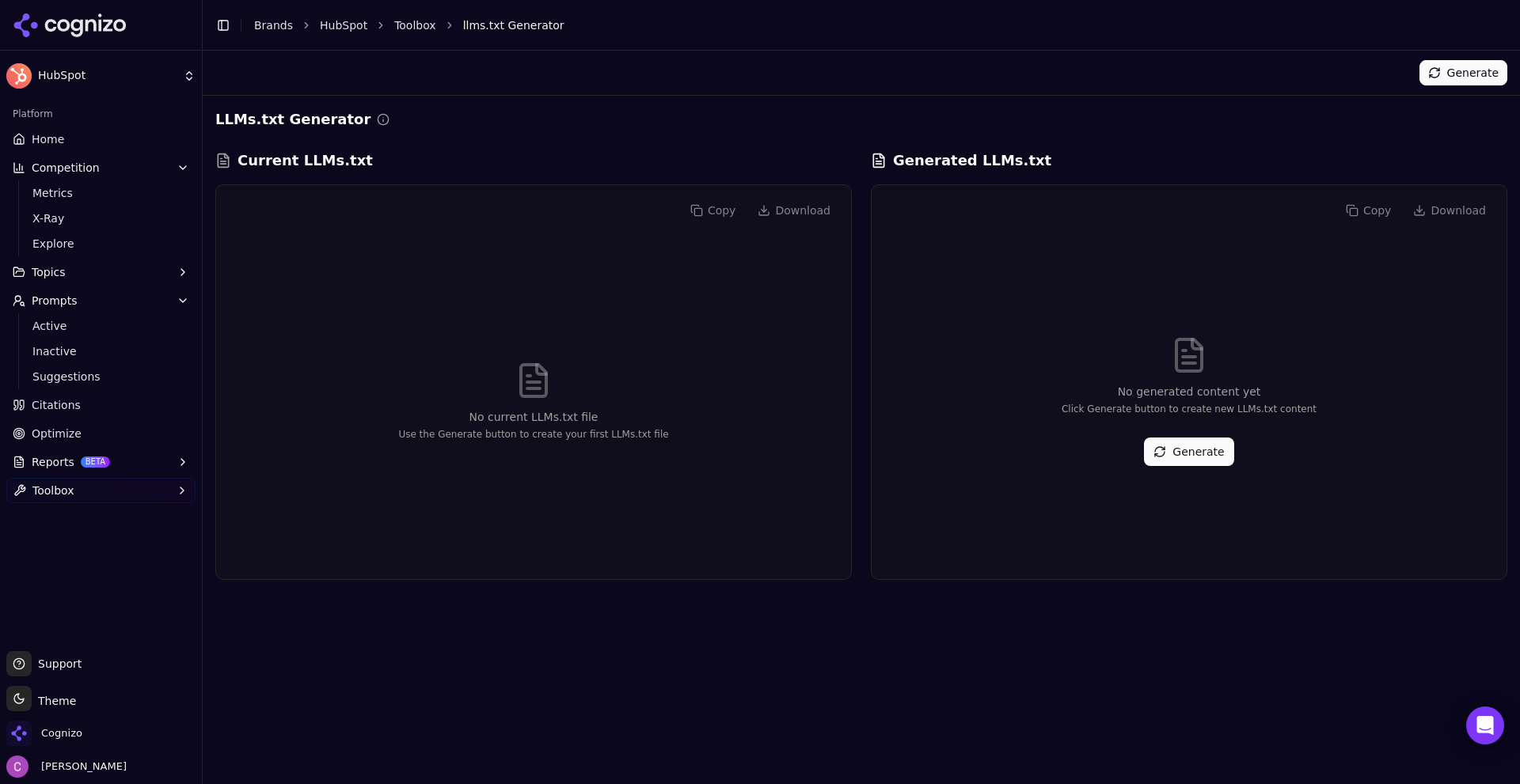
click at [1206, 466] on button "Generate" at bounding box center [1189, 452] width 90 height 29
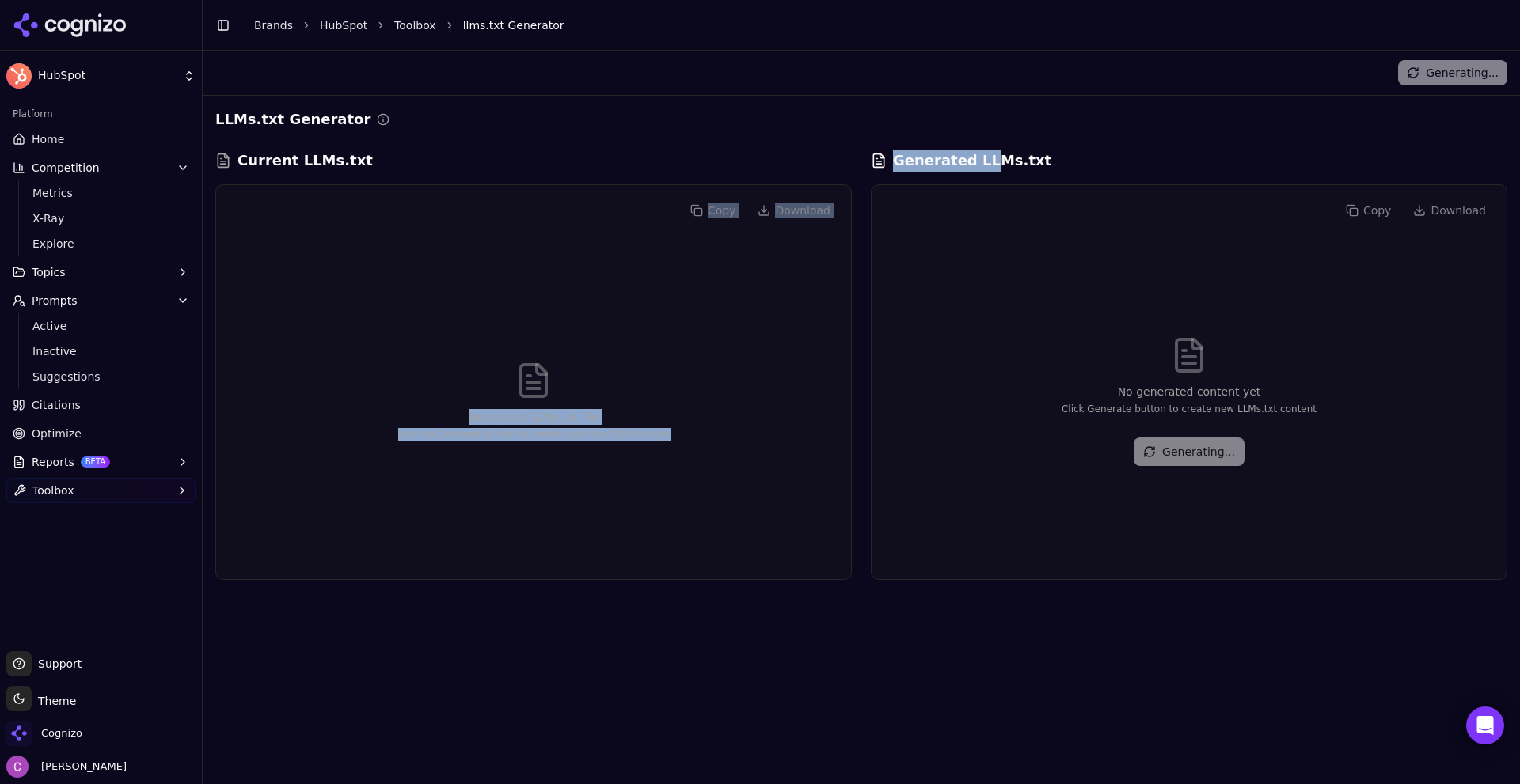
drag, startPoint x: 744, startPoint y: 164, endPoint x: 995, endPoint y: 167, distance: 251.0
click at [994, 167] on div "Current LLMs.txt Copy Download No current LLMs.txt file Use the Generate button…" at bounding box center [861, 364] width 1292 height 431
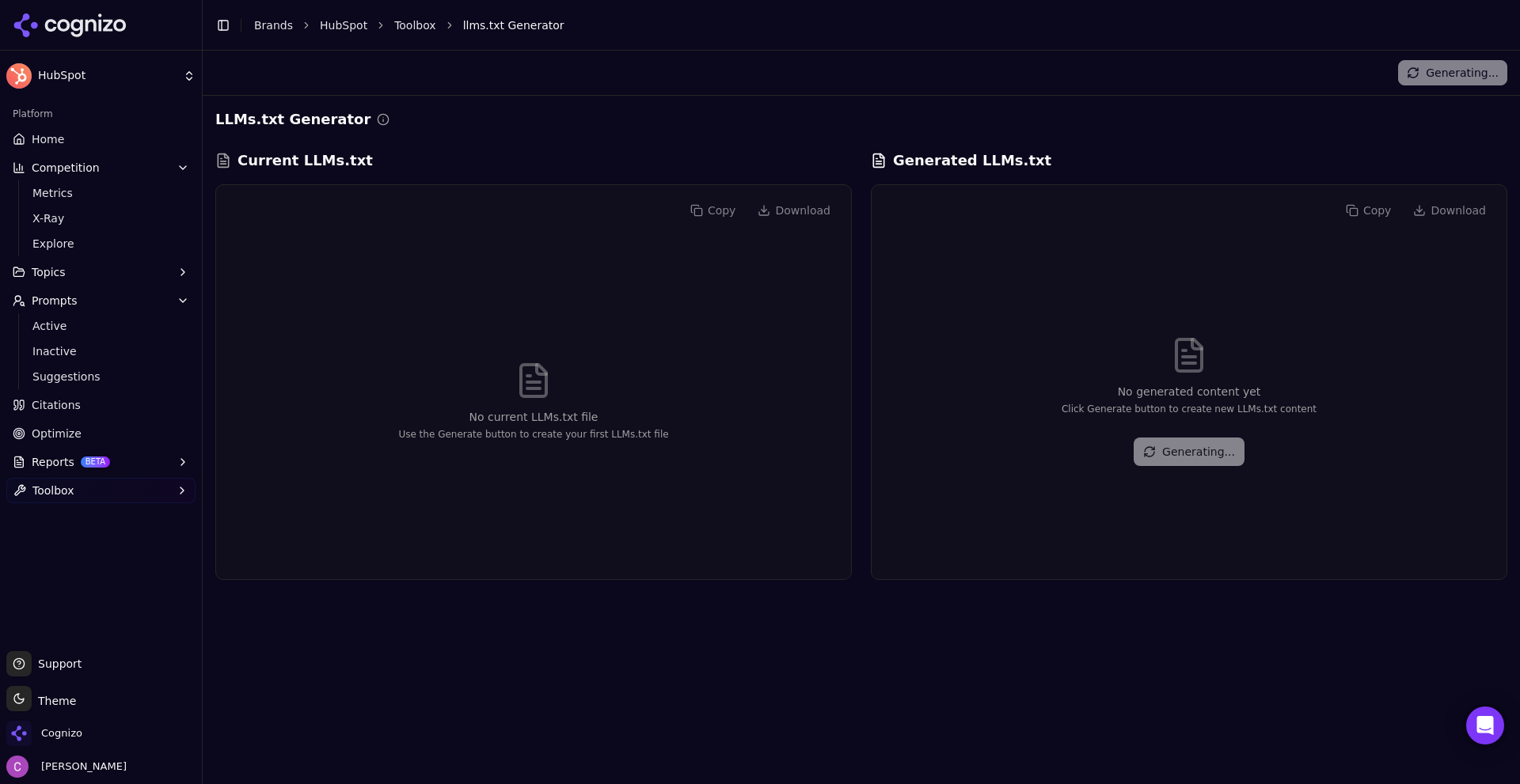
click at [1135, 170] on div "Generated LLMs.txt" at bounding box center [1189, 160] width 636 height 22
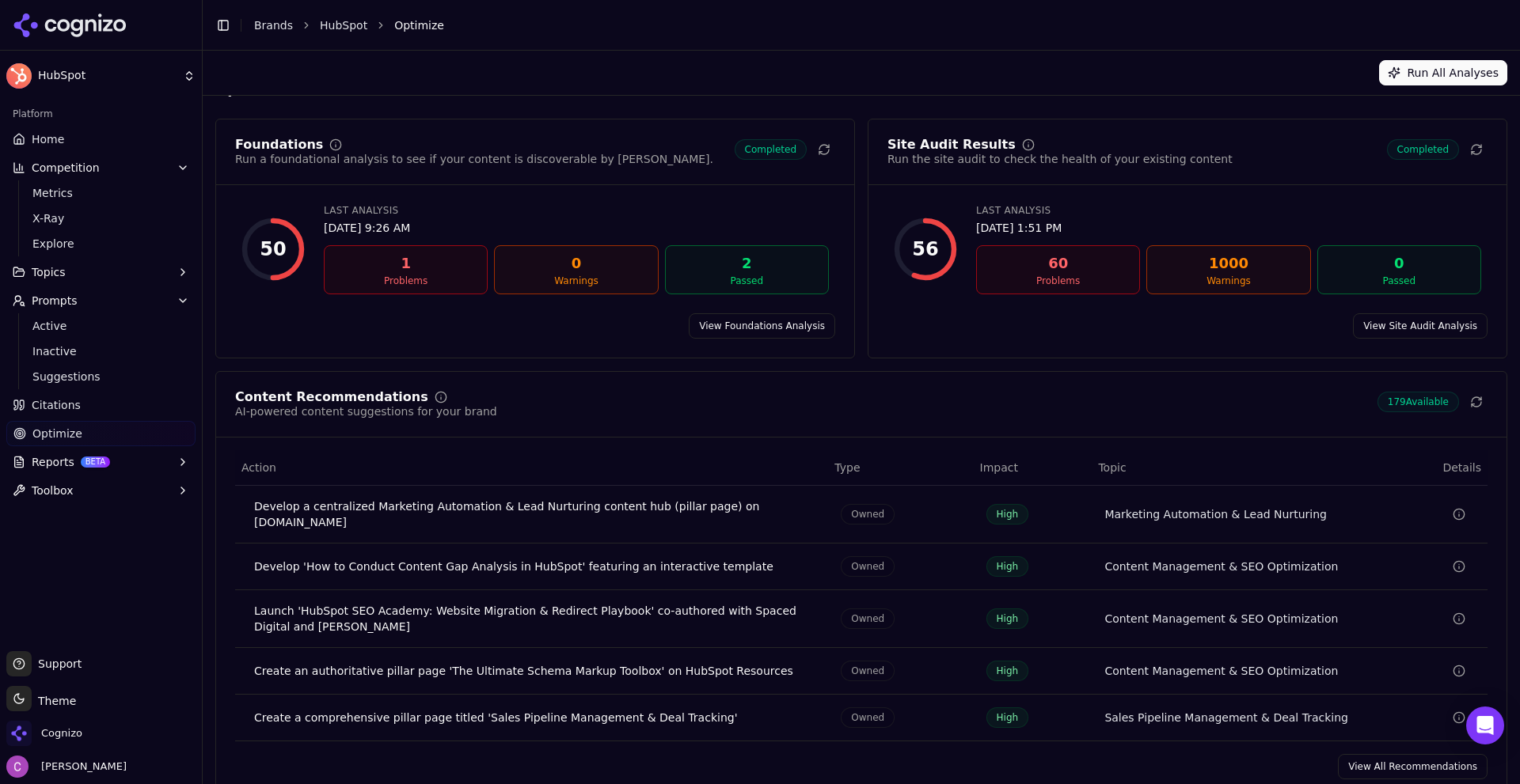
scroll to position [48, 0]
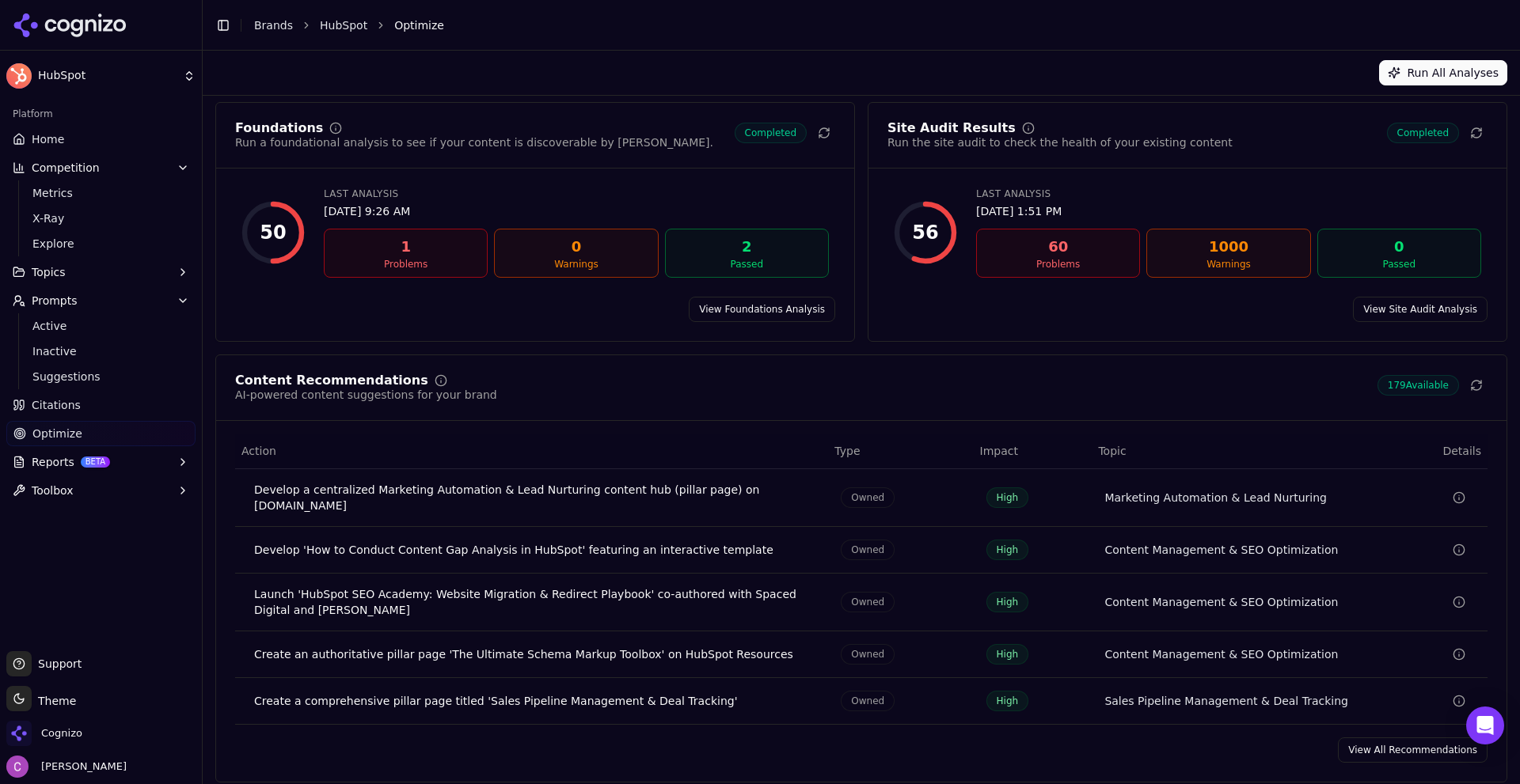
click at [1378, 737] on link "View All Recommendations" at bounding box center [1412, 749] width 149 height 25
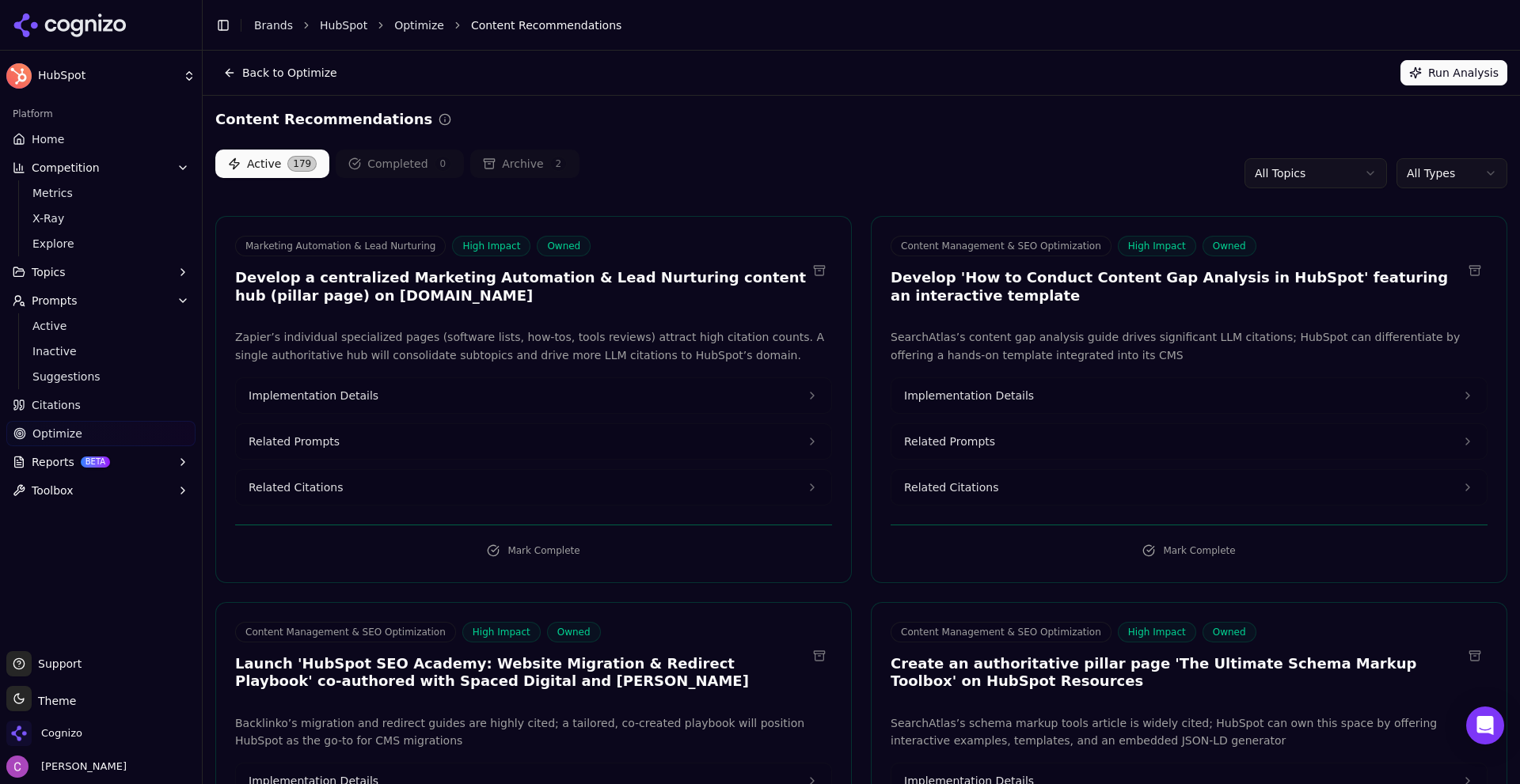
click at [801, 83] on div "Back to Optimize Run Analysis" at bounding box center [861, 72] width 1292 height 25
click at [410, 431] on button "Related Prompts" at bounding box center [534, 441] width 595 height 35
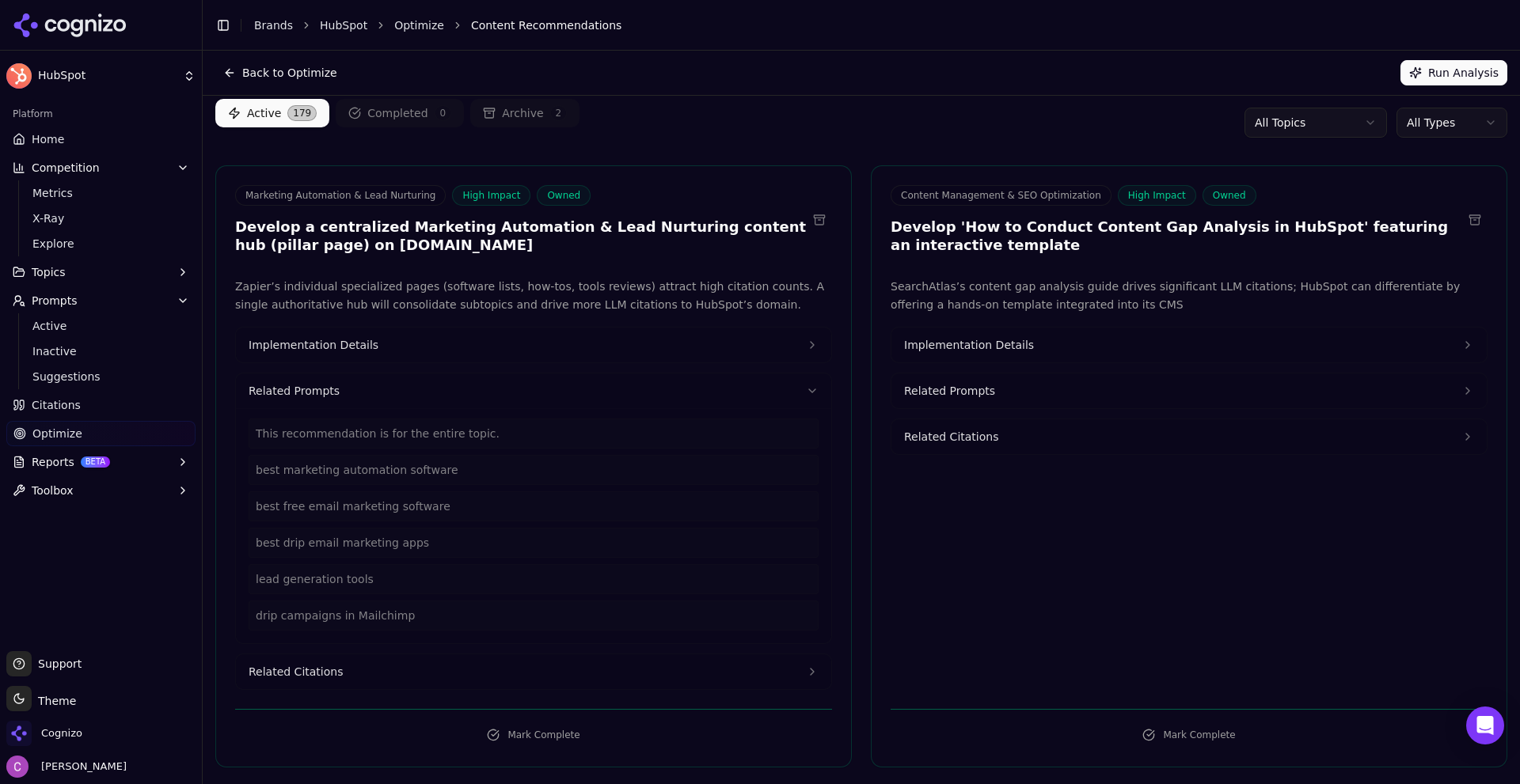
scroll to position [80, 0]
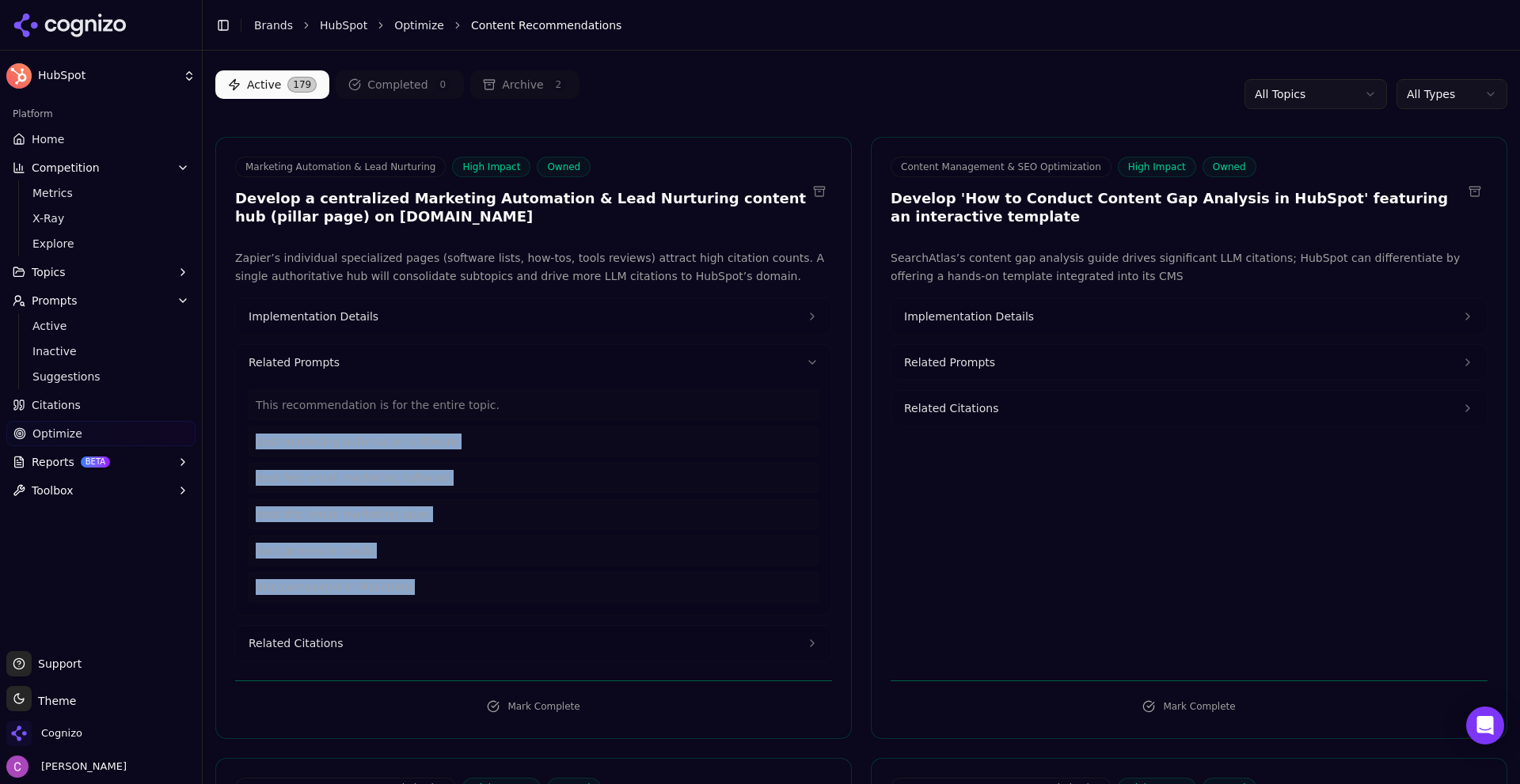
drag, startPoint x: 418, startPoint y: 600, endPoint x: 228, endPoint y: 426, distance: 257.6
click at [232, 427] on div "Zapier’s individual specialized pages (software lists, how-tos, tools reviews) …" at bounding box center [534, 455] width 635 height 412
click at [401, 657] on button "Related Citations" at bounding box center [534, 643] width 595 height 35
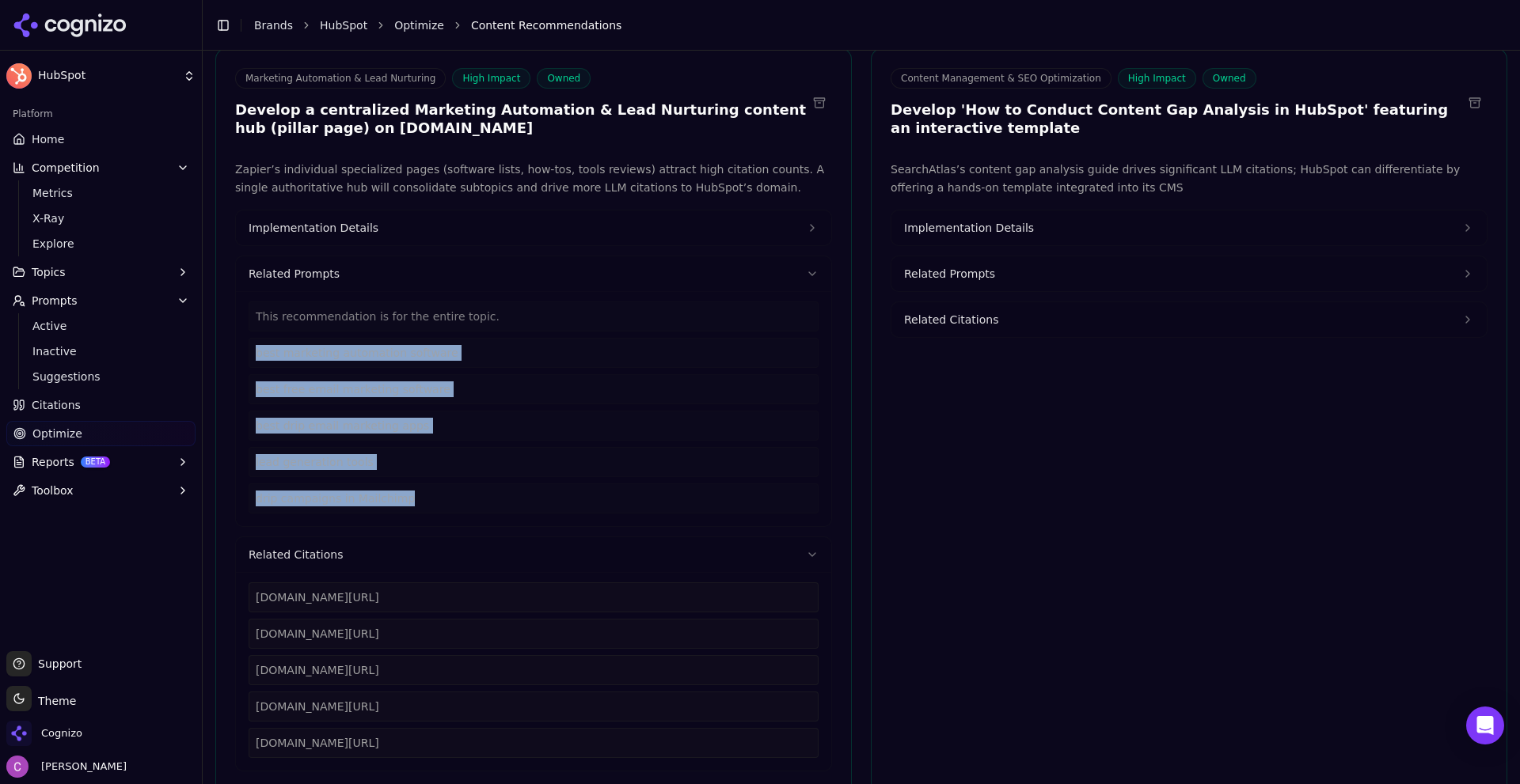
scroll to position [396, 0]
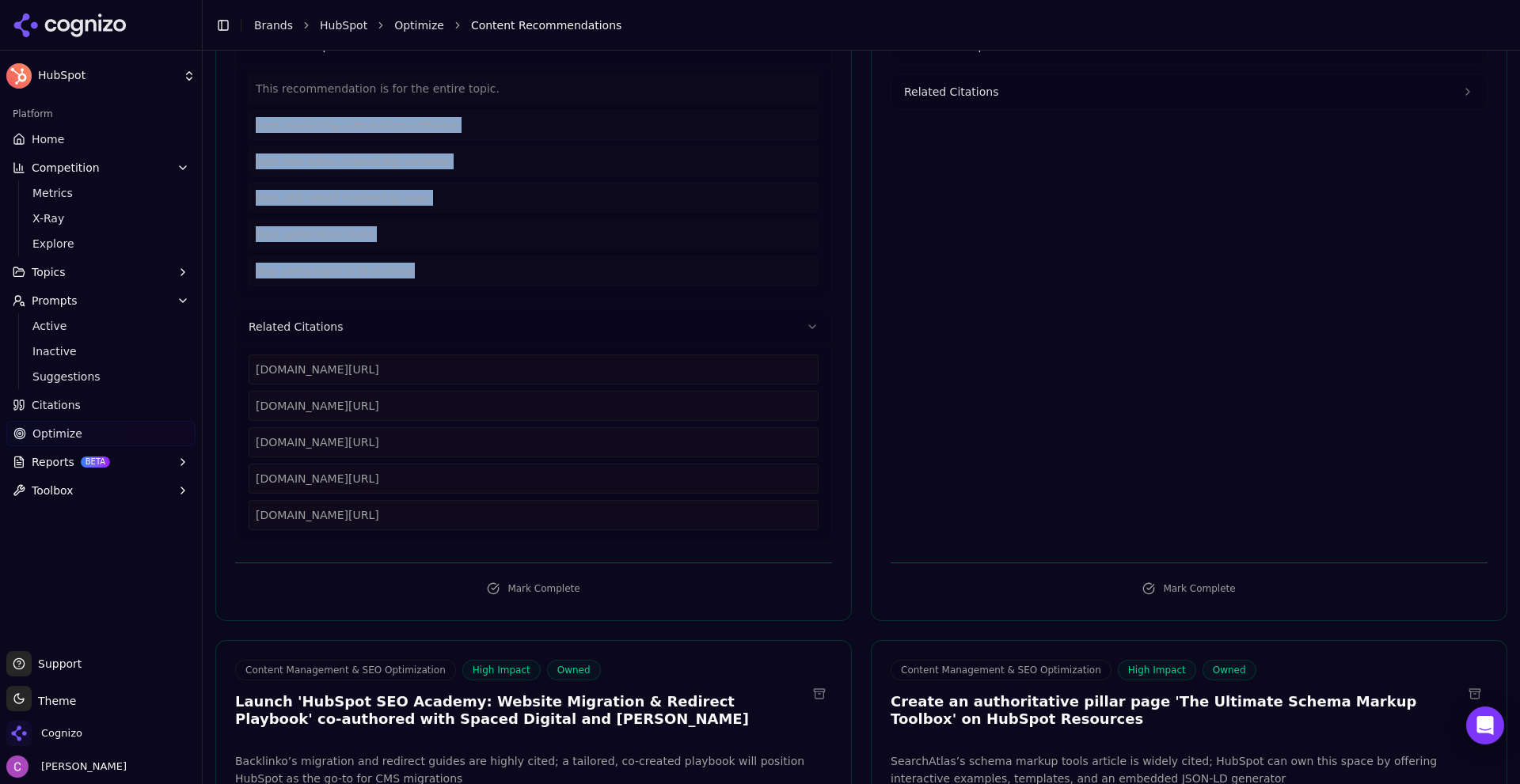
drag, startPoint x: 501, startPoint y: 523, endPoint x: 254, endPoint y: 375, distance: 287.9
click at [254, 375] on div "[DOMAIN_NAME][URL] [DOMAIN_NAME][URL] [DOMAIN_NAME][URL] [DOMAIN_NAME][URL] [DO…" at bounding box center [534, 442] width 570 height 176
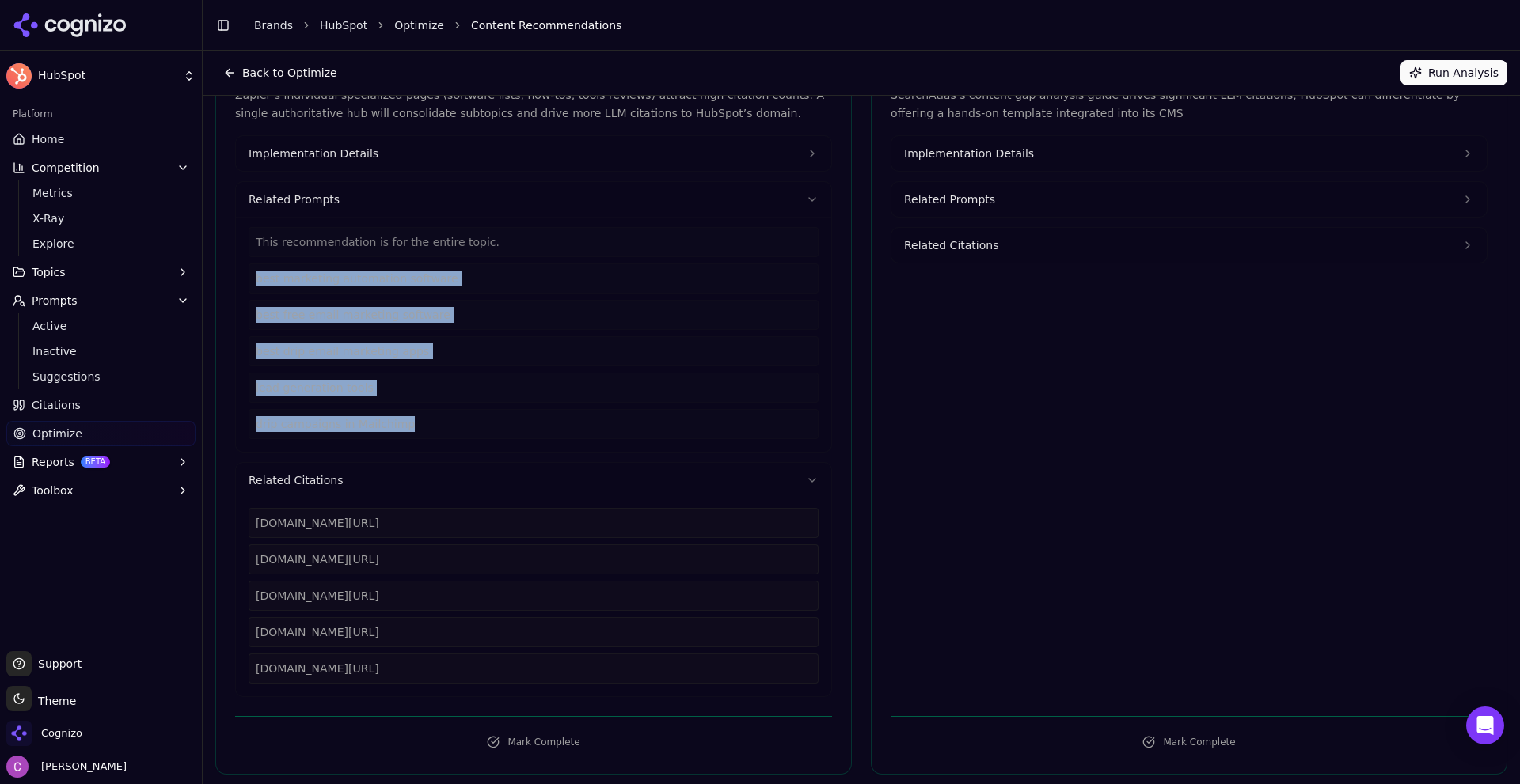
scroll to position [0, 0]
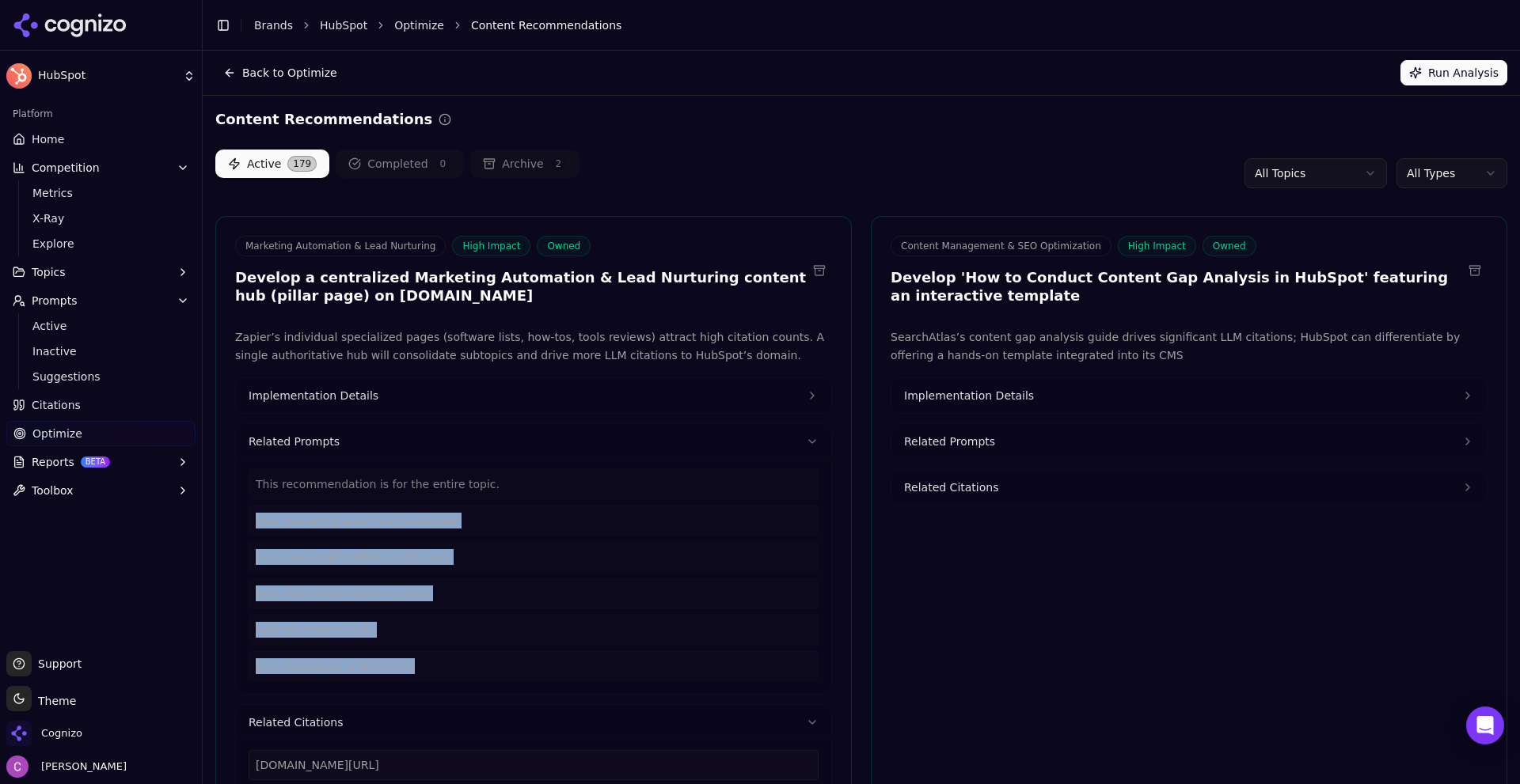
click at [418, 405] on button "Implementation Details" at bounding box center [534, 395] width 595 height 35
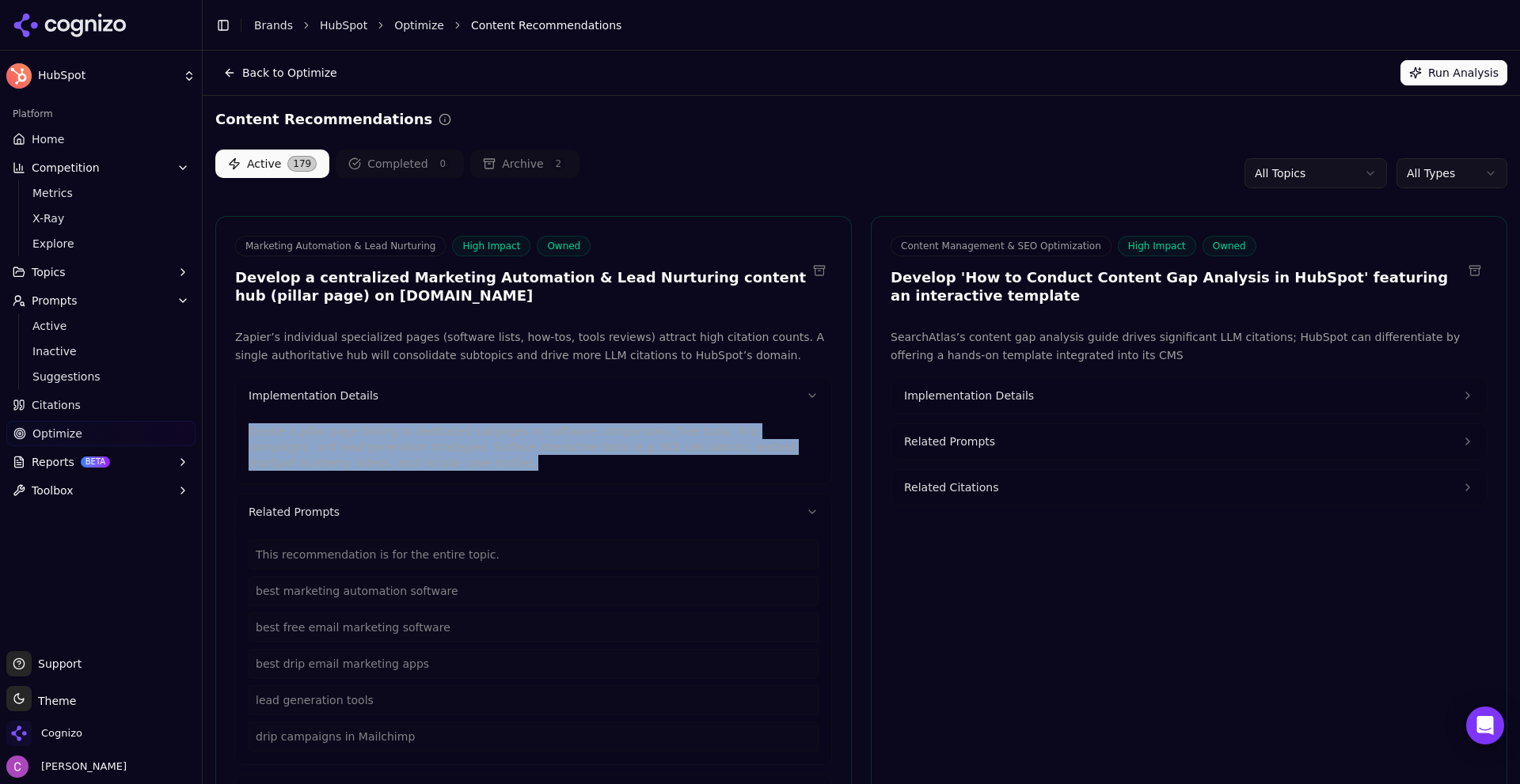
drag, startPoint x: 368, startPoint y: 460, endPoint x: 389, endPoint y: 461, distance: 21.0
click at [243, 430] on div "Create a pillar page linking to dedicated subpages on software comparisons, fre…" at bounding box center [534, 448] width 595 height 71
click at [513, 449] on p "Create a pillar page linking to dedicated subpages on software comparisons, fre…" at bounding box center [534, 447] width 570 height 48
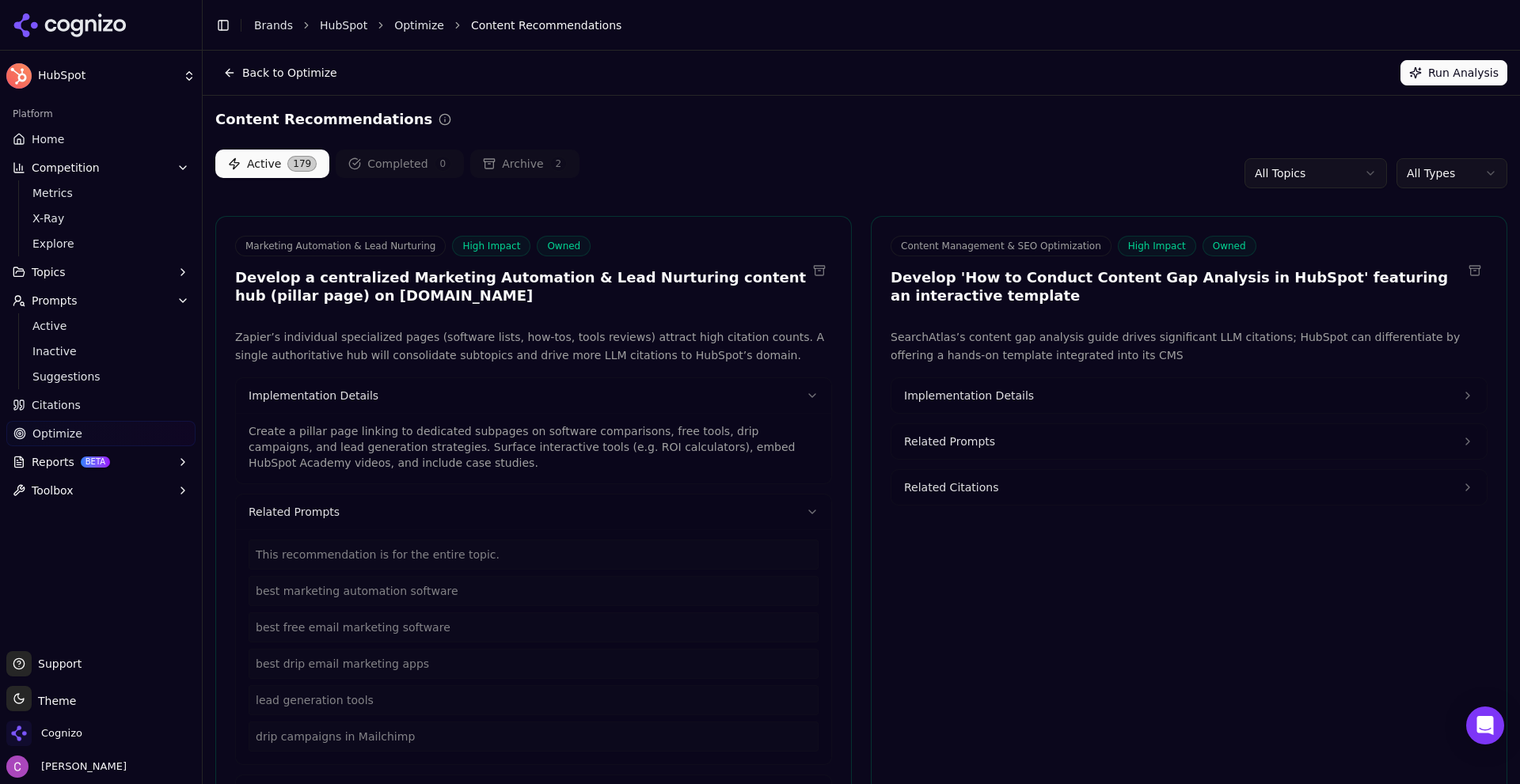
click at [1068, 402] on button "Implementation Details" at bounding box center [1189, 395] width 595 height 35
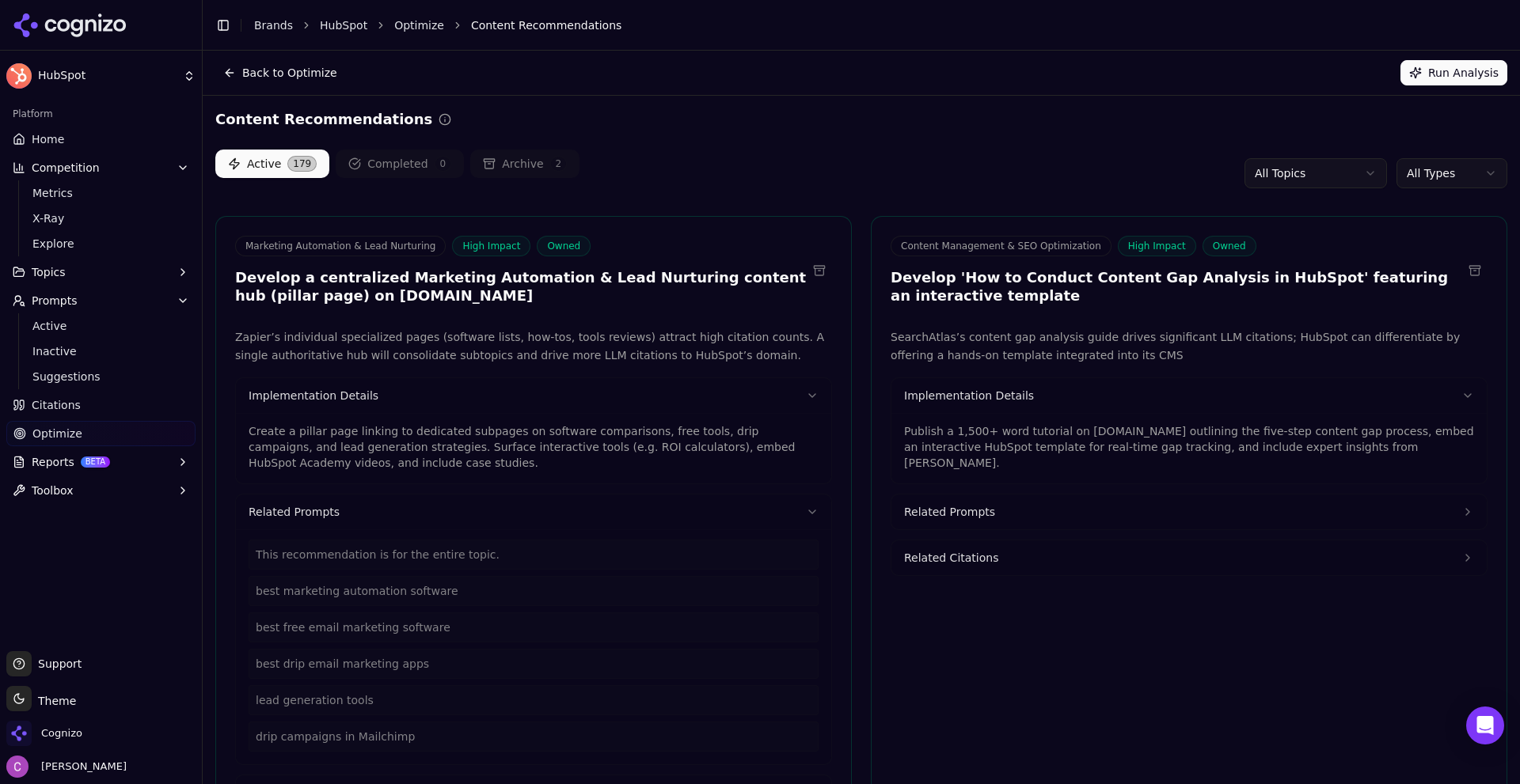
click at [1028, 423] on p "Publish a 1,500+ word tutorial on [DOMAIN_NAME] outlining the five-step content…" at bounding box center [1189, 447] width 570 height 48
click at [1026, 422] on div "Publish a 1,500+ word tutorial on [DOMAIN_NAME] outlining the five-step content…" at bounding box center [1189, 442] width 570 height 57
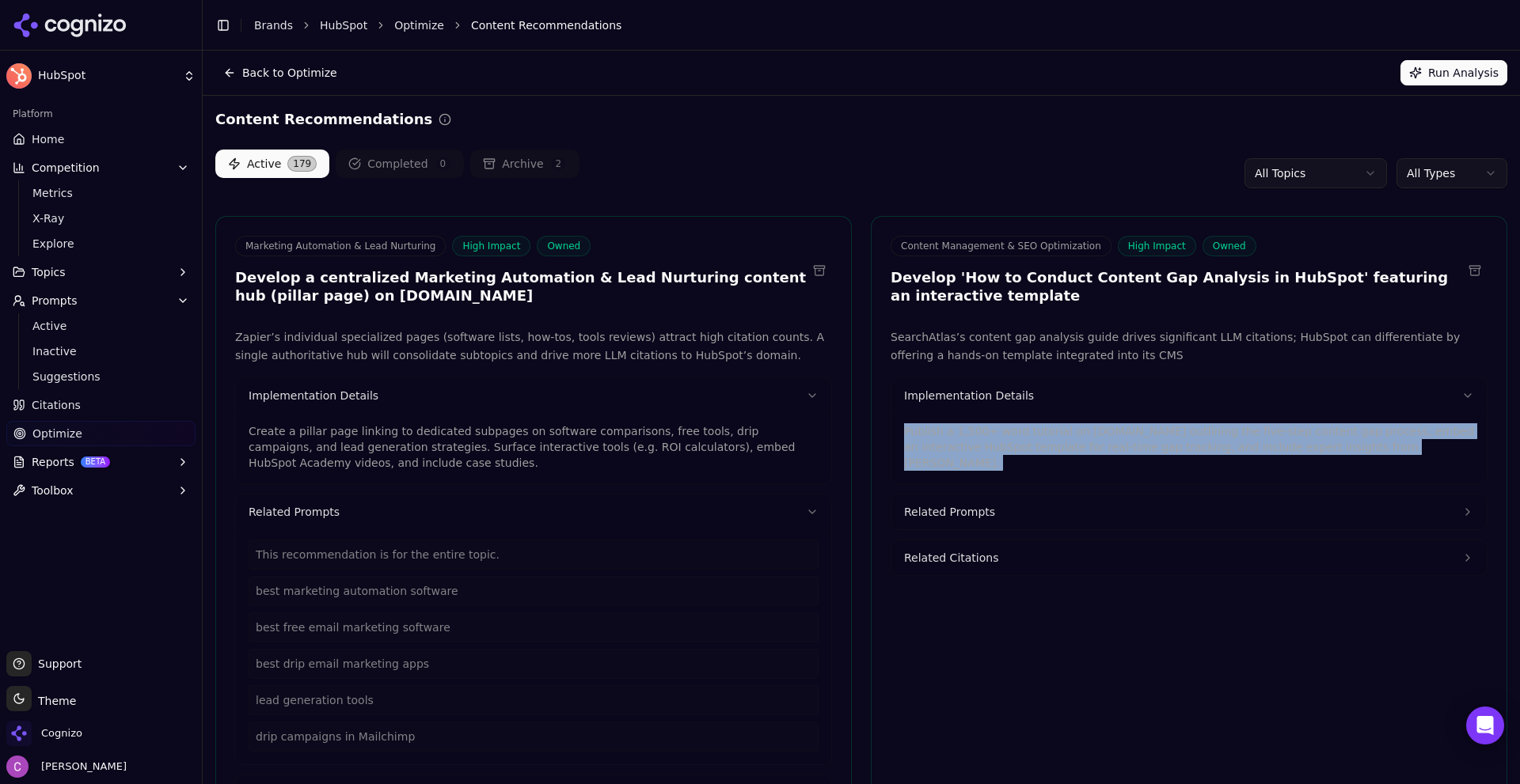
click at [1025, 422] on div "Publish a 1,500+ word tutorial on [DOMAIN_NAME] outlining the five-step content…" at bounding box center [1189, 442] width 570 height 57
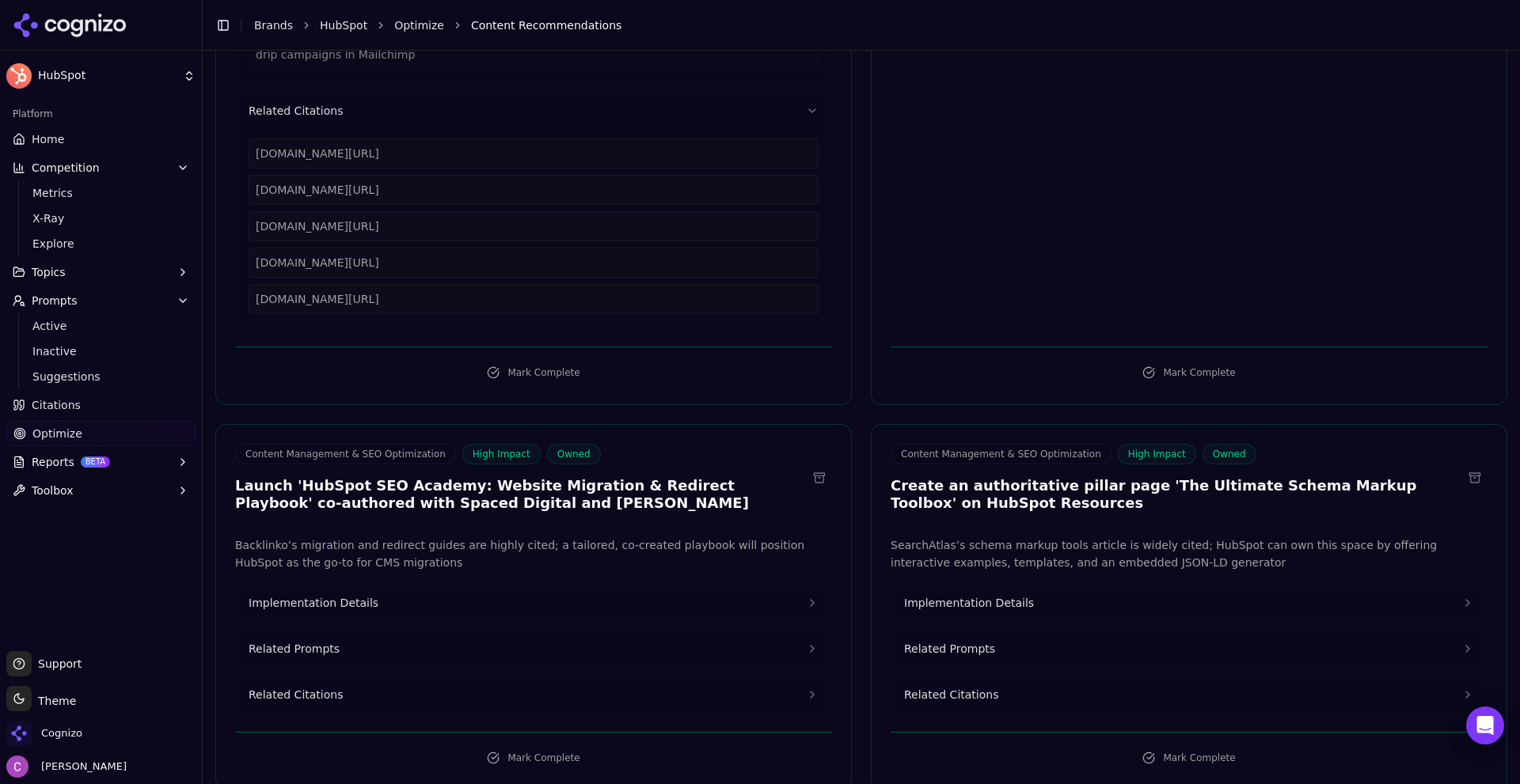
scroll to position [791, 0]
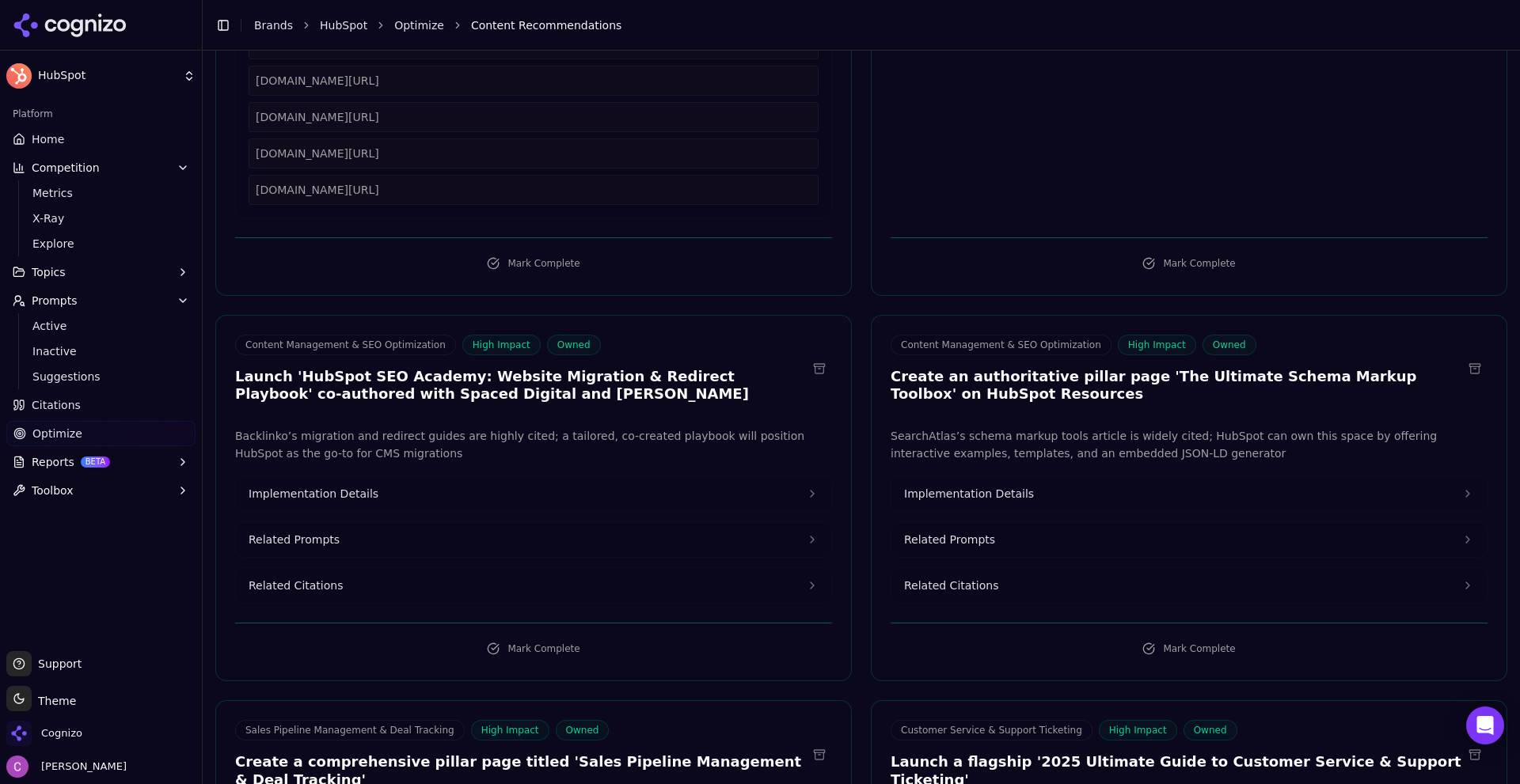
click at [1037, 494] on button "Implementation Details" at bounding box center [1189, 493] width 595 height 35
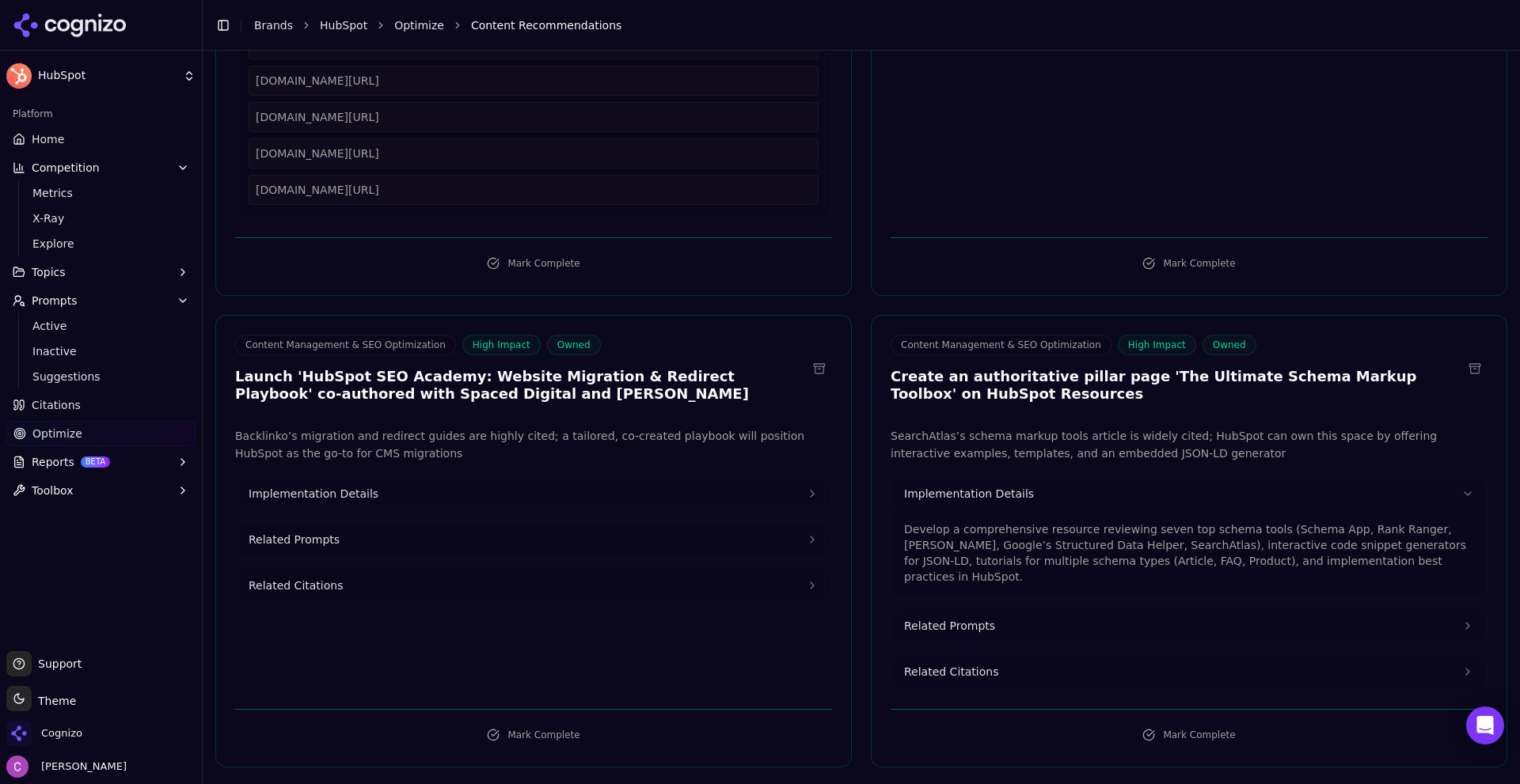
click at [603, 479] on button "Implementation Details" at bounding box center [534, 493] width 595 height 35
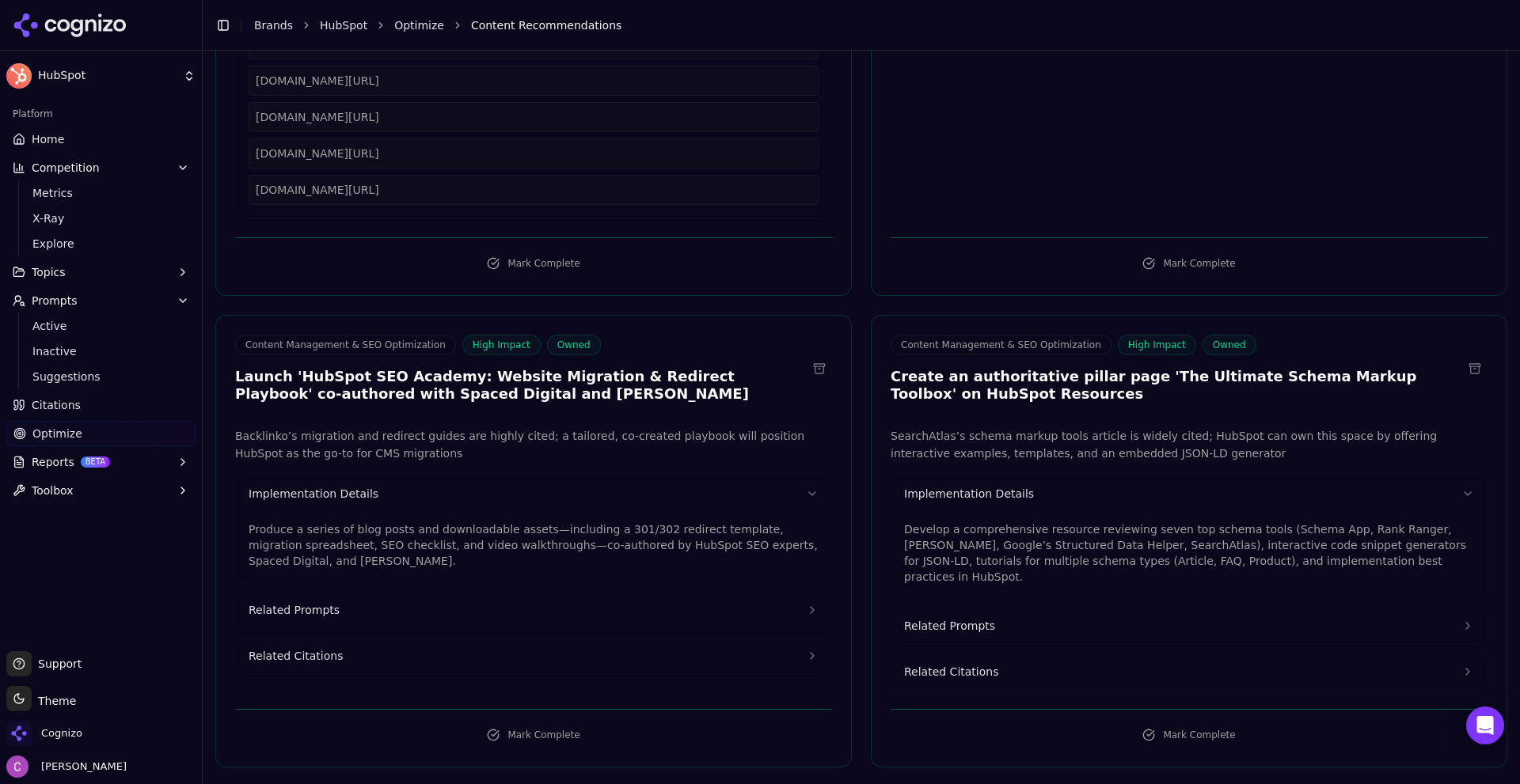
click at [338, 531] on p "Produce a series of blog posts and downloadable assets—including a 301/302 redi…" at bounding box center [534, 545] width 570 height 48
click at [338, 530] on p "Produce a series of blog posts and downloadable assets—including a 301/302 redi…" at bounding box center [534, 545] width 570 height 48
click at [335, 529] on p "Produce a series of blog posts and downloadable assets—including a 301/302 redi…" at bounding box center [534, 545] width 570 height 48
click at [1018, 535] on p "Develop a comprehensive resource reviewing seven top schema tools (Schema App, …" at bounding box center [1189, 553] width 570 height 64
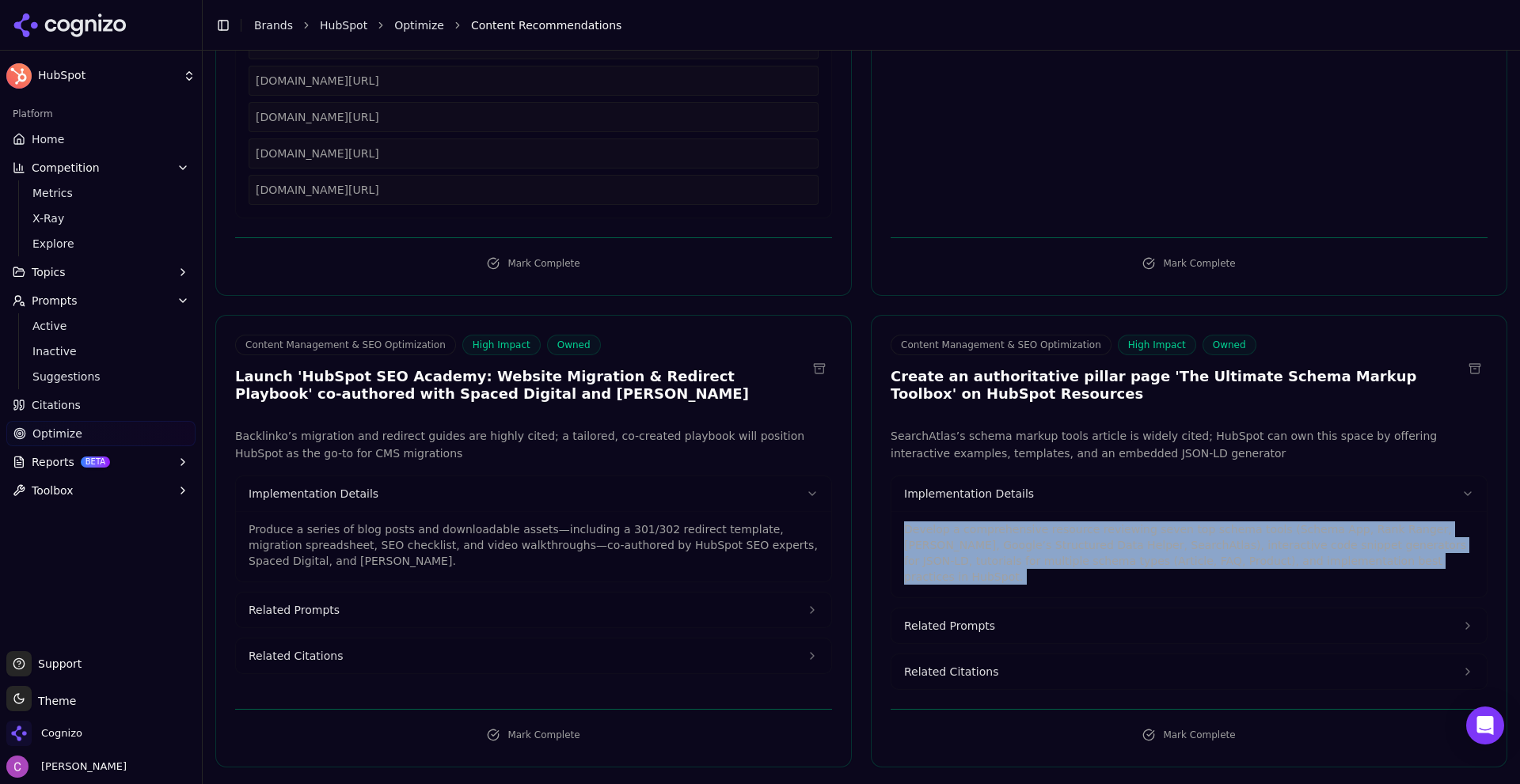
click at [1018, 535] on p "Develop a comprehensive resource reviewing seven top schema tools (Schema App, …" at bounding box center [1189, 553] width 570 height 64
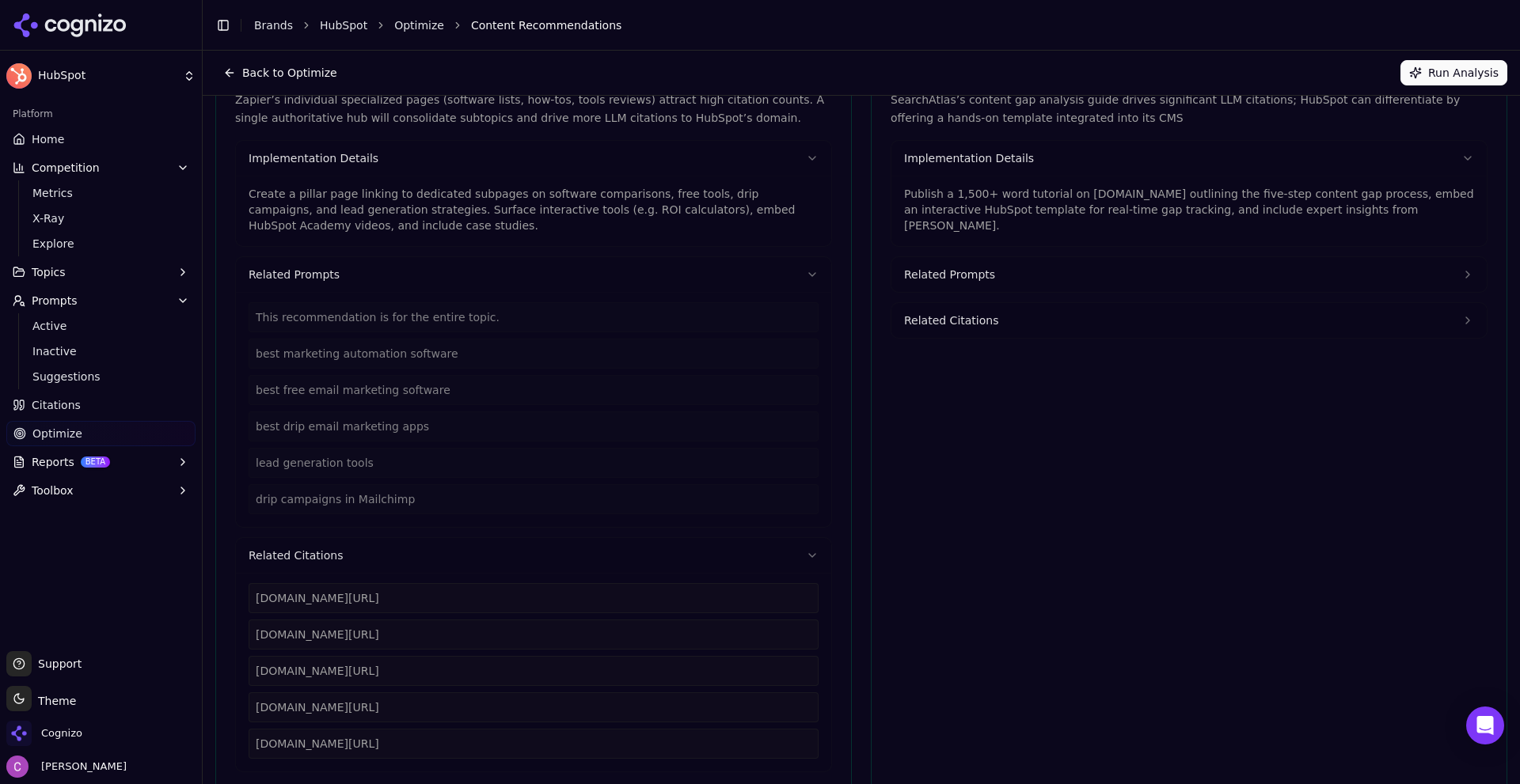
scroll to position [0, 0]
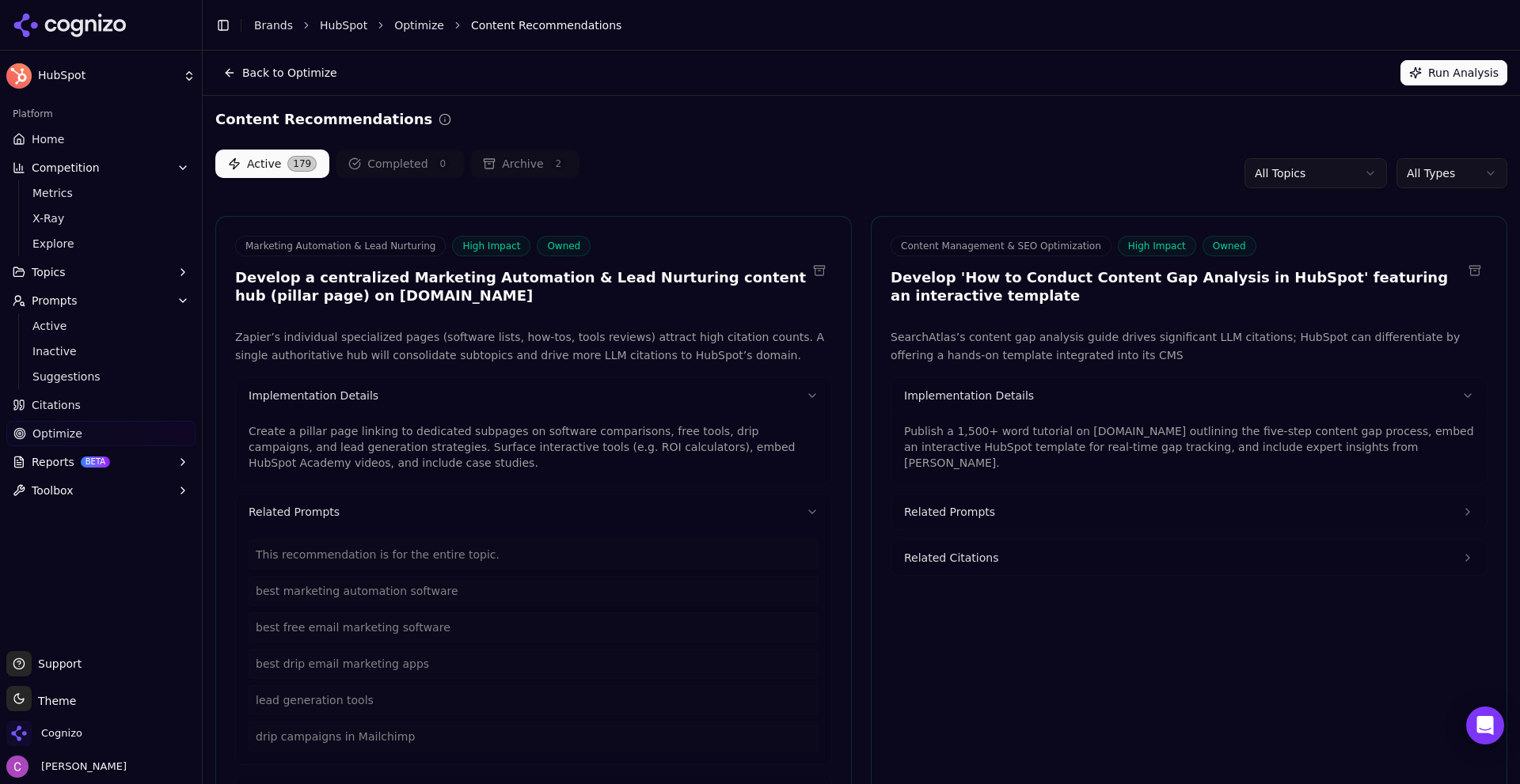
click at [1406, 166] on html "HubSpot Platform Home Competition Metrics X-Ray Explore Topics Prompts Active I…" at bounding box center [760, 392] width 1520 height 784
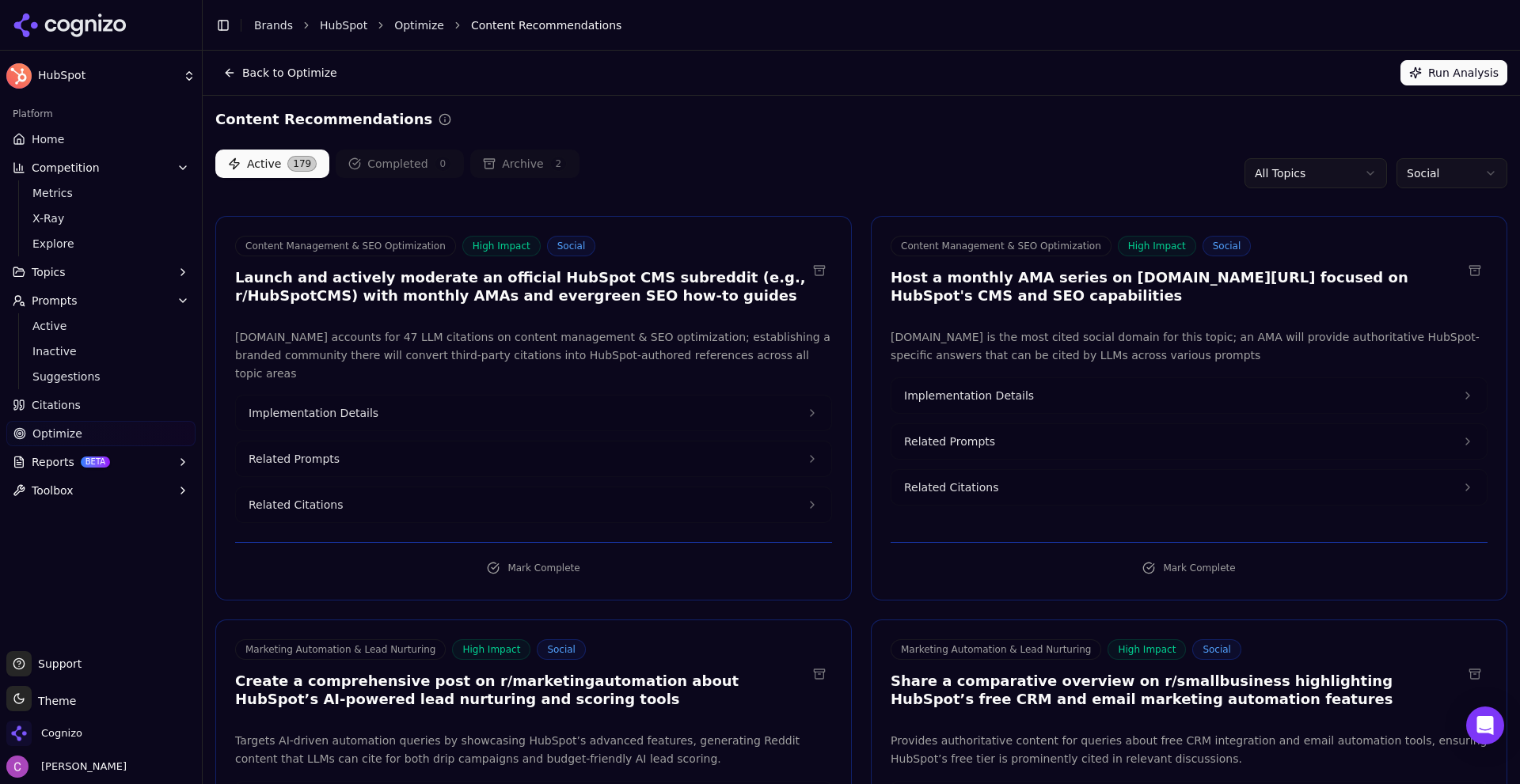
click at [1040, 180] on div "Active 179 Completed 0 Archive 2 All Topics Social" at bounding box center [861, 173] width 1292 height 48
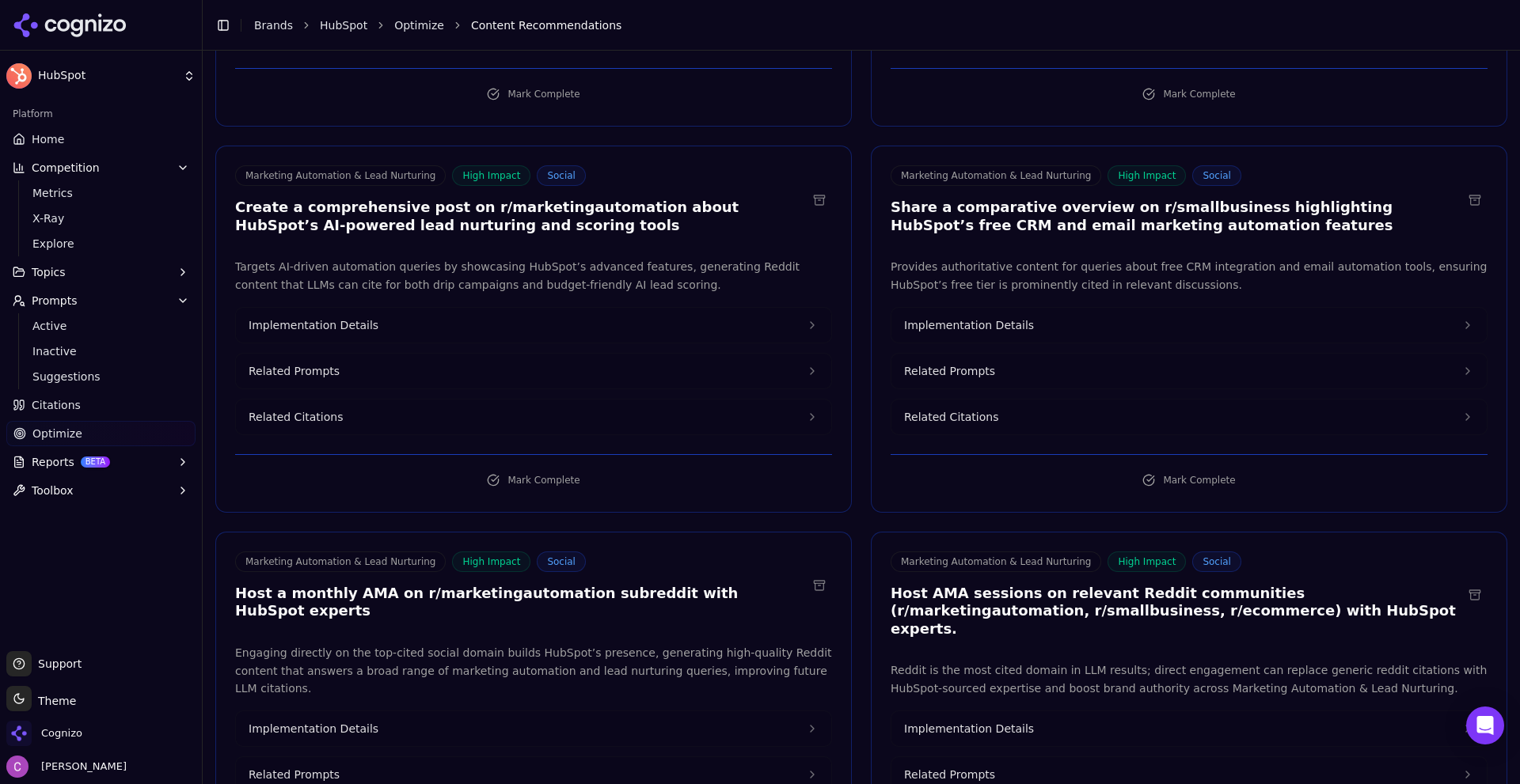
scroll to position [475, 0]
click at [1131, 198] on h3 "Share a comparative overview on r/smallbusiness highlighting HubSpot’s free CRM…" at bounding box center [1177, 216] width 571 height 36
click at [501, 198] on h3 "Create a comprehensive post on r/marketingautomation about HubSpot’s AI-powered…" at bounding box center [521, 216] width 571 height 36
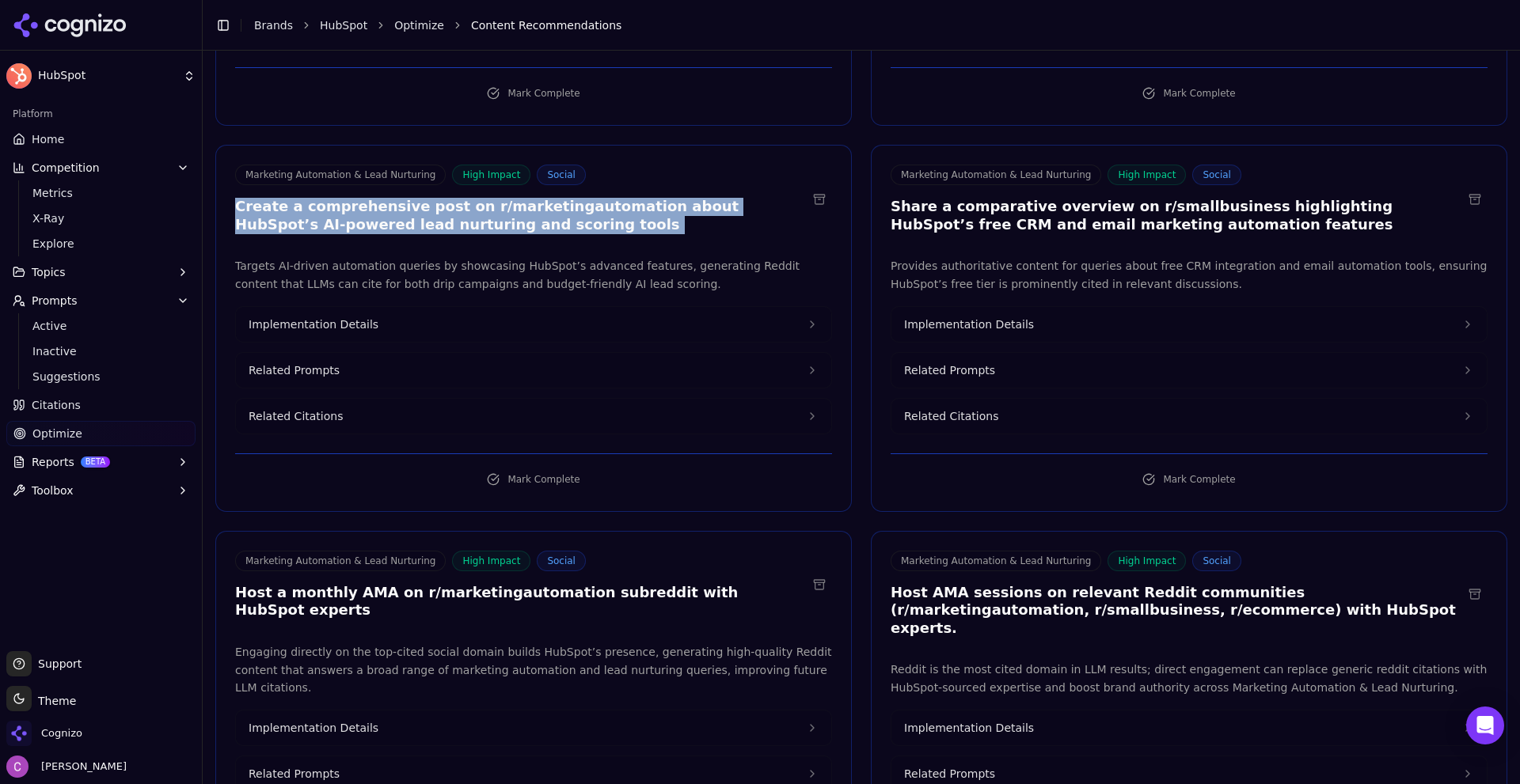
click at [501, 198] on h3 "Create a comprehensive post on r/marketingautomation about HubSpot’s AI-powered…" at bounding box center [521, 216] width 571 height 36
click at [394, 353] on button "Related Prompts" at bounding box center [534, 370] width 595 height 35
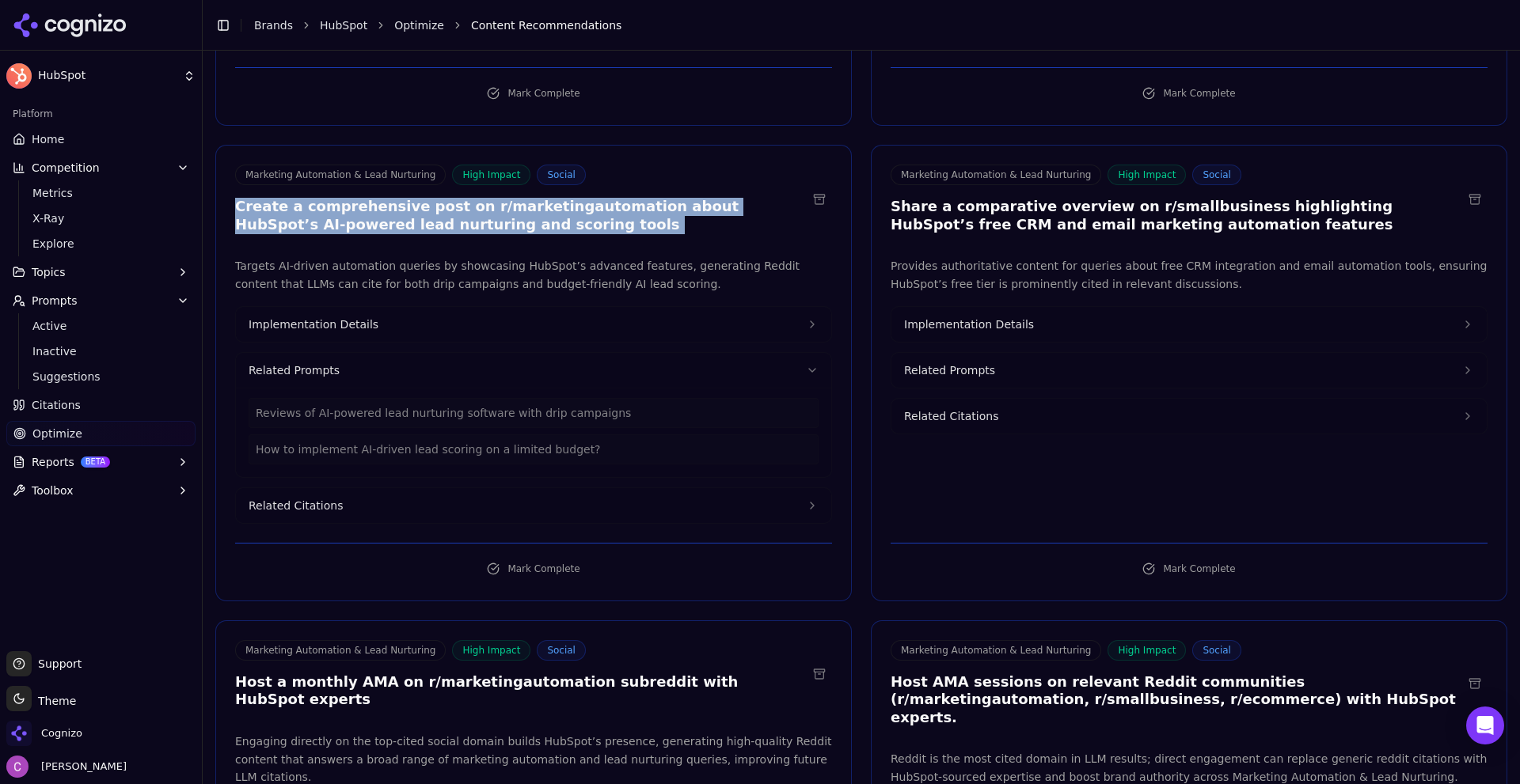
click at [1018, 353] on button "Related Prompts" at bounding box center [1189, 370] width 595 height 35
click at [1022, 309] on button "Implementation Details" at bounding box center [1189, 324] width 595 height 35
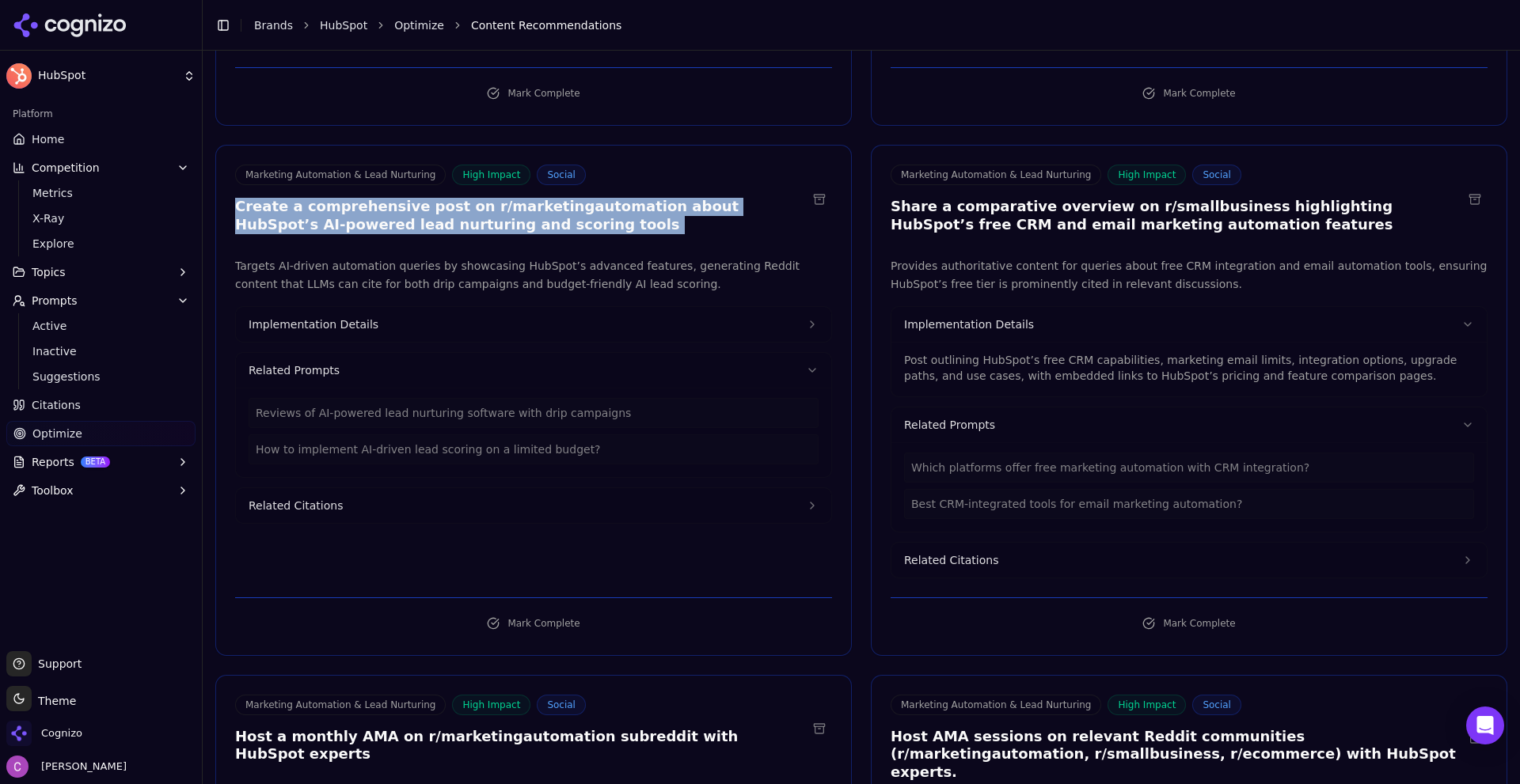
click at [497, 311] on button "Implementation Details" at bounding box center [534, 324] width 595 height 35
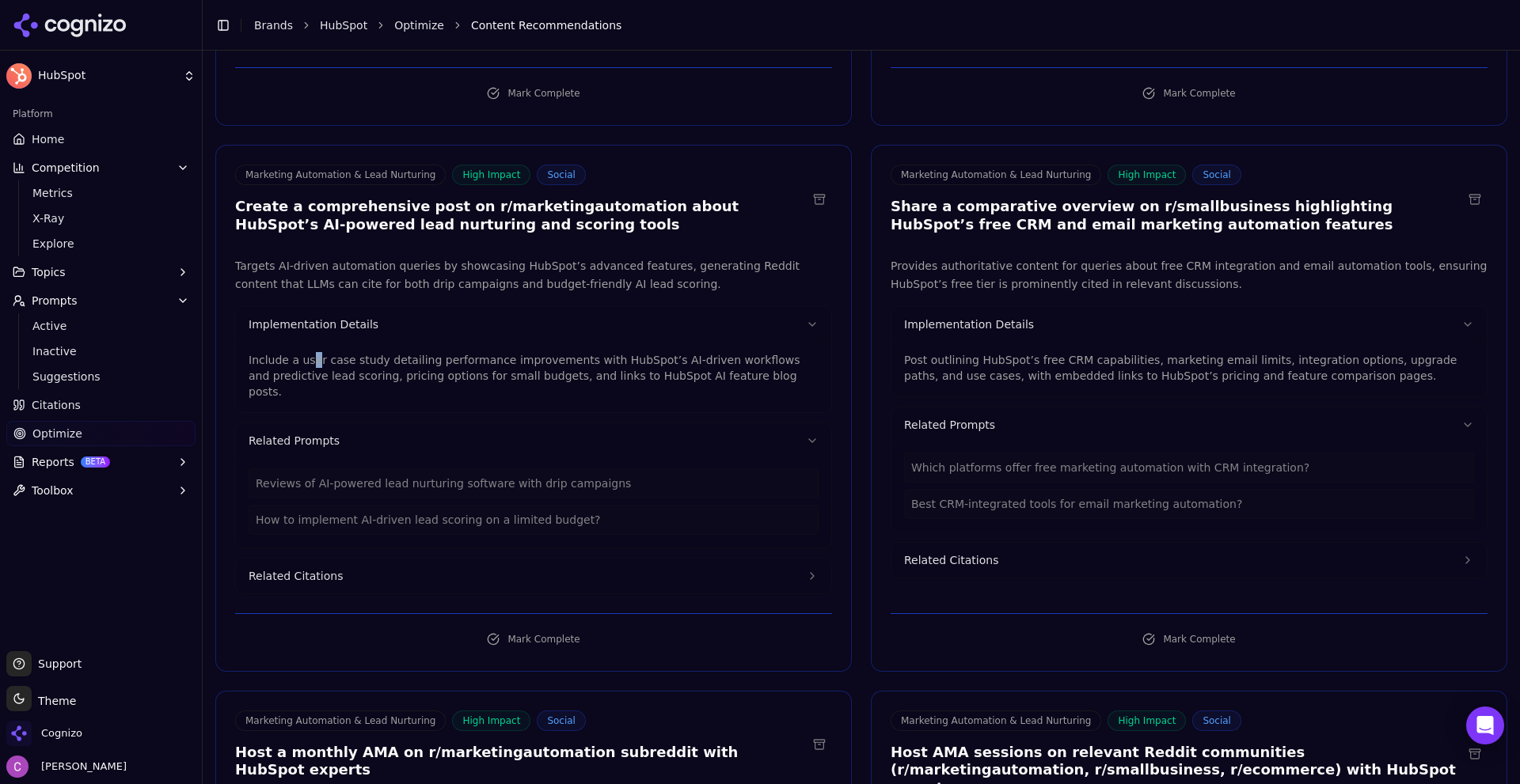
click at [309, 352] on p "Include a user case study detailing performance improvements with HubSpot’s AI-…" at bounding box center [534, 376] width 570 height 48
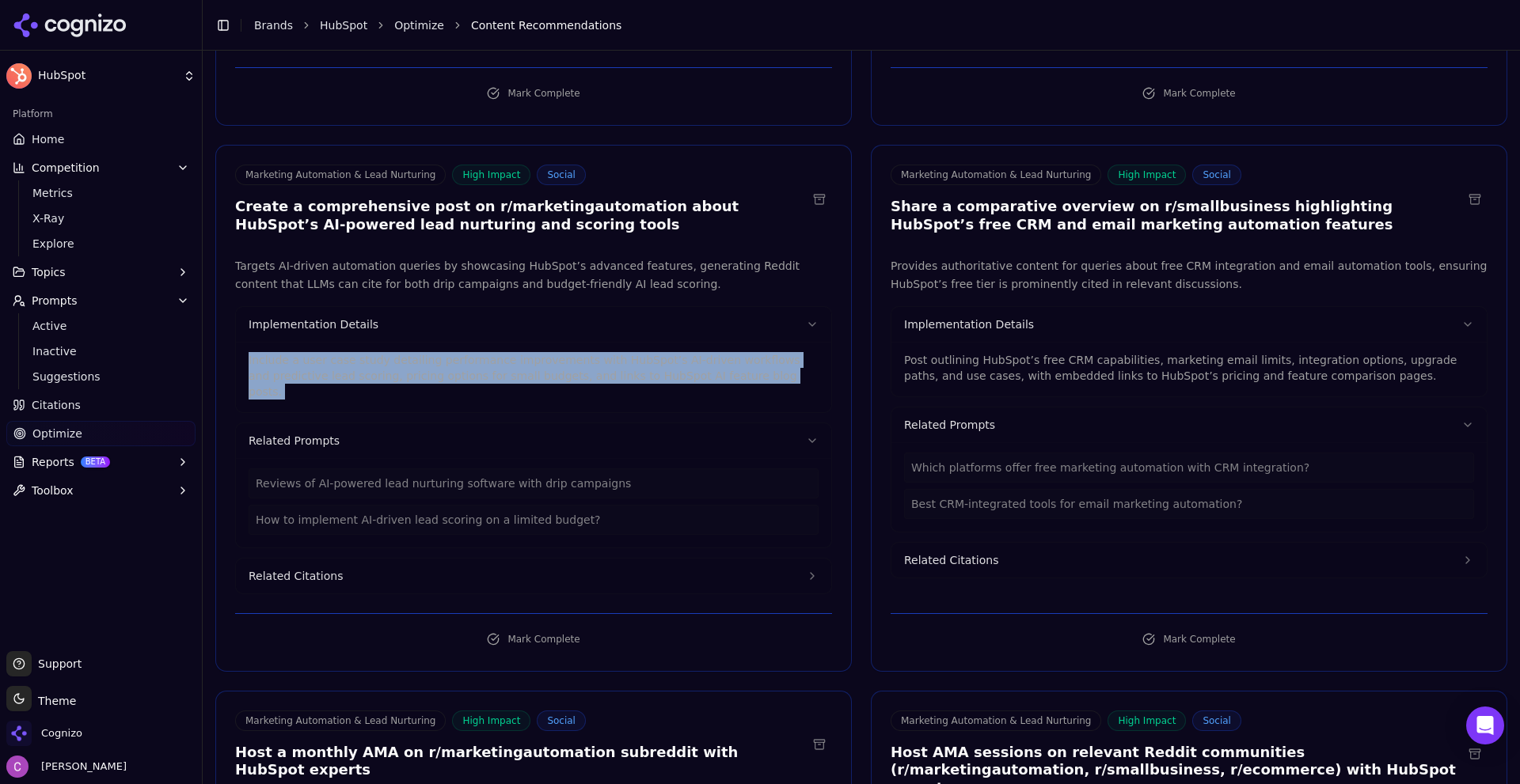
click at [309, 352] on p "Include a user case study detailing performance improvements with HubSpot’s AI-…" at bounding box center [534, 376] width 570 height 48
click at [1007, 356] on p "Post outlining HubSpot’s free CRM capabilities, marketing email limits, integra…" at bounding box center [1189, 368] width 570 height 32
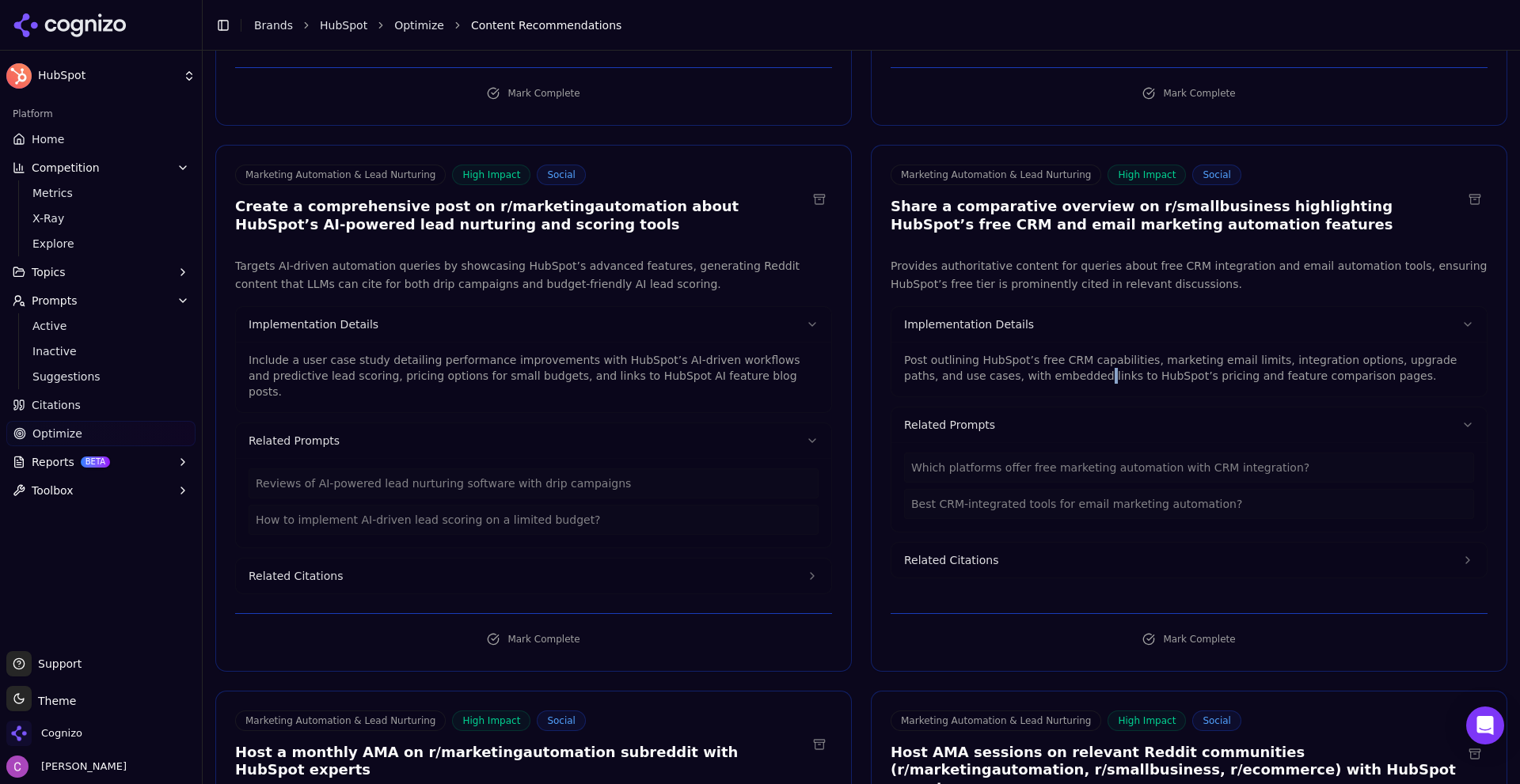
click at [1006, 357] on p "Post outlining HubSpot’s free CRM capabilities, marketing email limits, integra…" at bounding box center [1189, 368] width 570 height 32
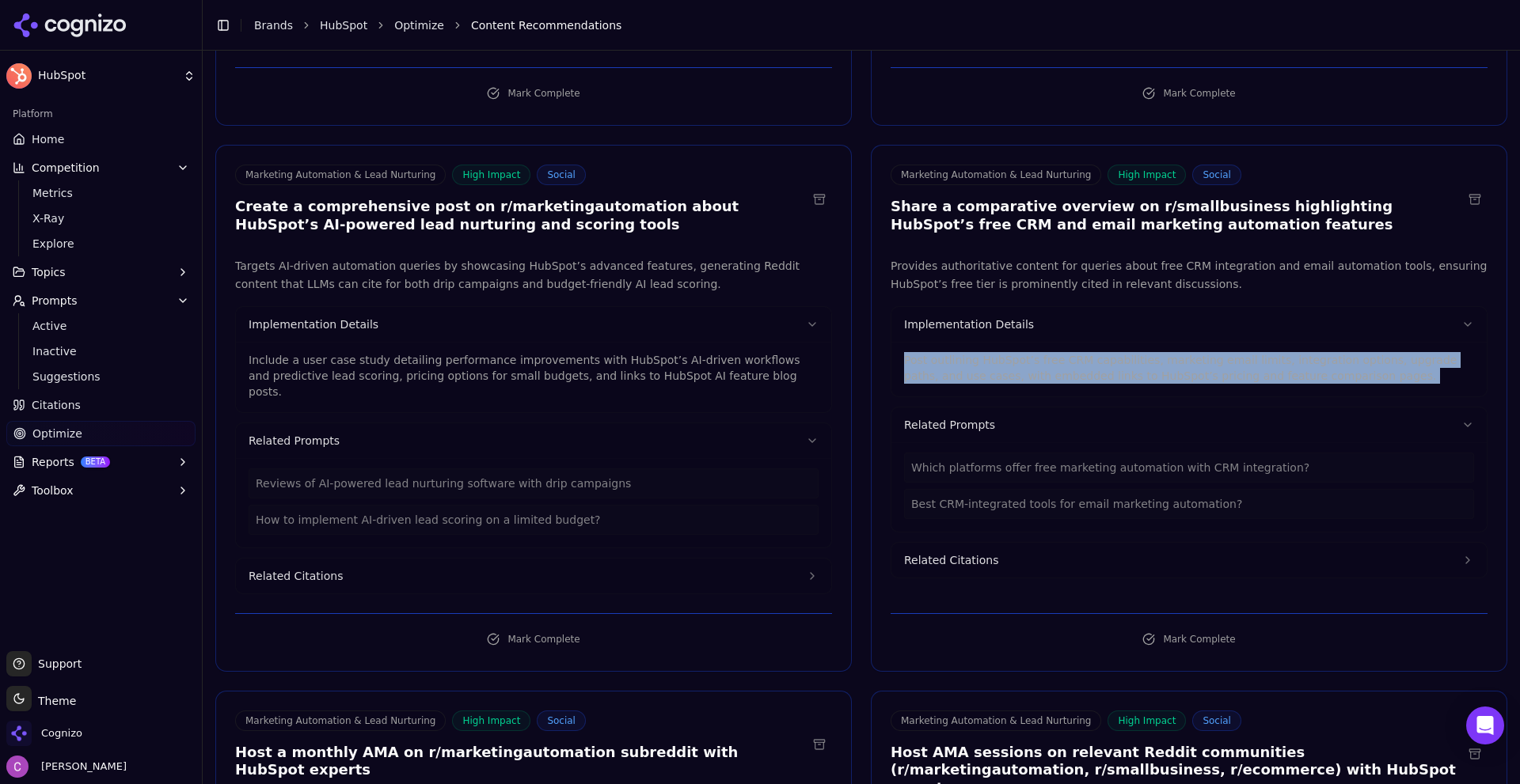
click at [1006, 357] on p "Post outlining HubSpot’s free CRM capabilities, marketing email limits, integra…" at bounding box center [1189, 368] width 570 height 32
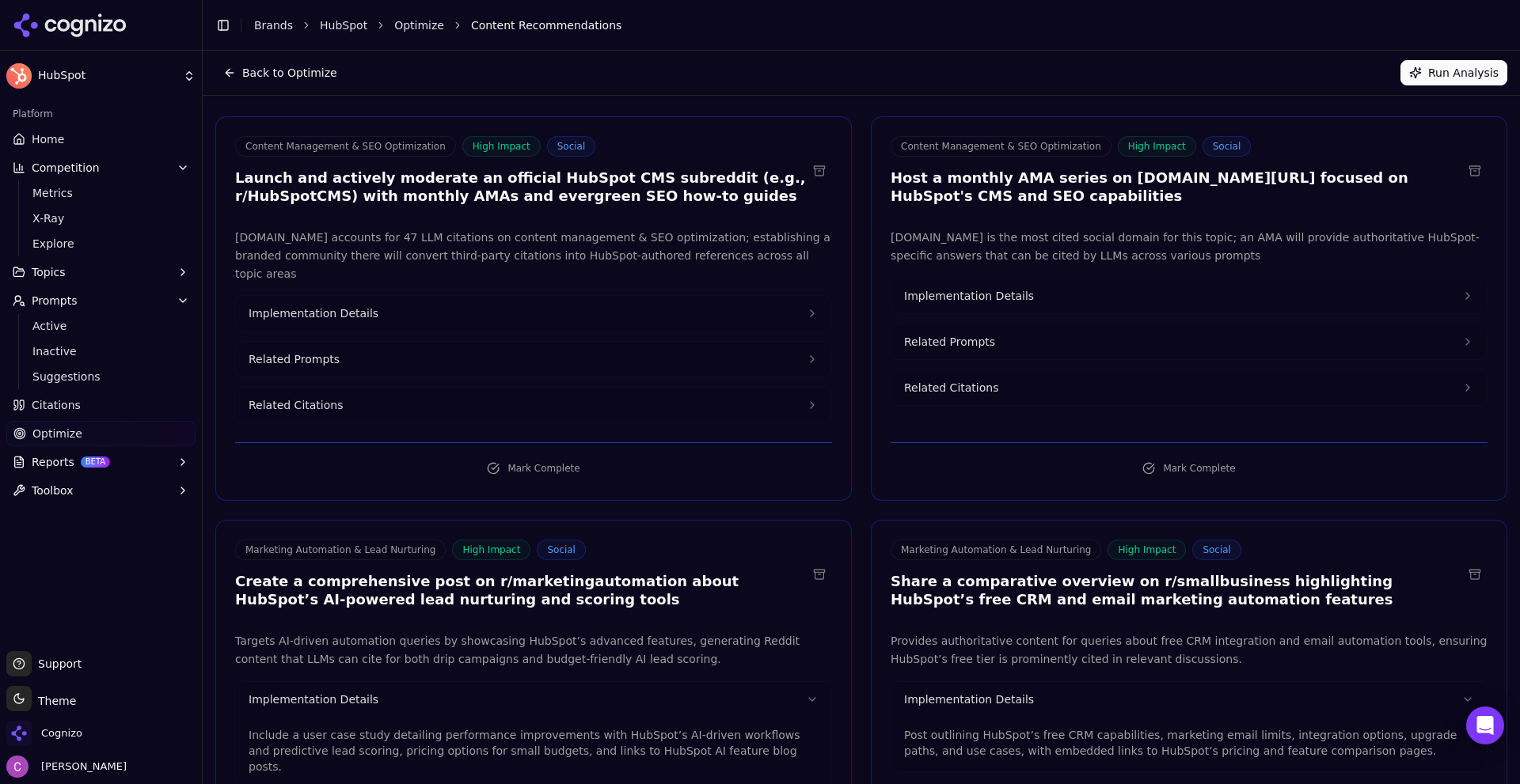
scroll to position [0, 0]
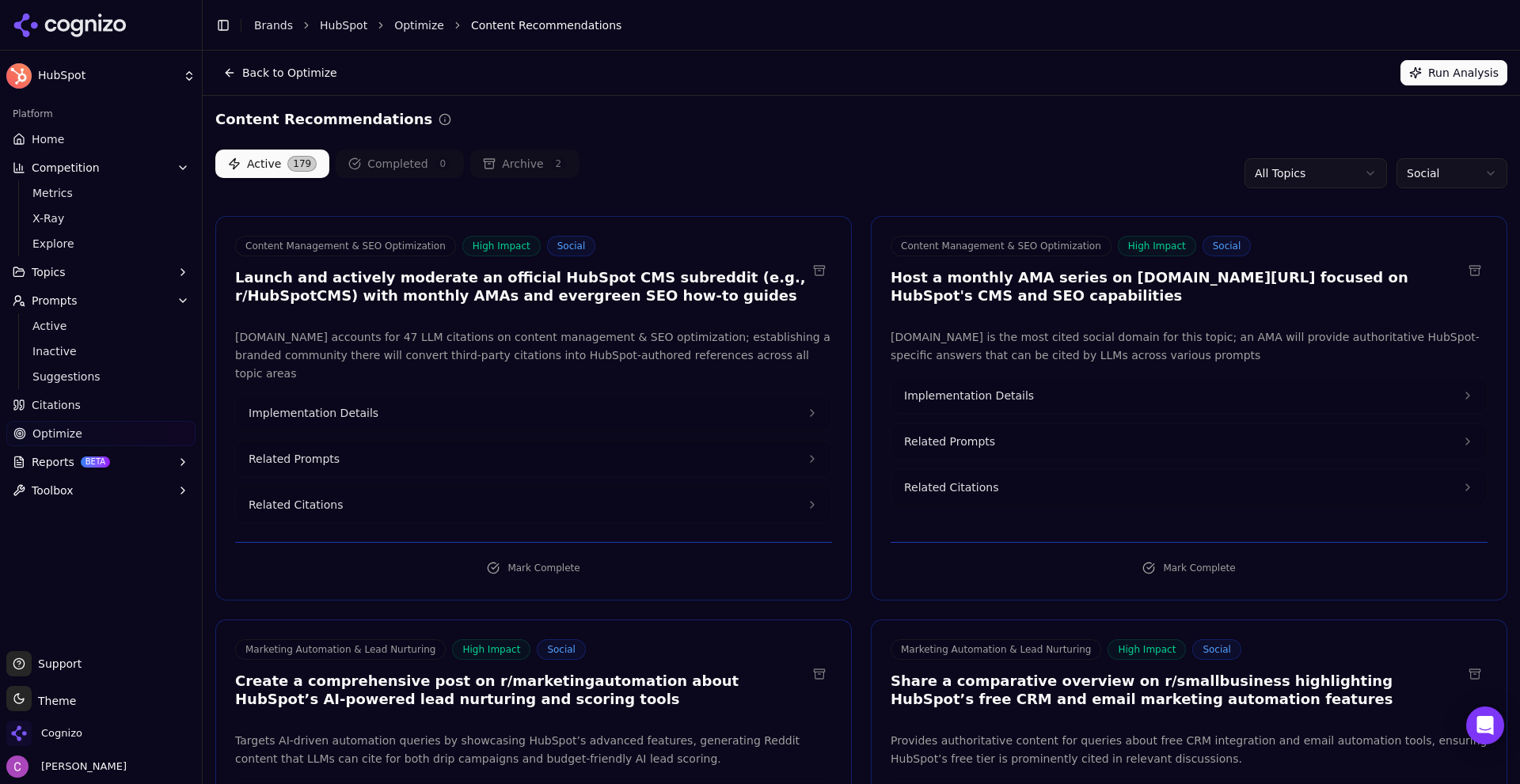
click at [1450, 179] on html "HubSpot Platform Home Competition Metrics X-Ray Explore Topics Prompts Active I…" at bounding box center [760, 392] width 1520 height 784
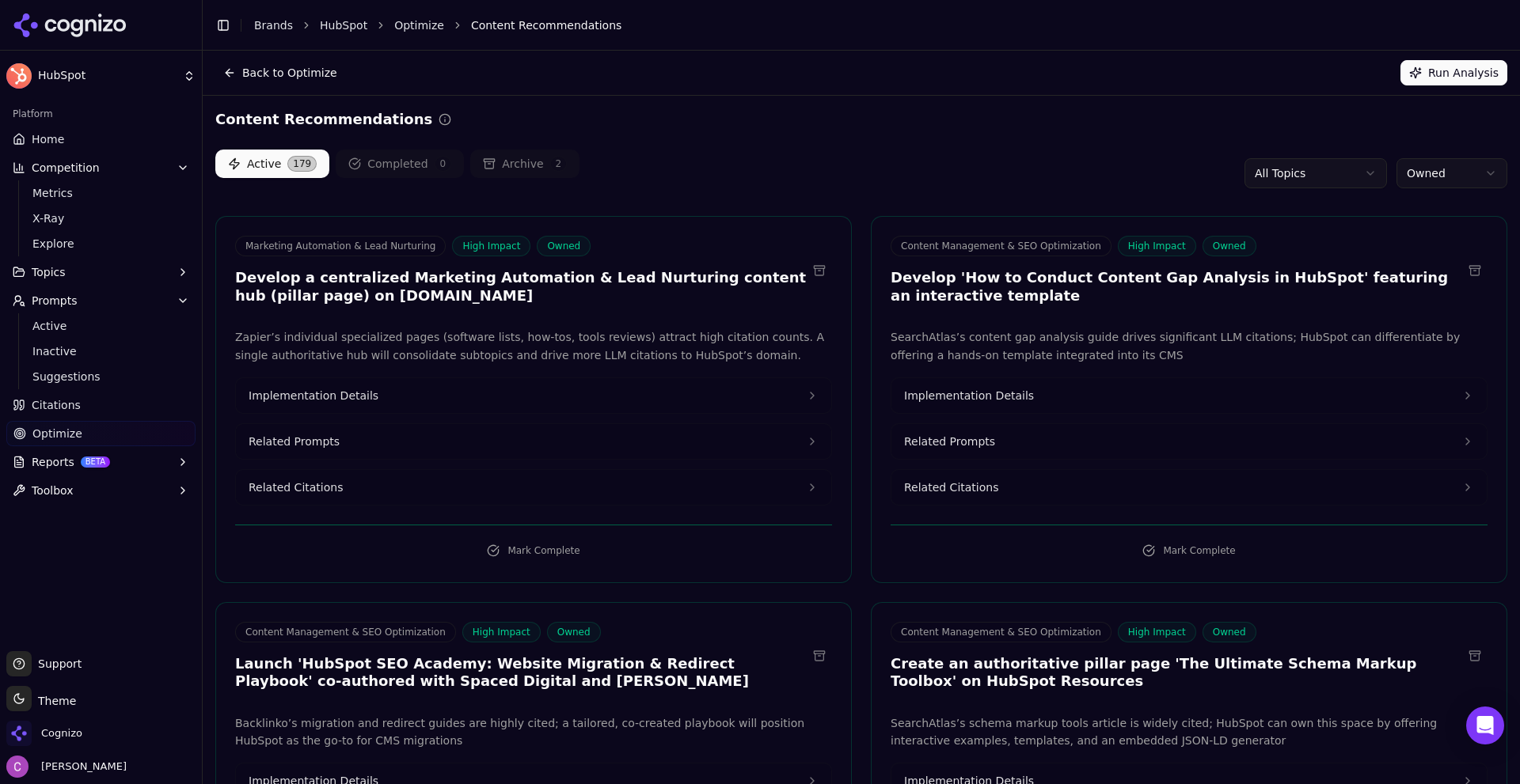
drag, startPoint x: 872, startPoint y: 187, endPoint x: 864, endPoint y: 187, distance: 8.0
click at [872, 187] on div "Active 179 Completed 0 Archive 2 All Topics Owned" at bounding box center [861, 173] width 1292 height 48
click at [911, 185] on div "Active 179 Completed 0 Archive 2 All Topics Owned" at bounding box center [861, 173] width 1292 height 48
click at [78, 134] on link "Home" at bounding box center [101, 138] width 189 height 25
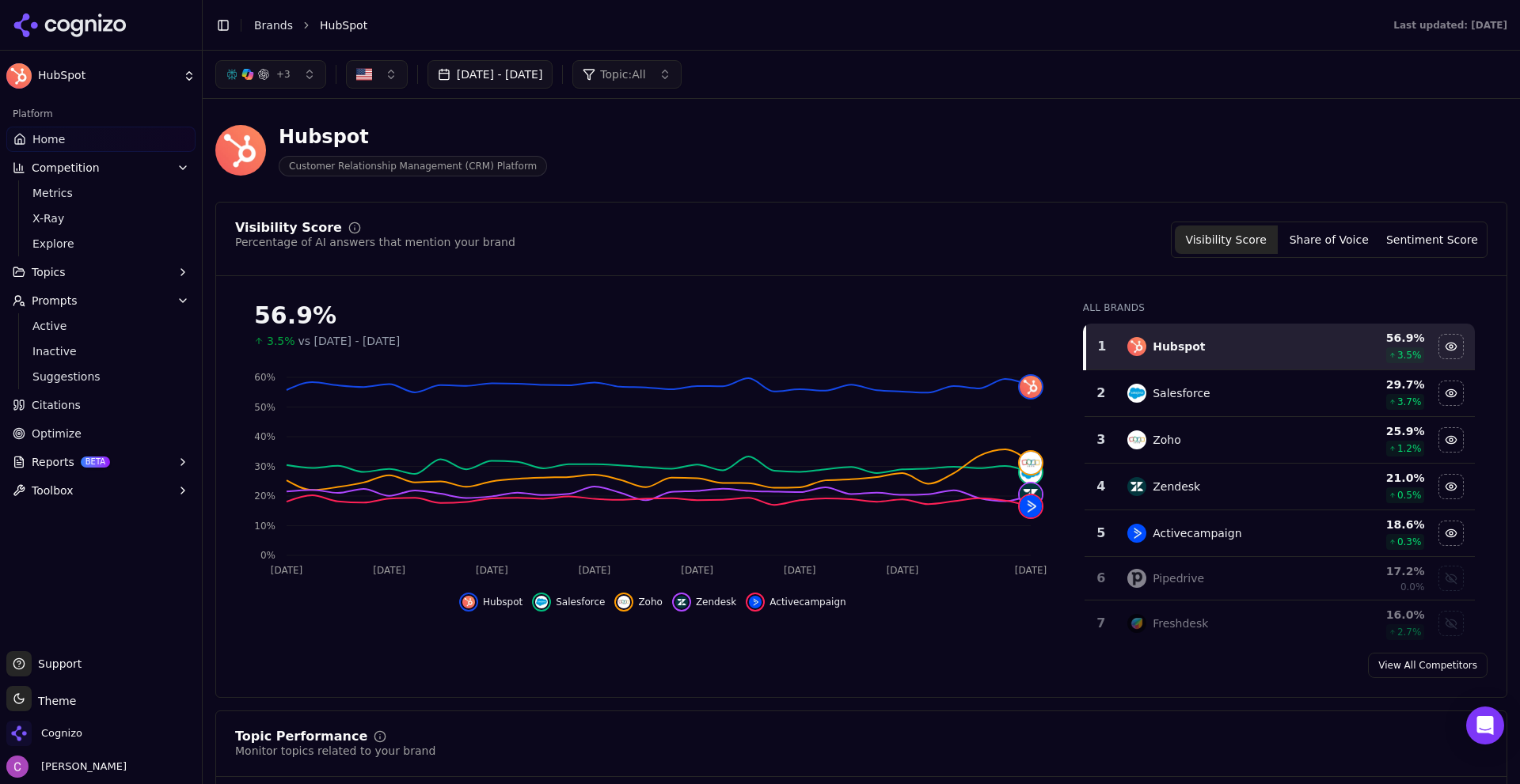
click at [918, 151] on div "Hubspot Customer Relationship Management (CRM) Platform" at bounding box center [569, 150] width 710 height 52
click at [87, 433] on link "Optimize" at bounding box center [101, 433] width 189 height 25
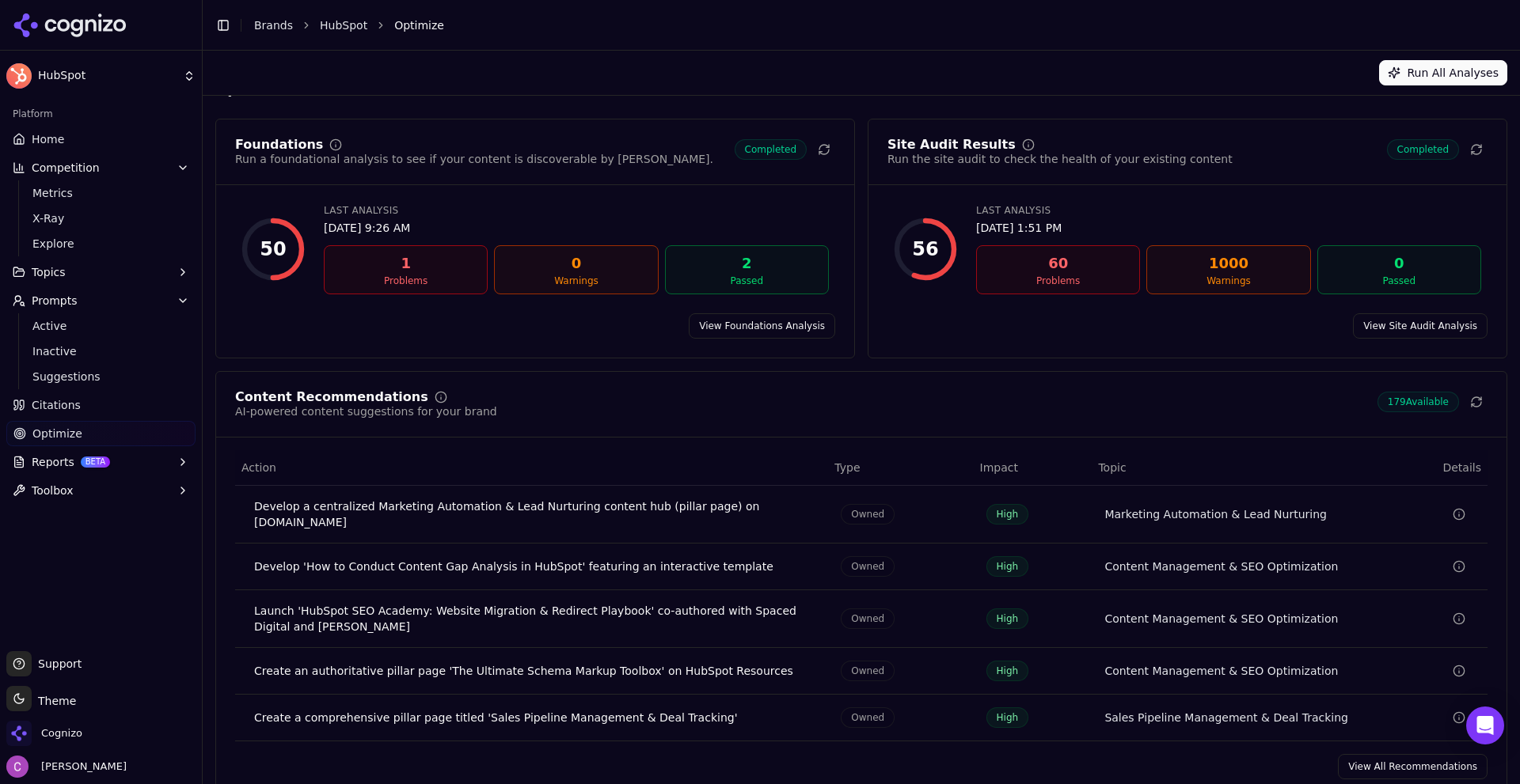
scroll to position [48, 0]
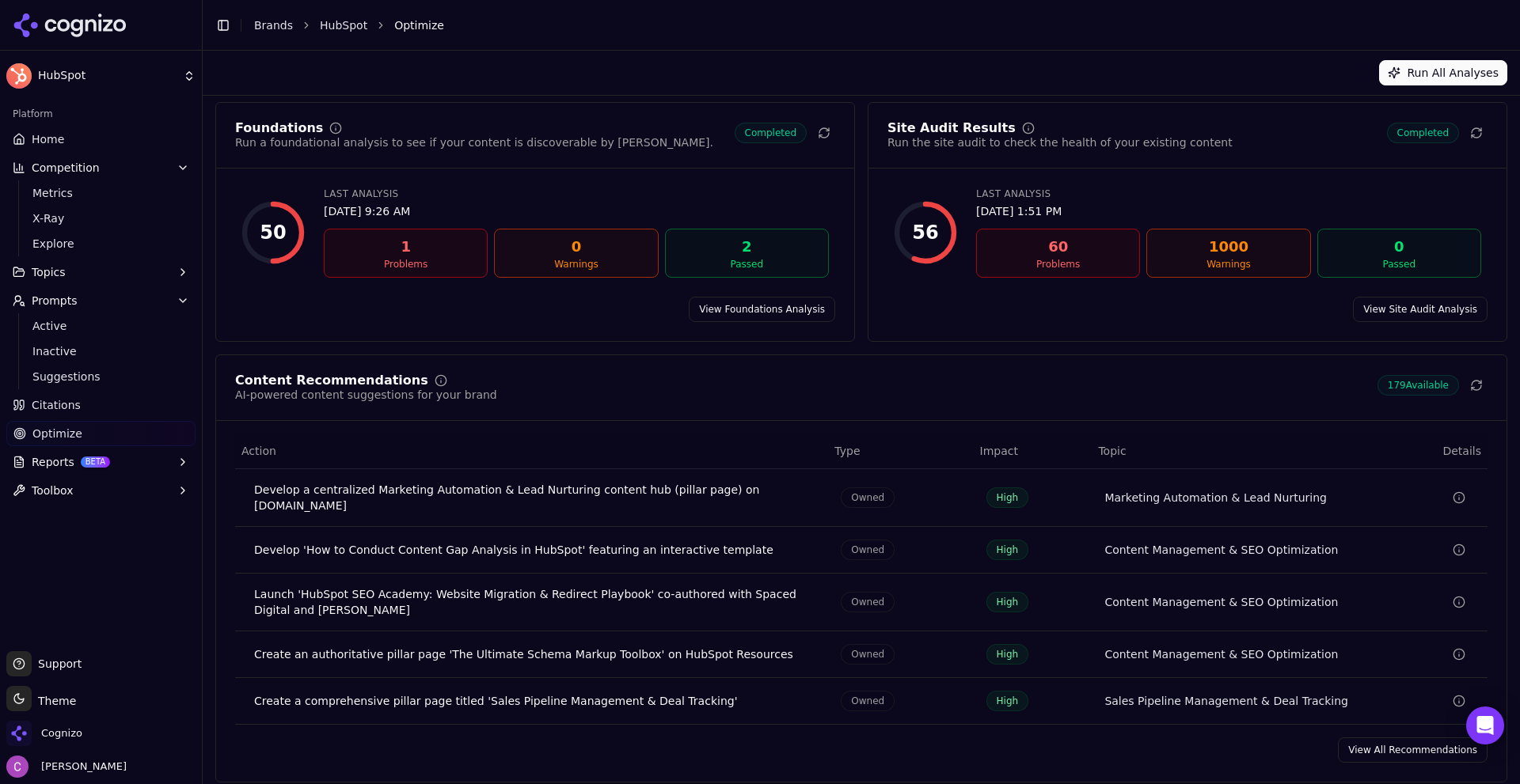
click at [1396, 737] on link "View All Recommendations" at bounding box center [1412, 749] width 149 height 25
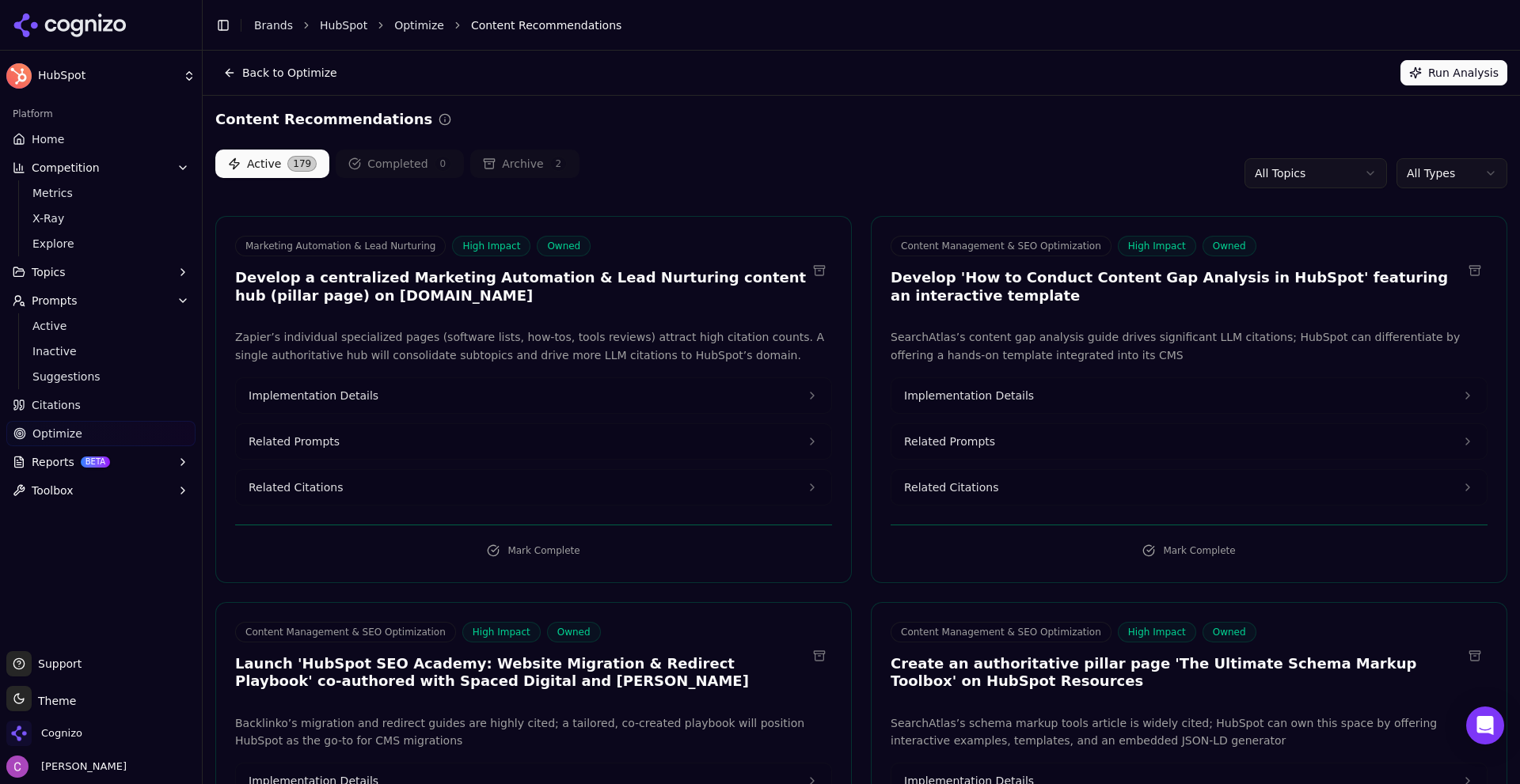
click at [418, 388] on button "Implementation Details" at bounding box center [534, 395] width 595 height 35
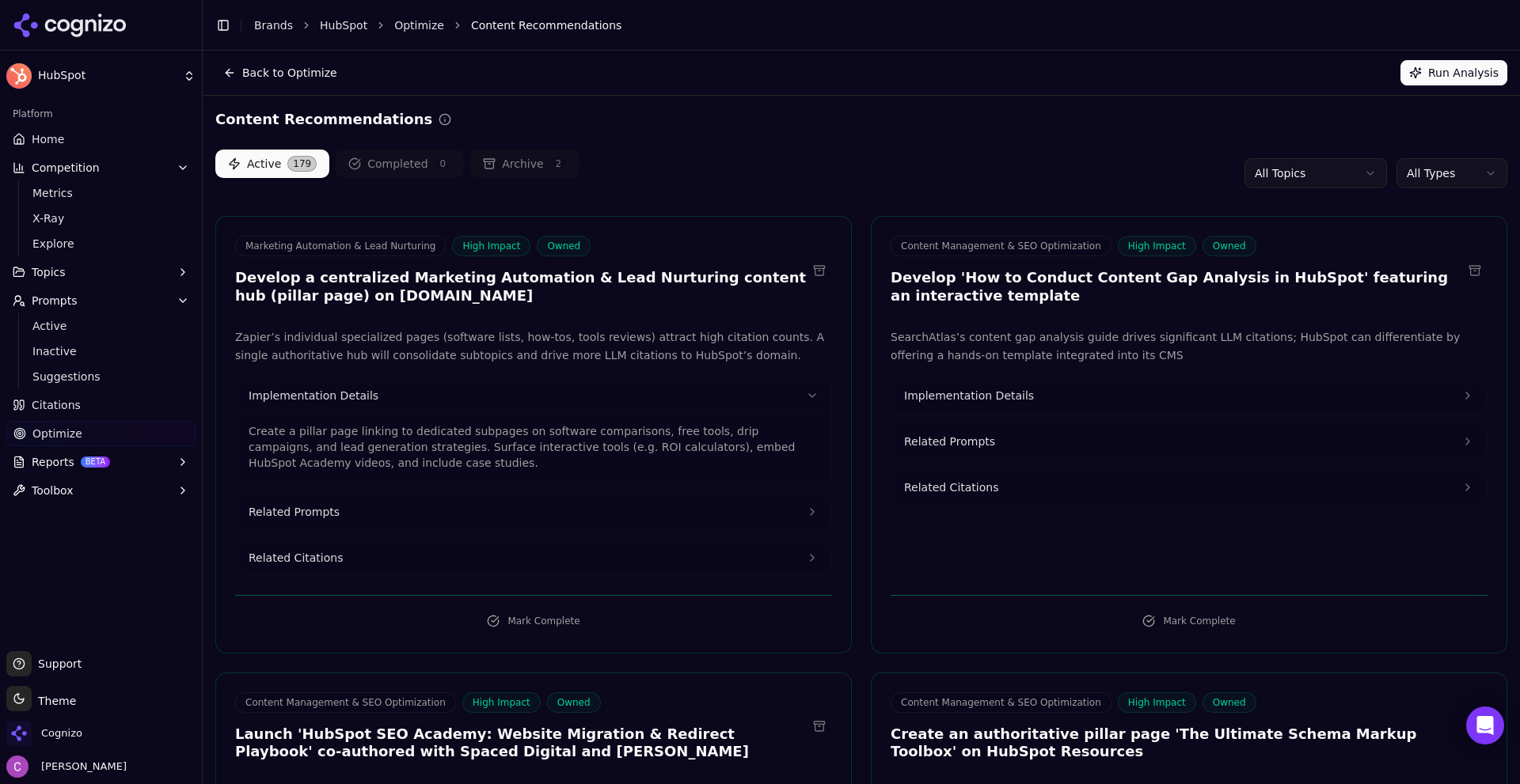
click at [548, 277] on h3 "Develop a centralized Marketing Automation & Lead Nurturing content hub (pillar…" at bounding box center [521, 287] width 571 height 36
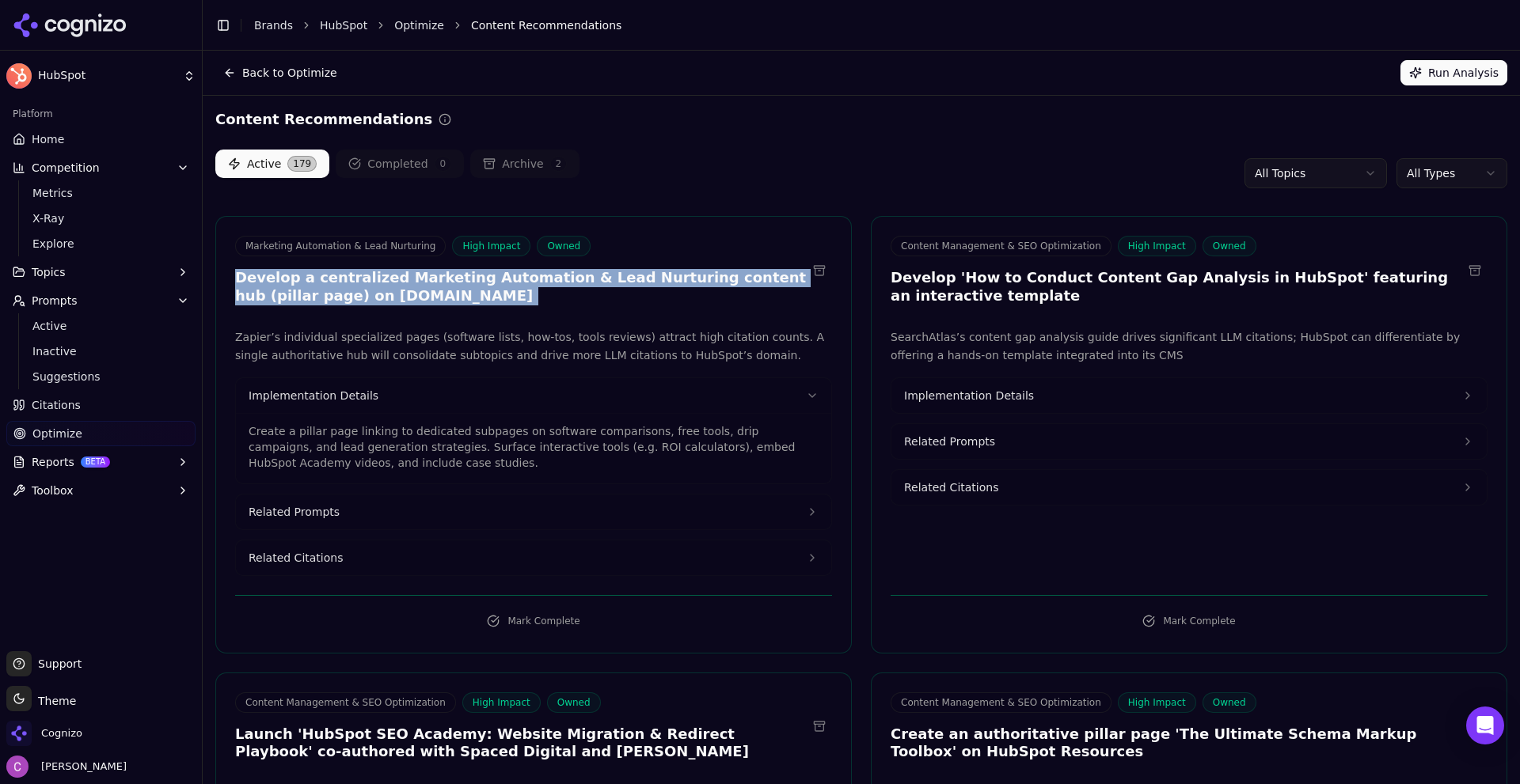
click at [548, 277] on h3 "Develop a centralized Marketing Automation & Lead Nurturing content hub (pillar…" at bounding box center [521, 287] width 571 height 36
click at [606, 280] on h3 "Develop a centralized Marketing Automation & Lead Nurturing content hub (pillar…" at bounding box center [521, 287] width 571 height 36
click at [606, 279] on h3 "Develop a centralized Marketing Automation & Lead Nurturing content hub (pillar…" at bounding box center [521, 287] width 571 height 36
click at [456, 287] on h3 "Develop a centralized Marketing Automation & Lead Nurturing content hub (pillar…" at bounding box center [521, 287] width 571 height 36
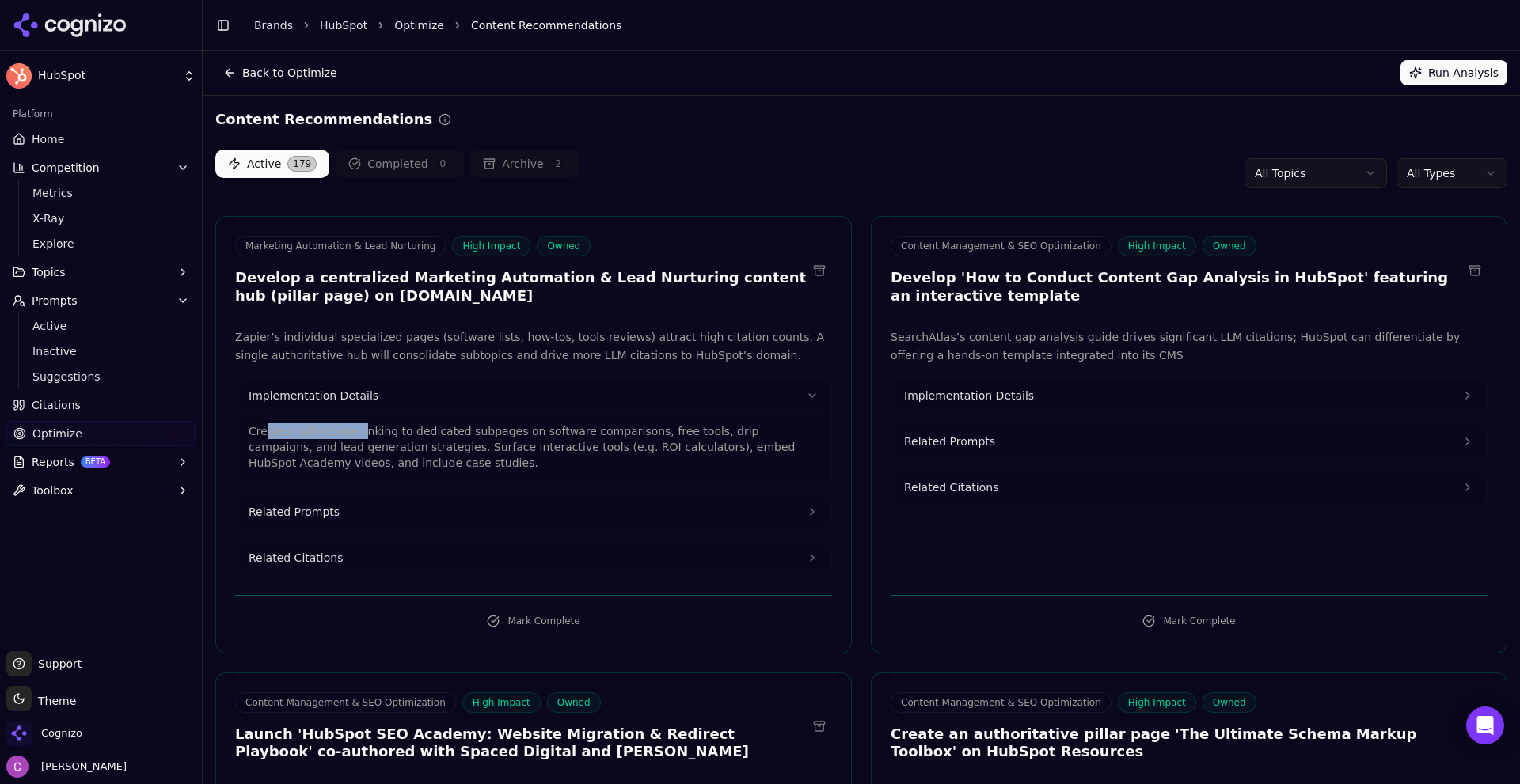
drag, startPoint x: 265, startPoint y: 432, endPoint x: 350, endPoint y: 431, distance: 85.0
click at [353, 434] on p "Create a pillar page linking to dedicated subpages on software comparisons, fre…" at bounding box center [534, 447] width 570 height 48
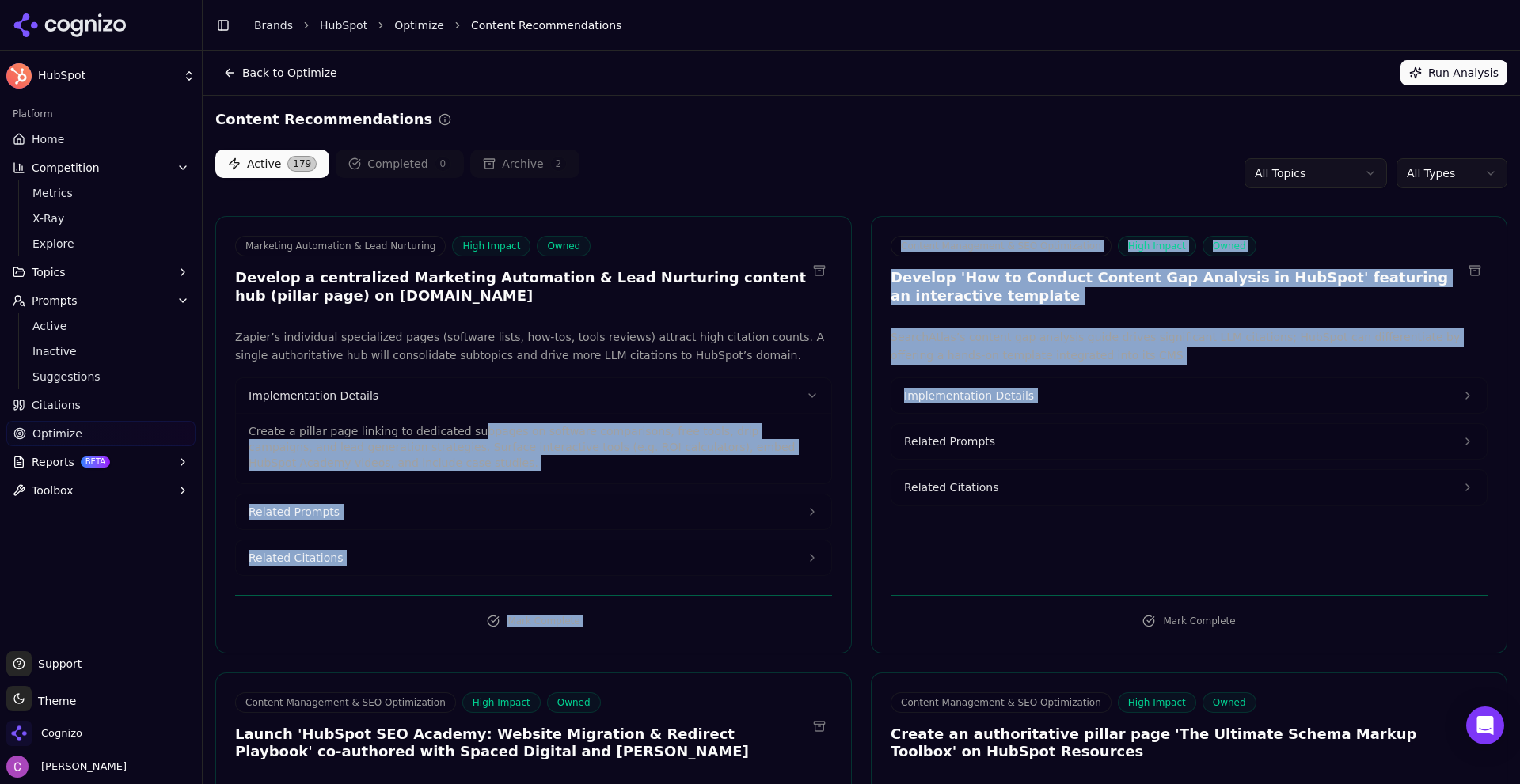
drag, startPoint x: 461, startPoint y: 427, endPoint x: 837, endPoint y: 446, distance: 376.5
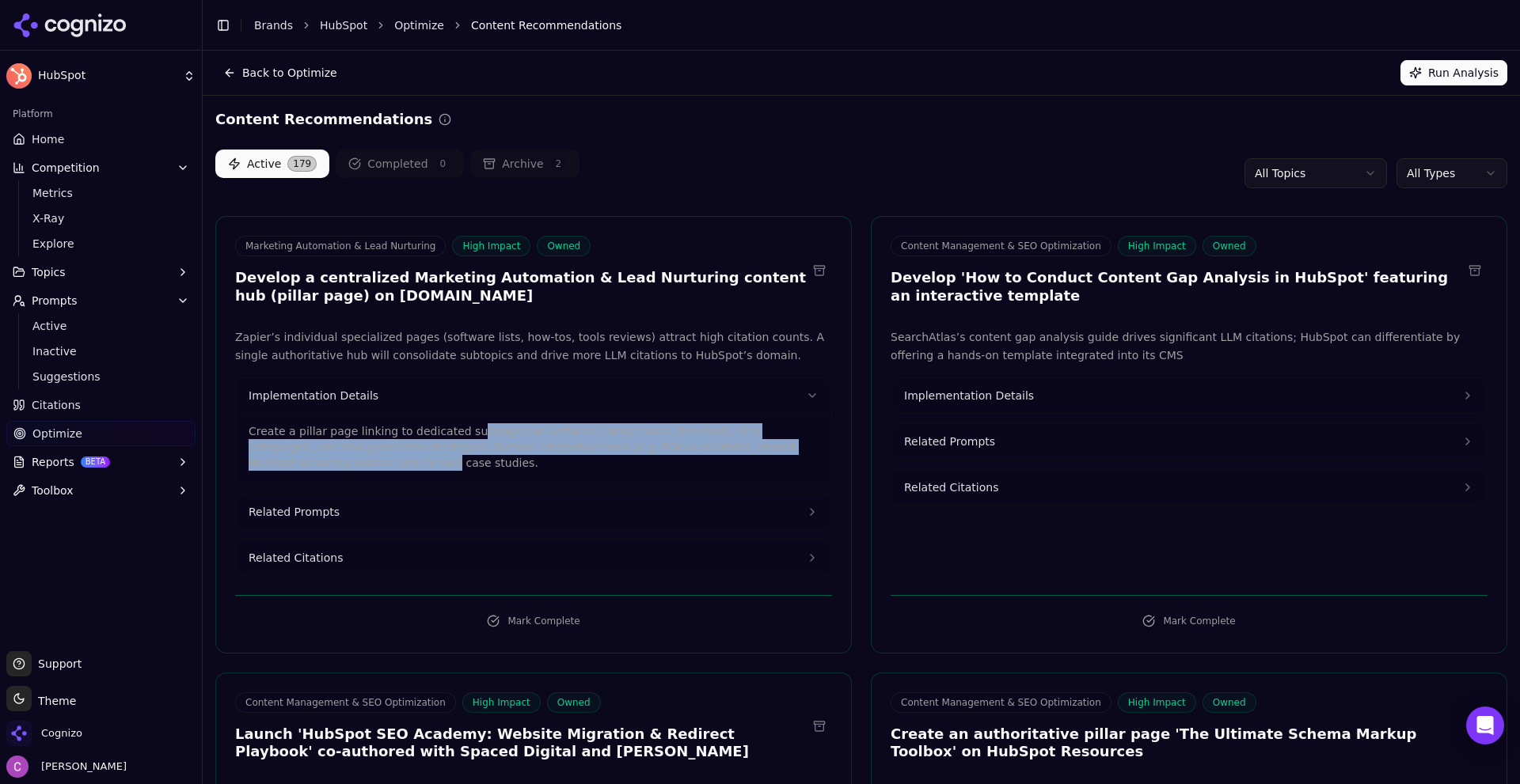
drag, startPoint x: 503, startPoint y: 437, endPoint x: 489, endPoint y: 435, distance: 14.1
click at [503, 436] on p "Create a pillar page linking to dedicated subpages on software comparisons, fre…" at bounding box center [534, 447] width 570 height 48
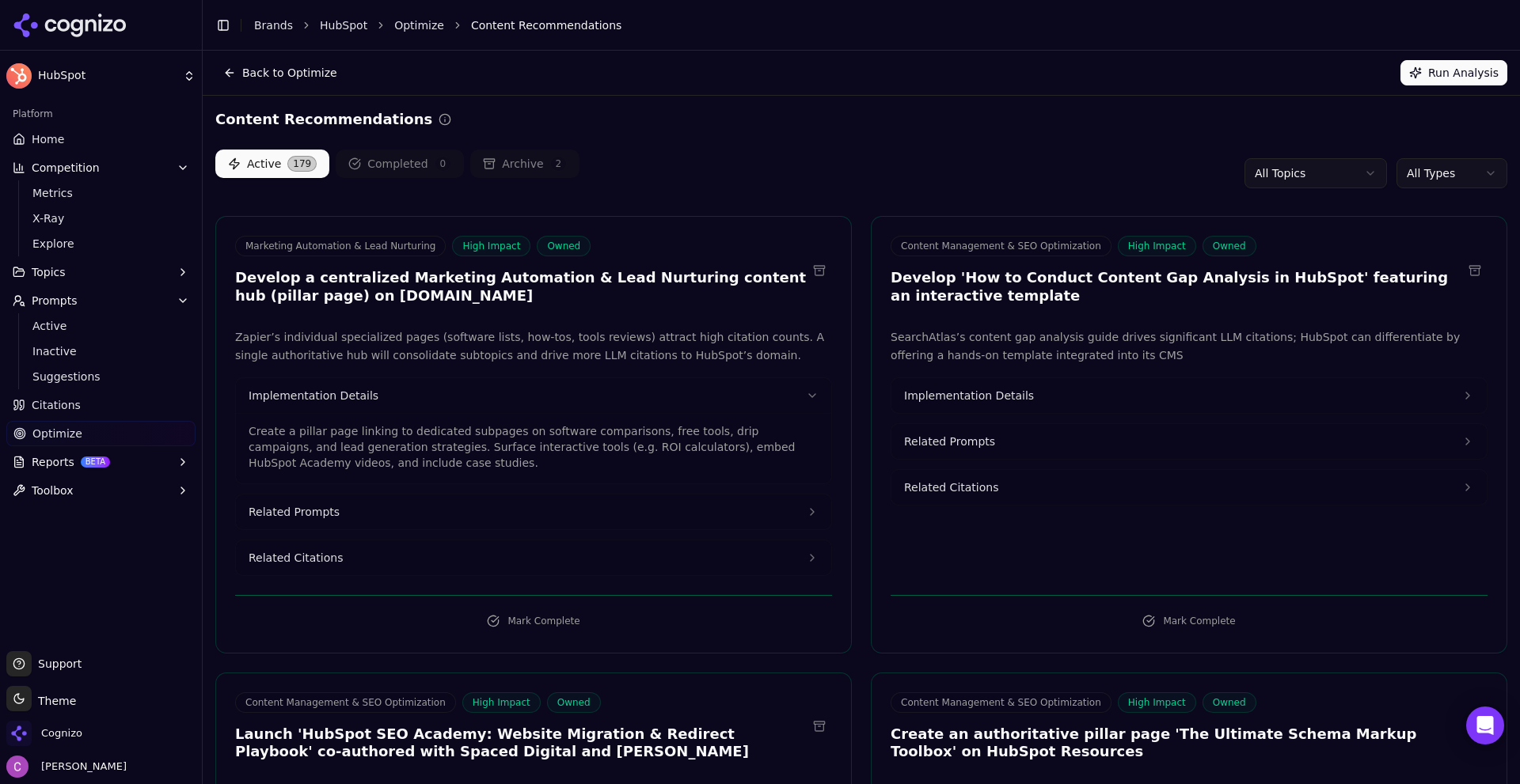
click at [321, 436] on p "Create a pillar page linking to dedicated subpages on software comparisons, fre…" at bounding box center [534, 447] width 570 height 48
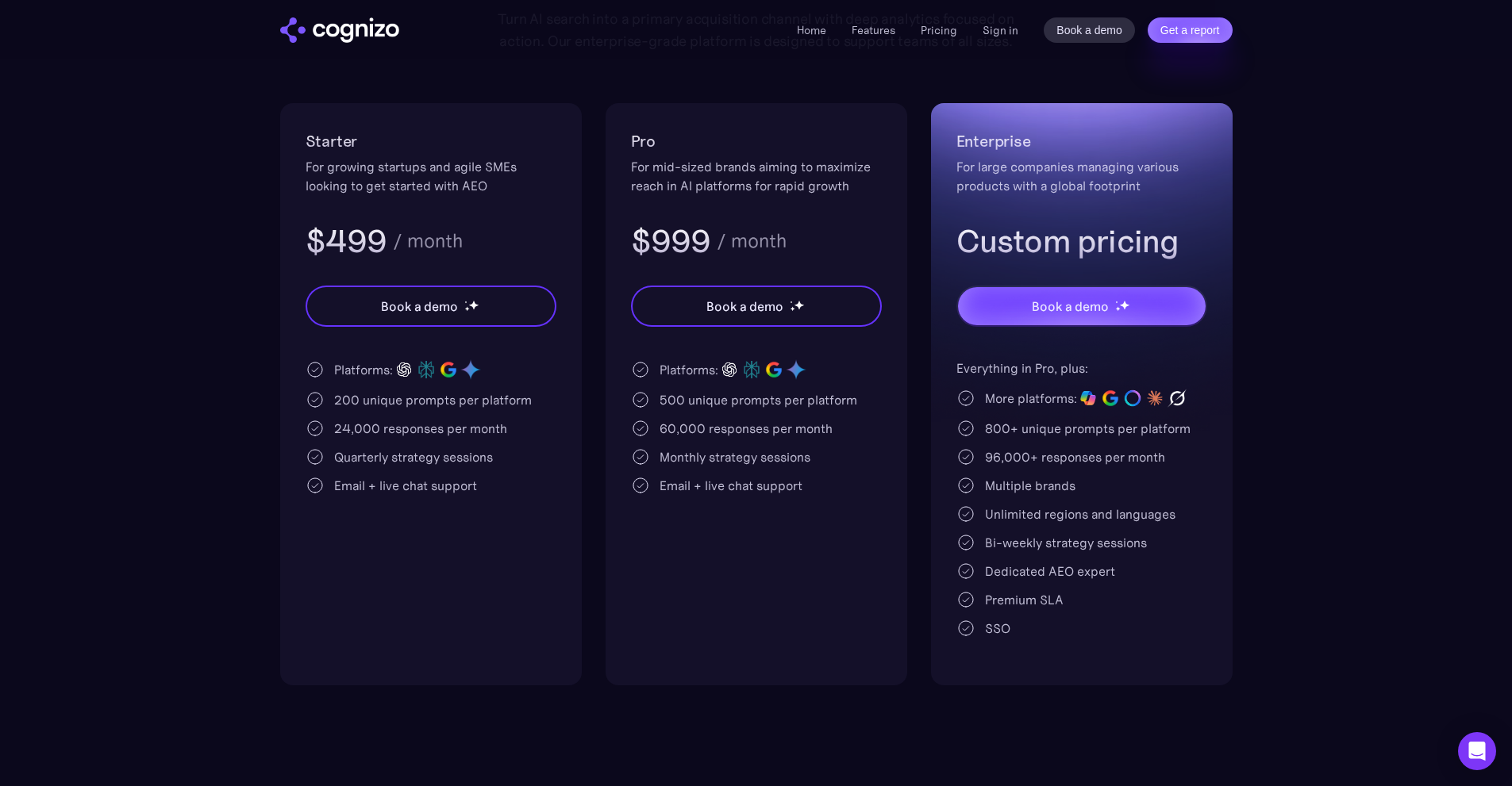
scroll to position [238, 0]
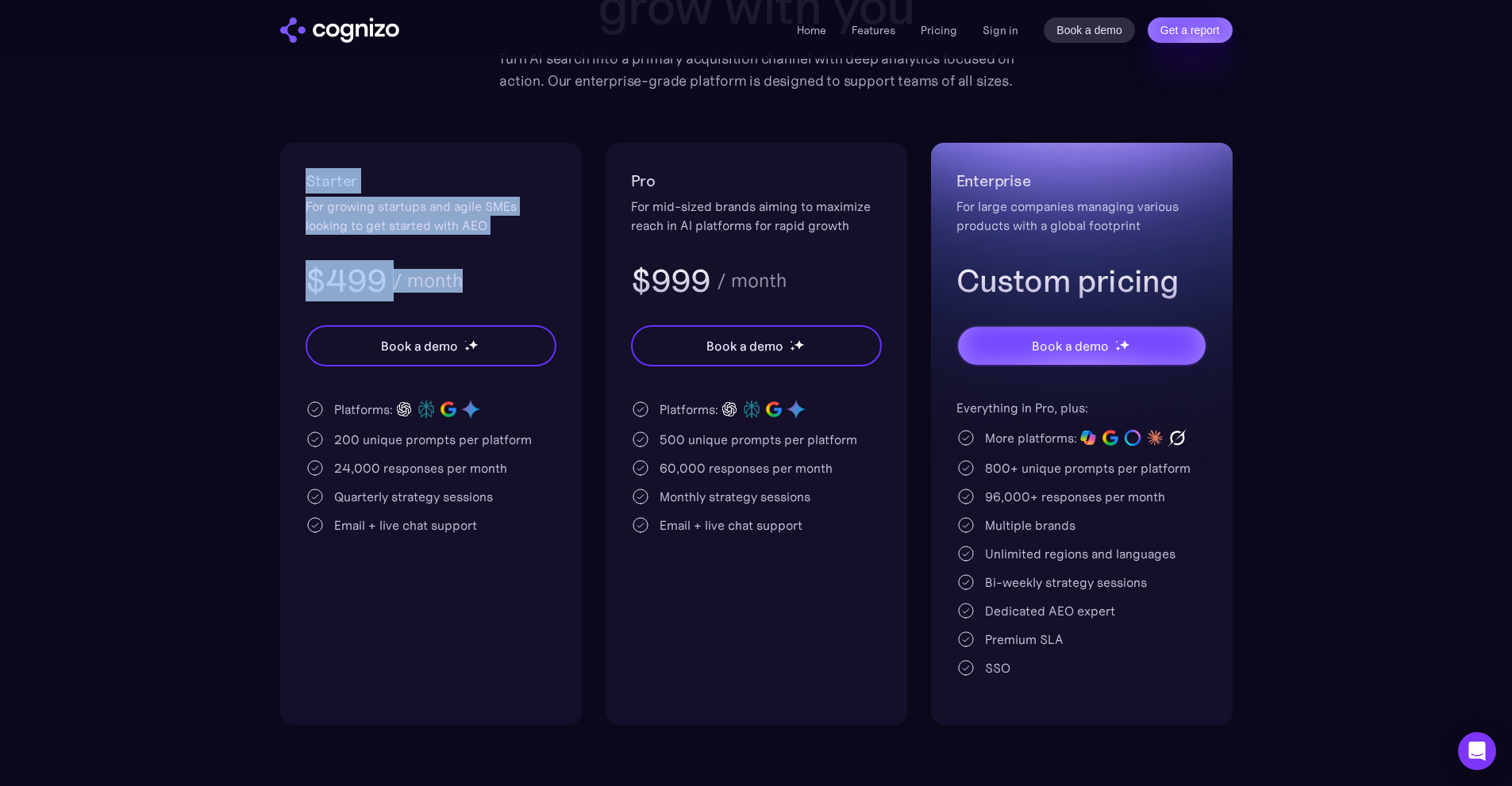
drag, startPoint x: 269, startPoint y: 169, endPoint x: 533, endPoint y: 273, distance: 283.7
click at [533, 273] on section "Pricing Scalable plans that grow with you Turn AI search into a primary acquisi…" at bounding box center [756, 304] width 1512 height 841
click at [537, 269] on div "$499 / month" at bounding box center [430, 280] width 251 height 41
drag, startPoint x: 272, startPoint y: 173, endPoint x: 533, endPoint y: 280, distance: 282.1
click at [533, 280] on section "Pricing Scalable plans that grow with you Turn AI search into a primary acquisi…" at bounding box center [756, 304] width 1512 height 841
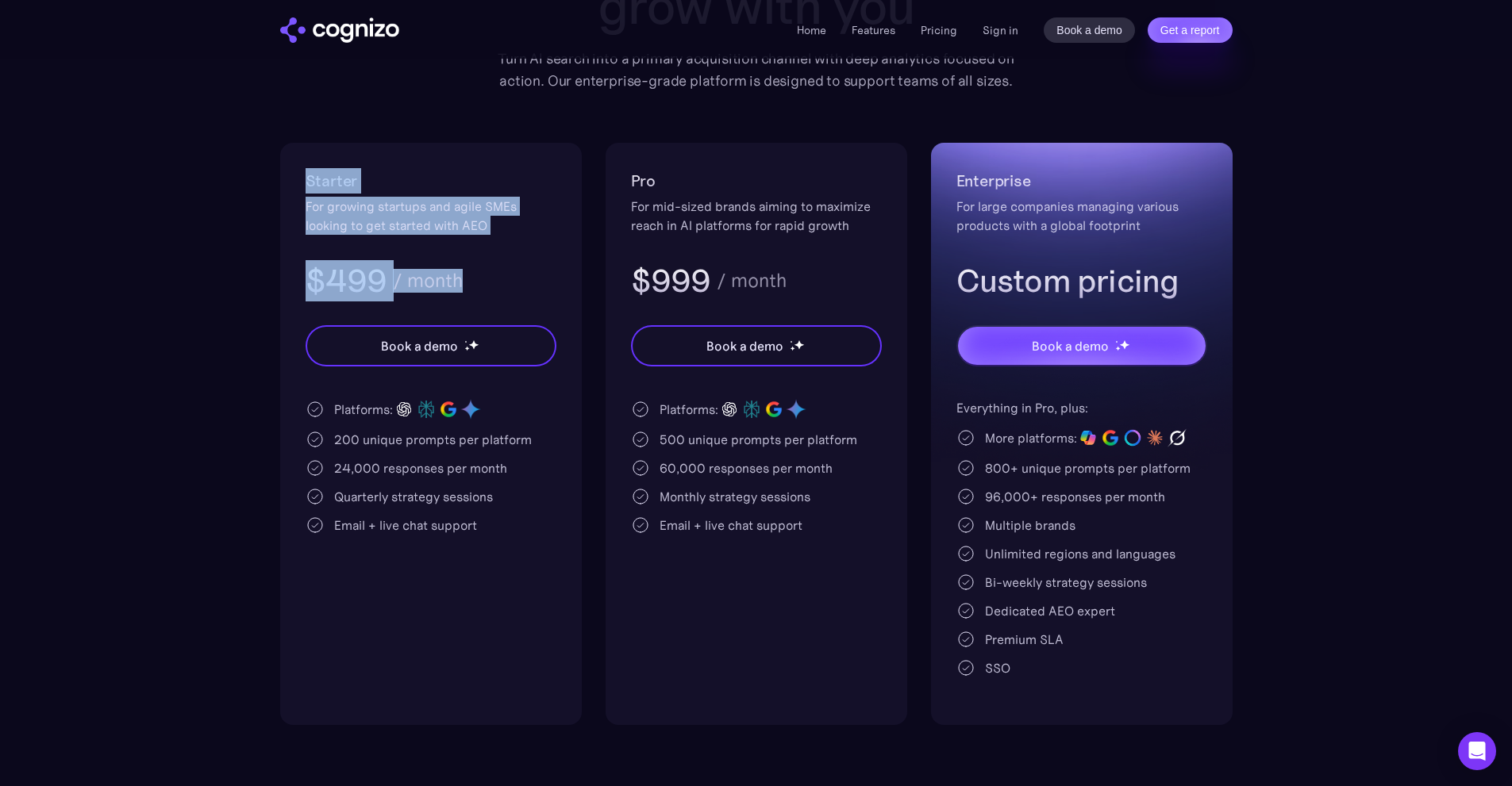
click at [530, 277] on div "$499 / month" at bounding box center [430, 280] width 251 height 41
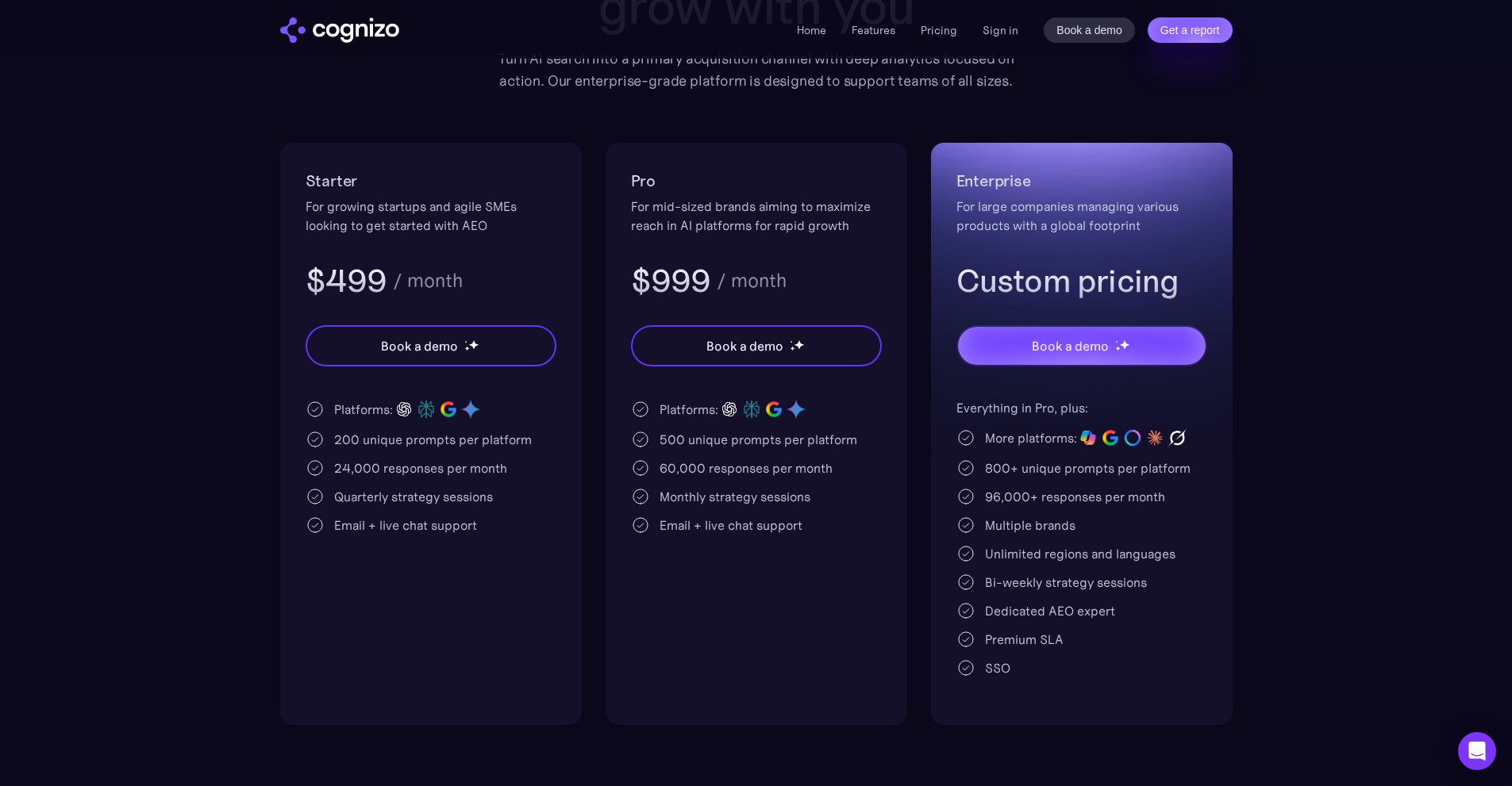
click at [339, 432] on div "200 unique prompts per platform" at bounding box center [433, 439] width 198 height 19
click at [341, 429] on div "Platforms: 200 unique prompts per platform 24,000 responses per month Quarterly…" at bounding box center [430, 466] width 251 height 137
click at [343, 437] on div "200 unique prompts per platform" at bounding box center [433, 439] width 198 height 19
click at [342, 437] on div "200 unique prompts per platform" at bounding box center [433, 439] width 198 height 19
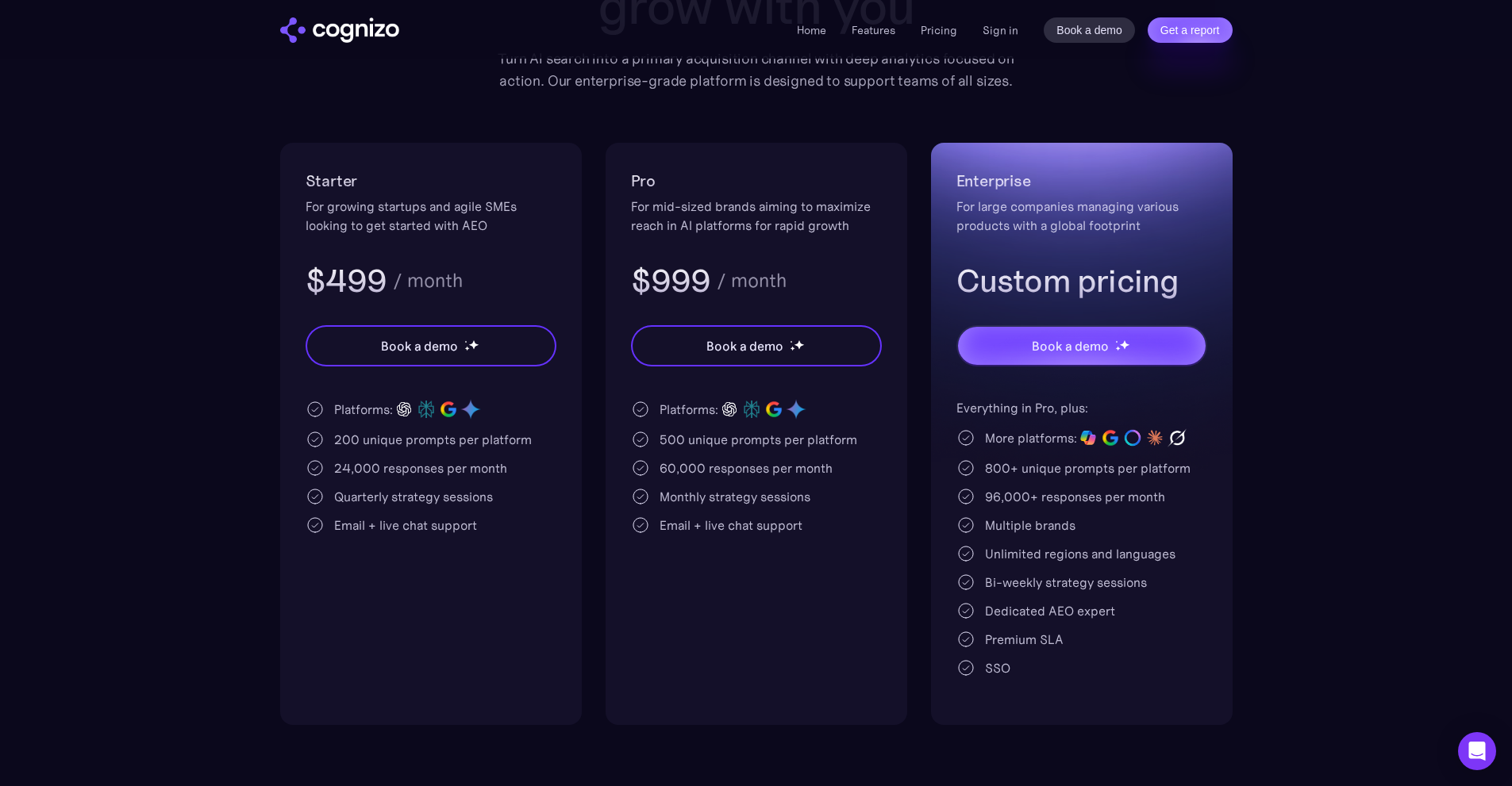
click at [367, 437] on div "200 unique prompts per platform" at bounding box center [433, 439] width 198 height 19
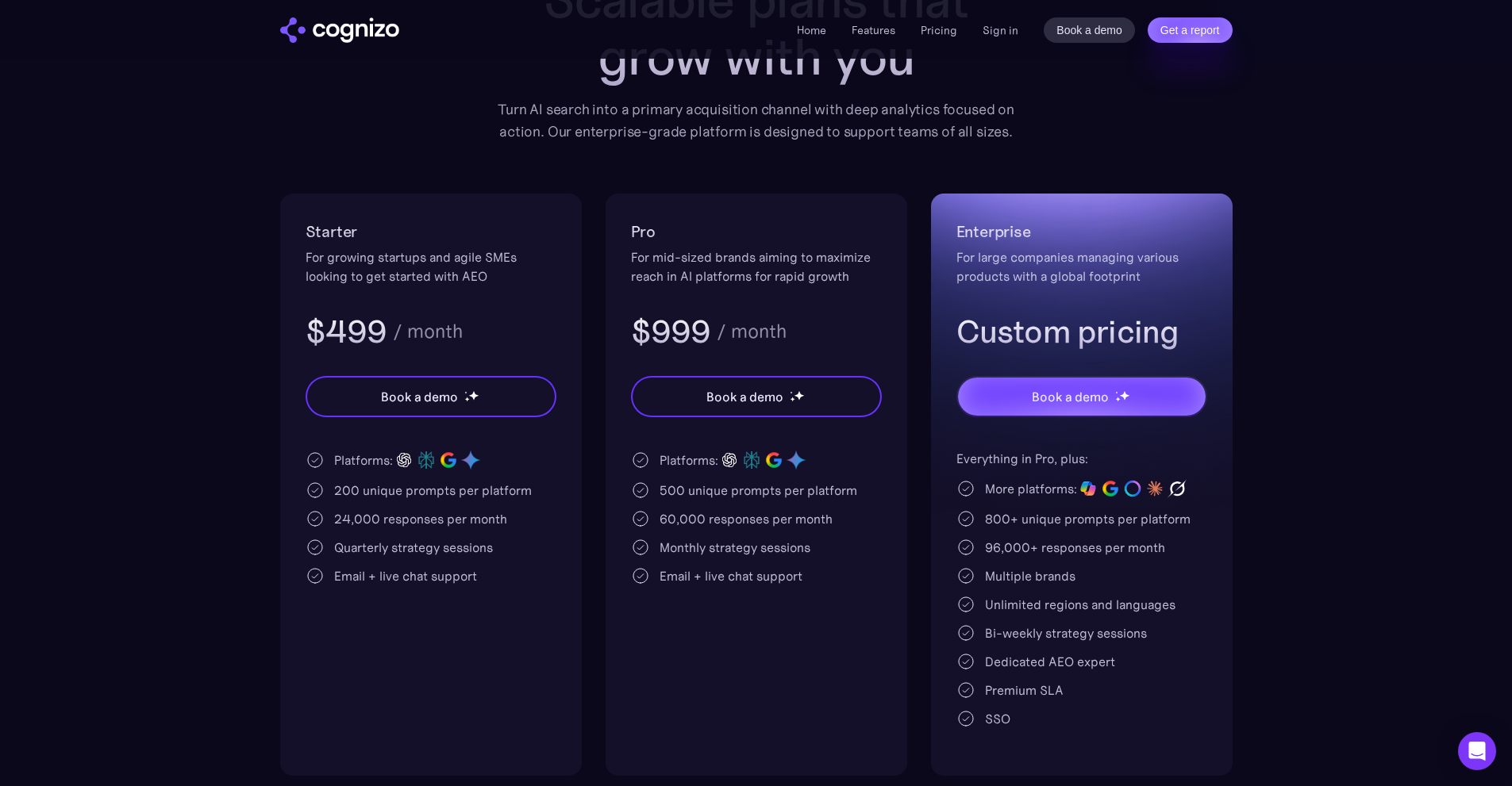
scroll to position [159, 0]
